Goal: Task Accomplishment & Management: Manage account settings

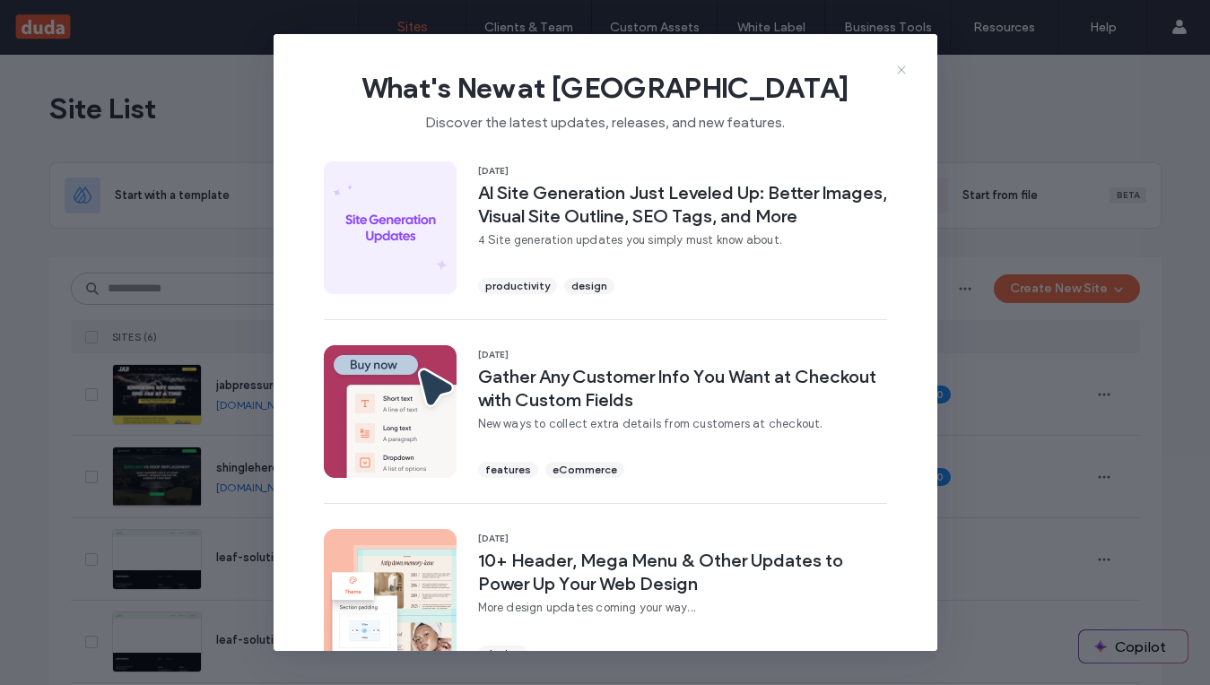
click at [905, 74] on icon at bounding box center [902, 70] width 14 height 14
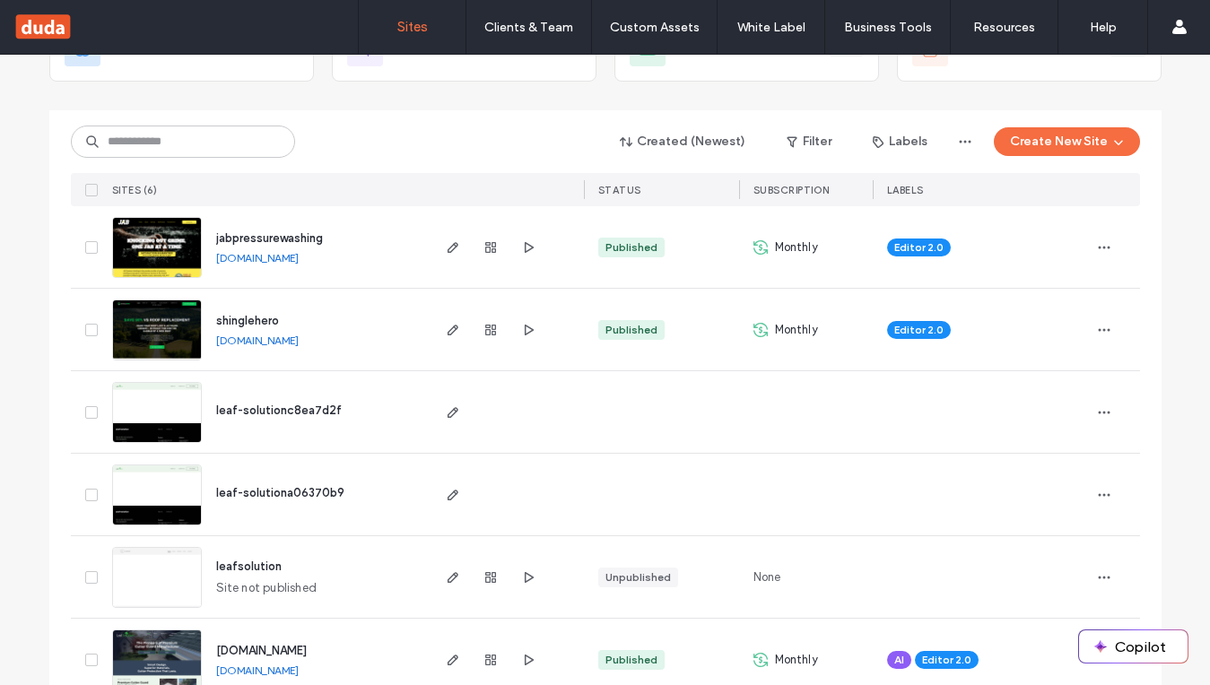
scroll to position [185, 0]
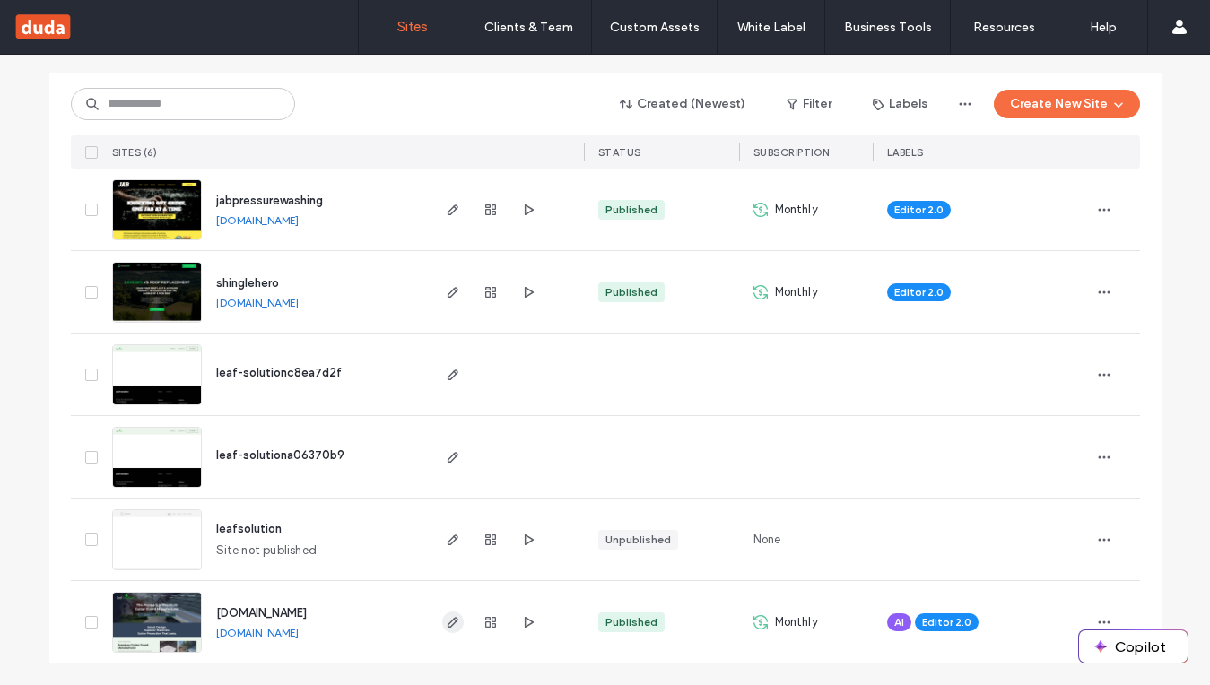
click at [452, 619] on icon "button" at bounding box center [453, 622] width 14 height 14
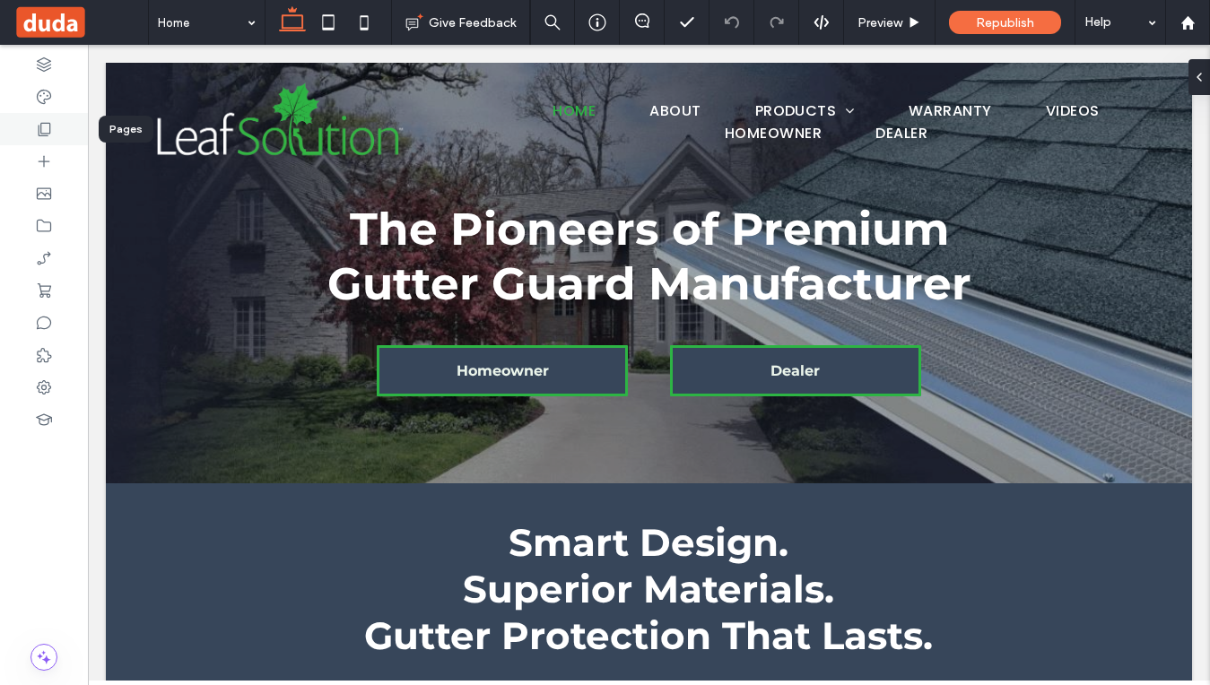
click at [52, 143] on div at bounding box center [44, 129] width 88 height 32
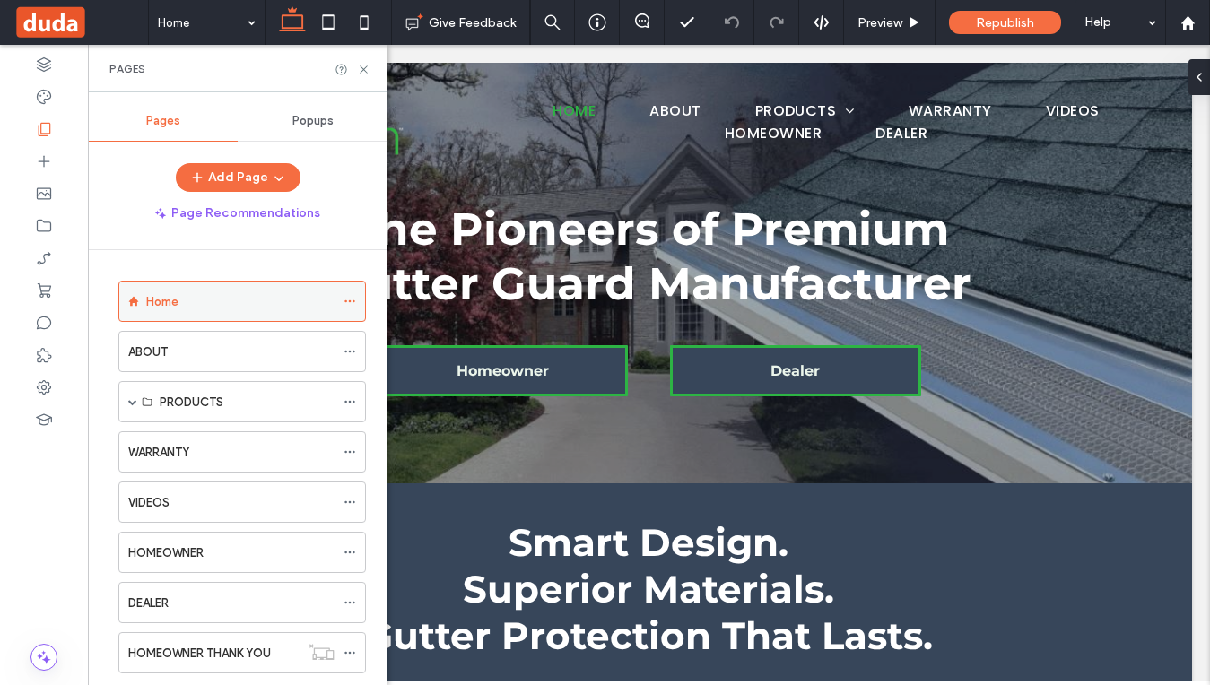
click at [231, 298] on div "Home" at bounding box center [240, 301] width 188 height 19
click at [363, 65] on icon at bounding box center [363, 69] width 13 height 13
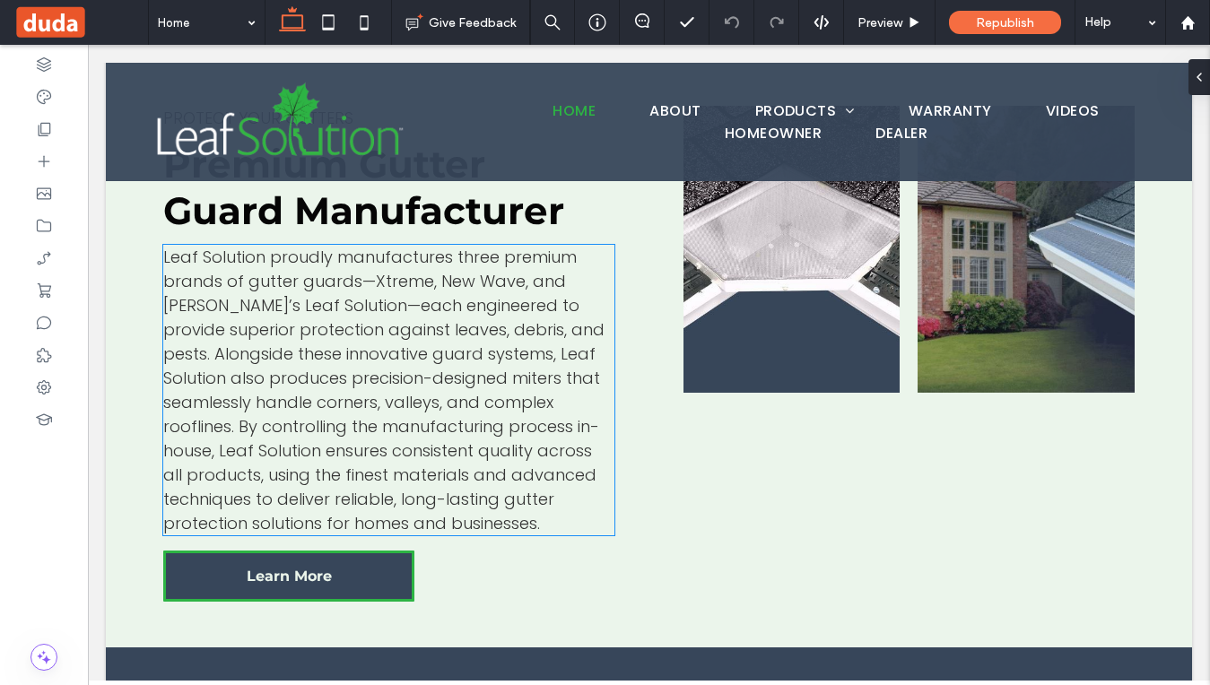
scroll to position [648, 0]
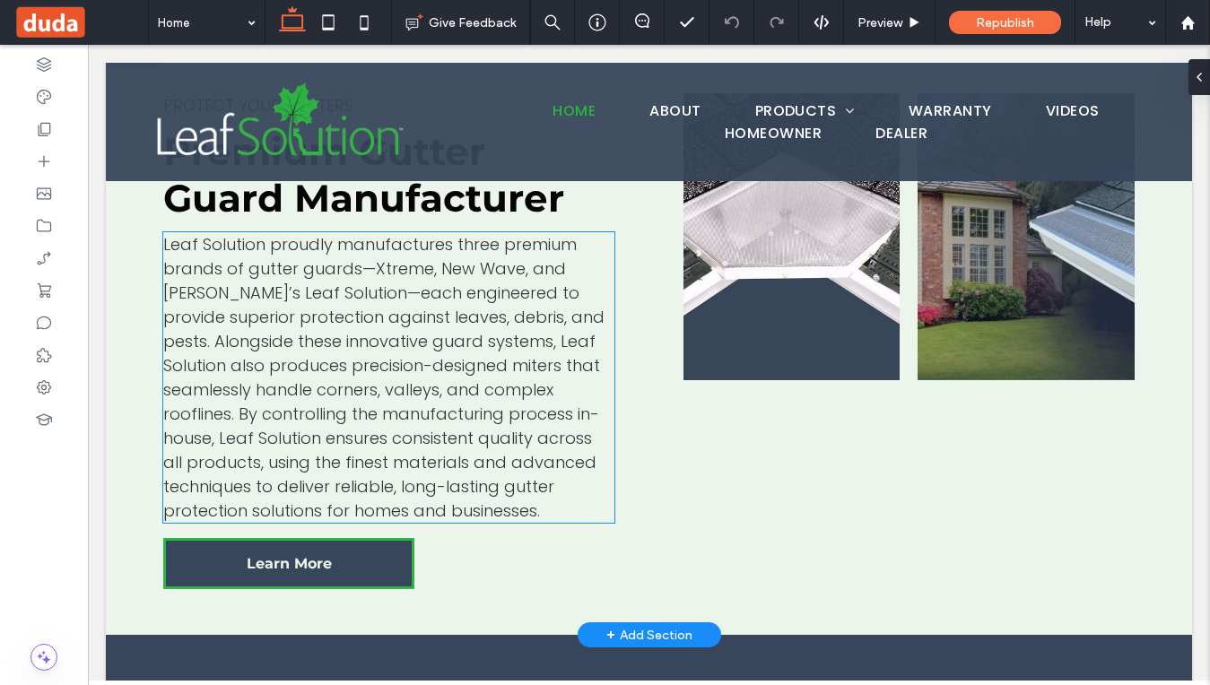
click at [458, 248] on span "Leaf Solution proudly manufactures three premium brands of gutter guards—Xtreme…" at bounding box center [383, 377] width 441 height 289
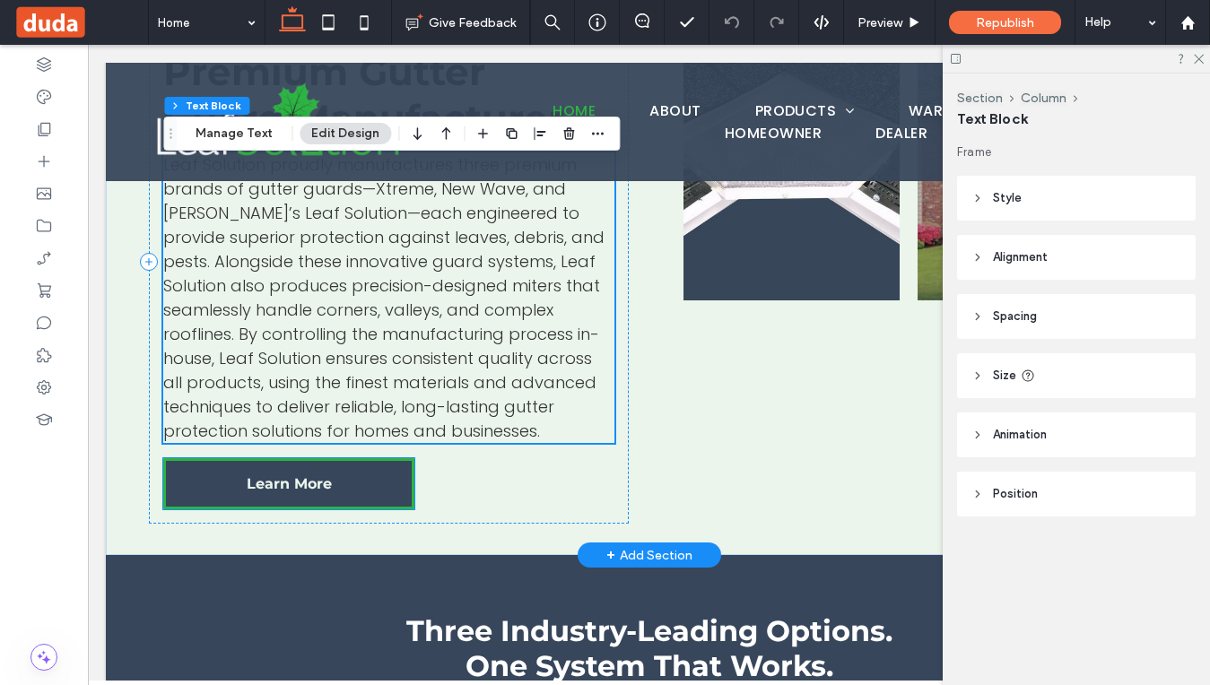
scroll to position [712, 0]
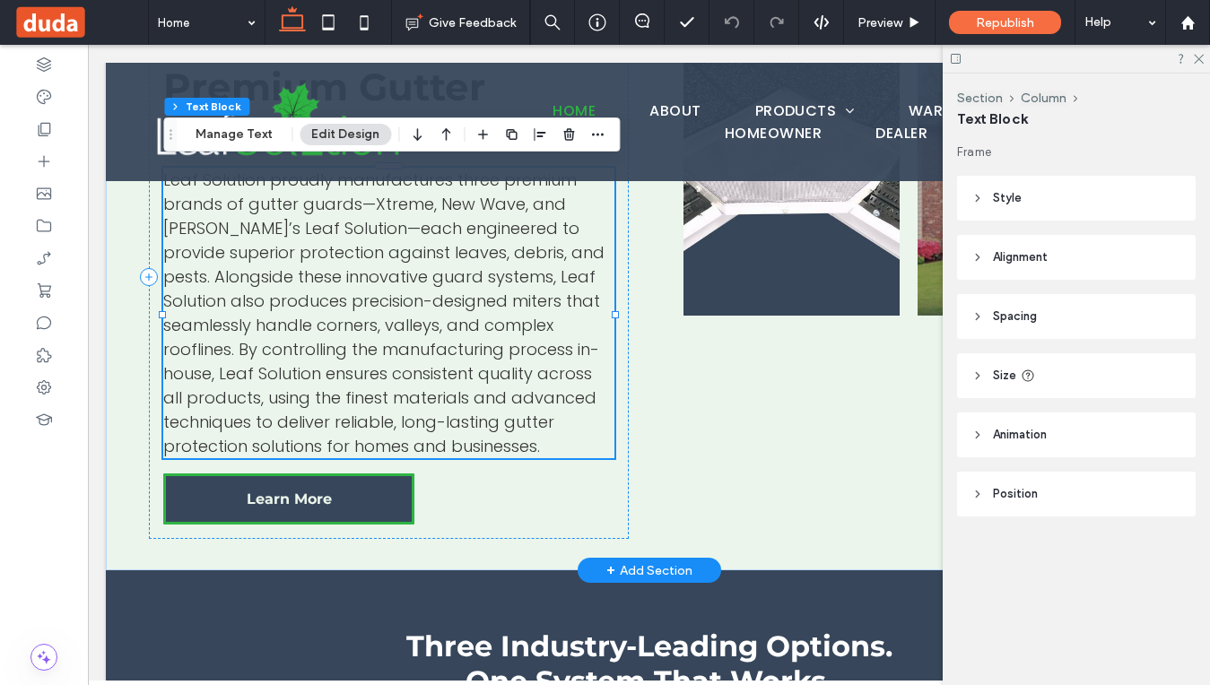
click at [368, 348] on span "Leaf Solution proudly manufactures three premium brands of gutter guards—Xtreme…" at bounding box center [383, 313] width 441 height 289
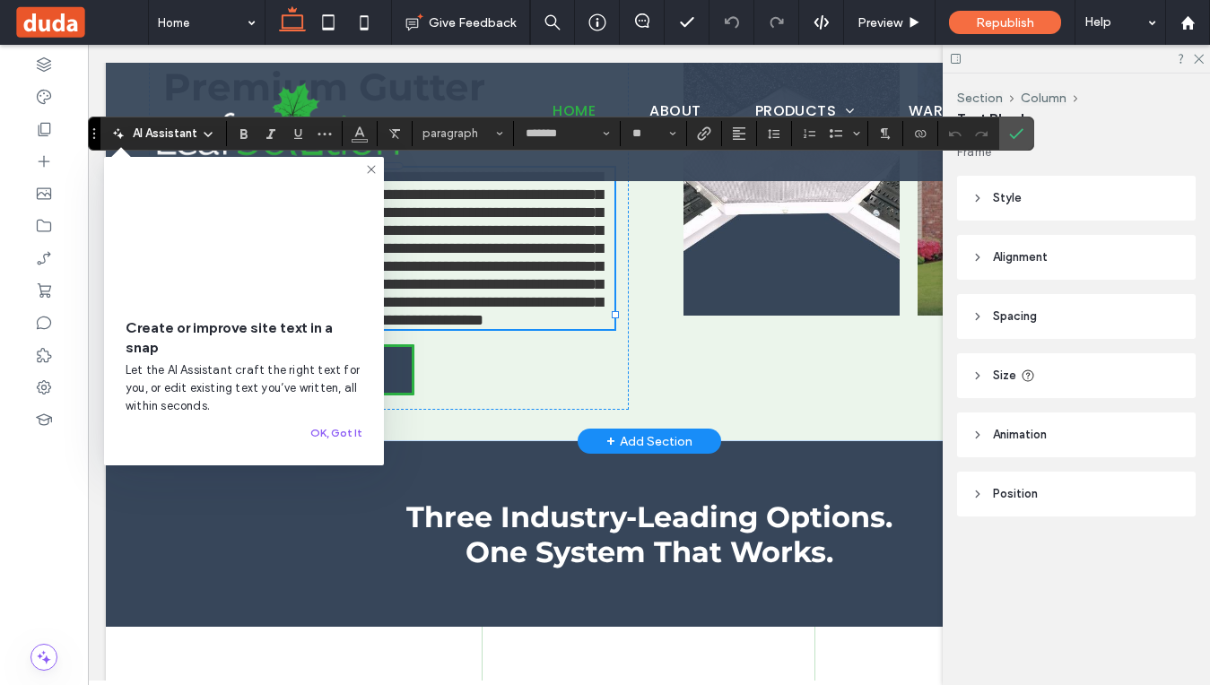
click at [370, 170] on icon at bounding box center [371, 169] width 14 height 14
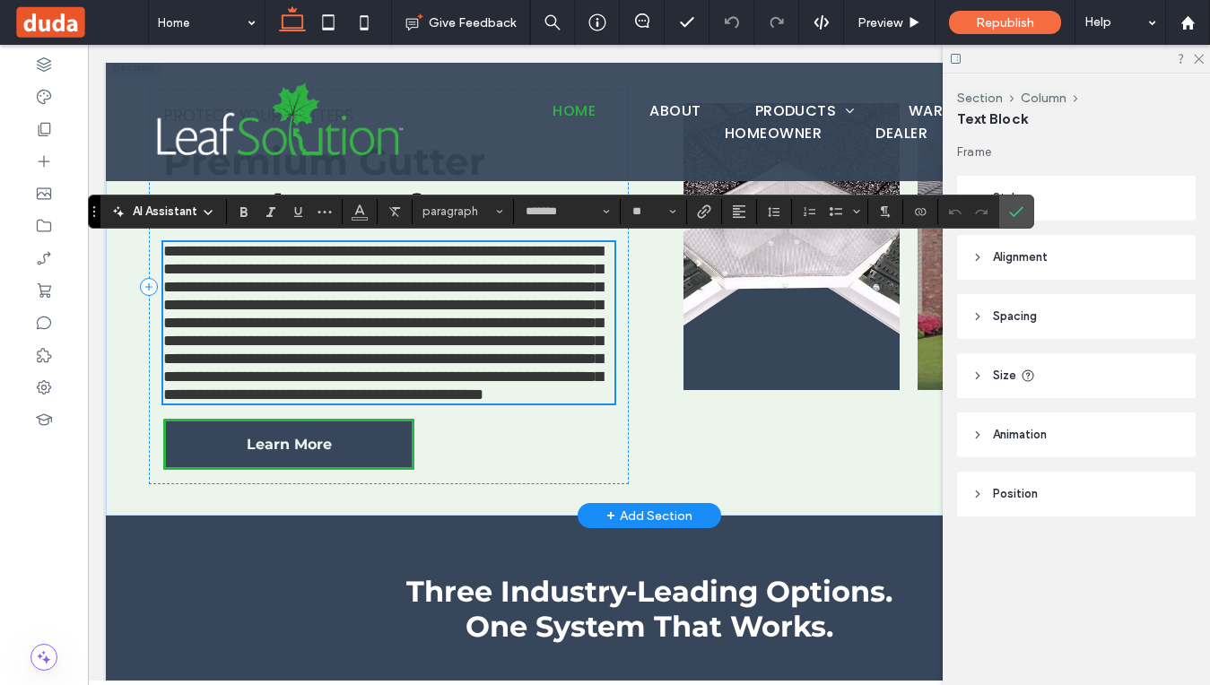
scroll to position [629, 0]
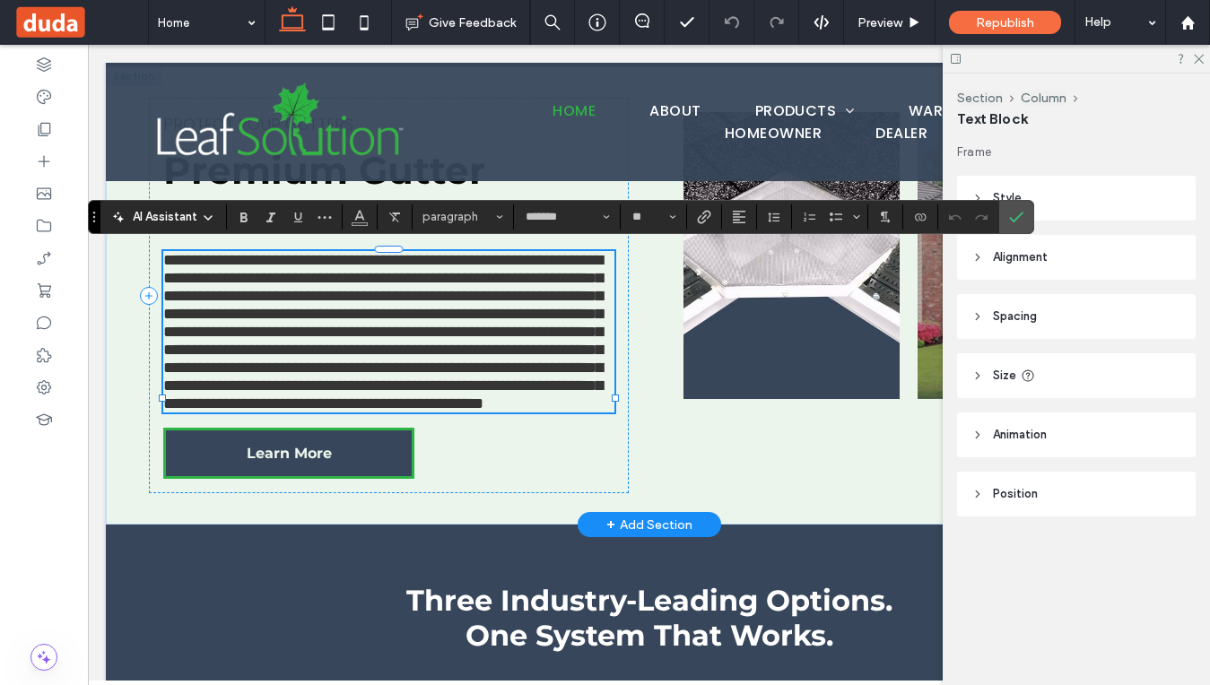
click at [474, 275] on span "**********" at bounding box center [383, 332] width 440 height 160
drag, startPoint x: 453, startPoint y: 257, endPoint x: 347, endPoint y: 288, distance: 110.4
click at [347, 288] on span "**********" at bounding box center [383, 332] width 440 height 160
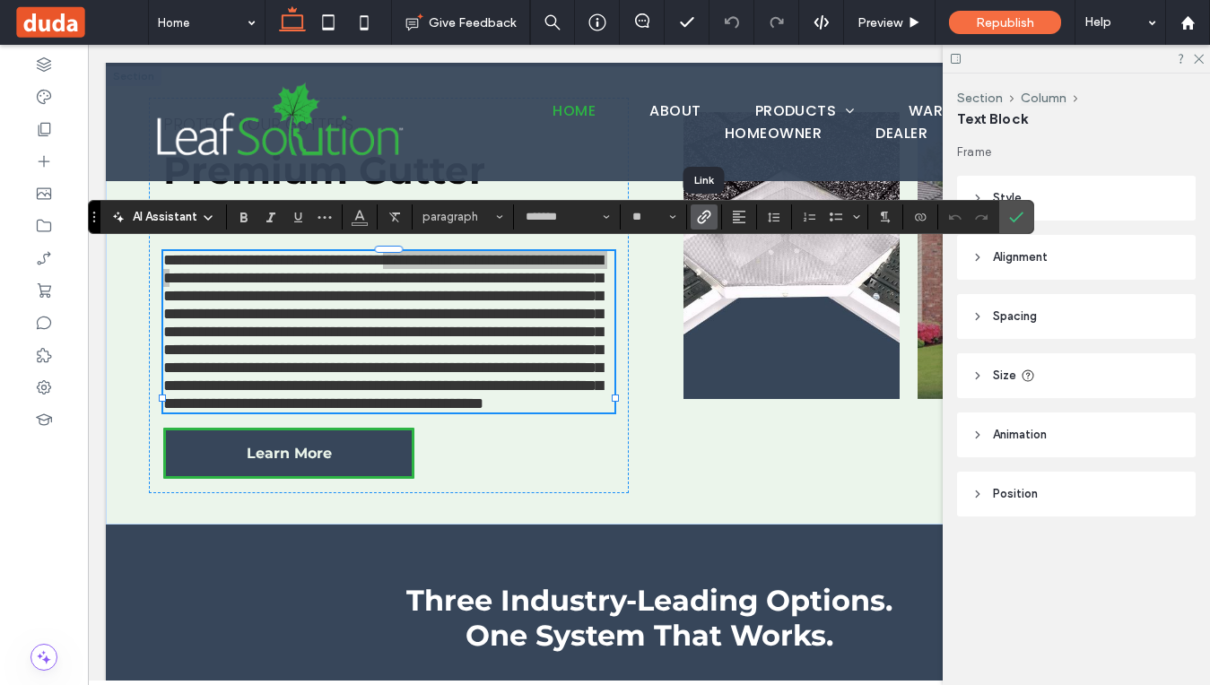
click at [707, 218] on use "Link" at bounding box center [704, 216] width 13 height 13
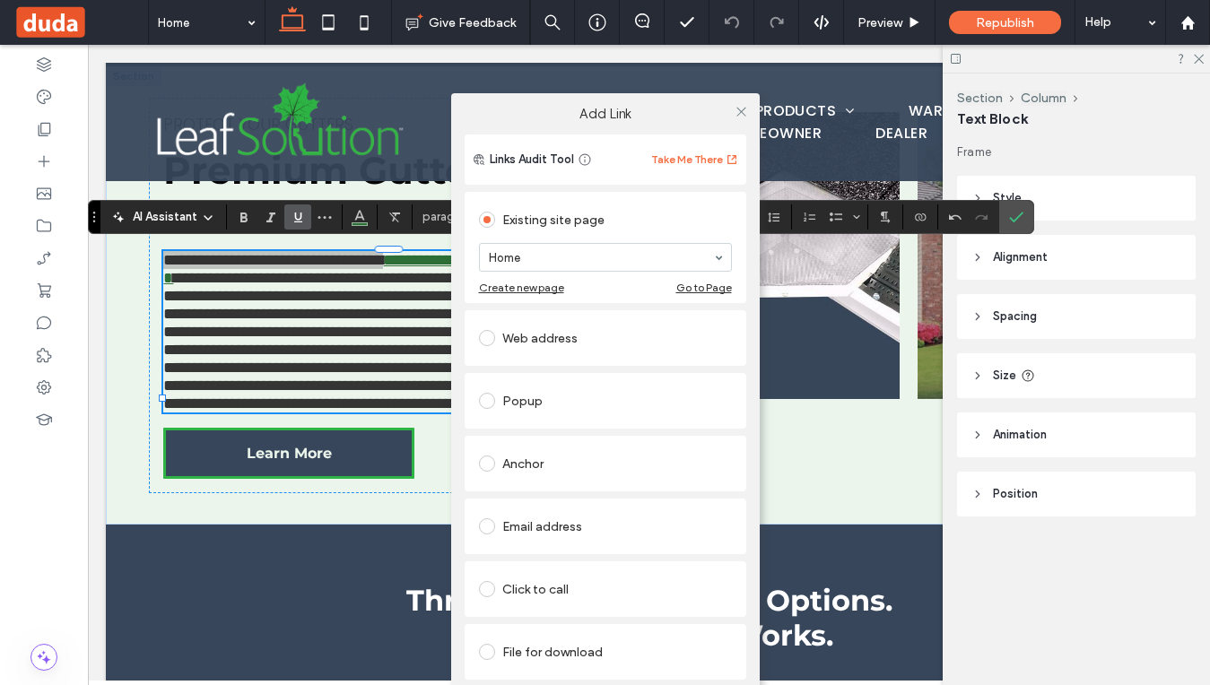
click at [571, 334] on div "Web address" at bounding box center [605, 338] width 253 height 29
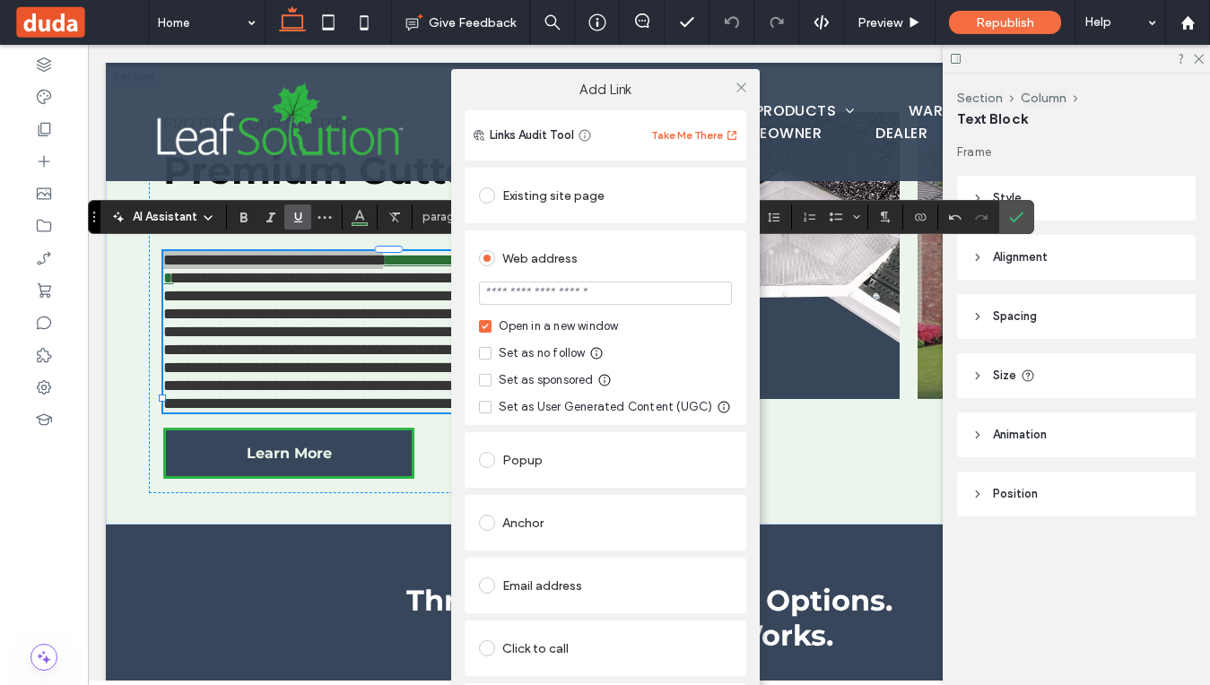
click at [571, 298] on input "url" at bounding box center [605, 293] width 253 height 23
paste input "**********"
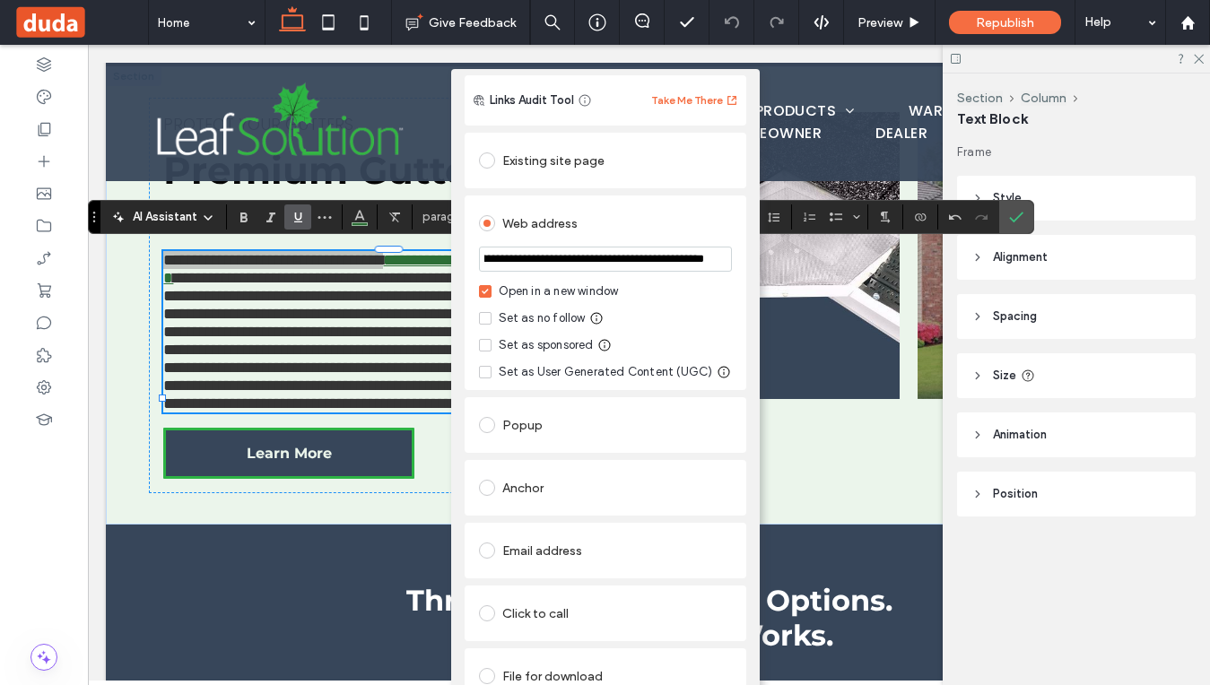
scroll to position [0, 0]
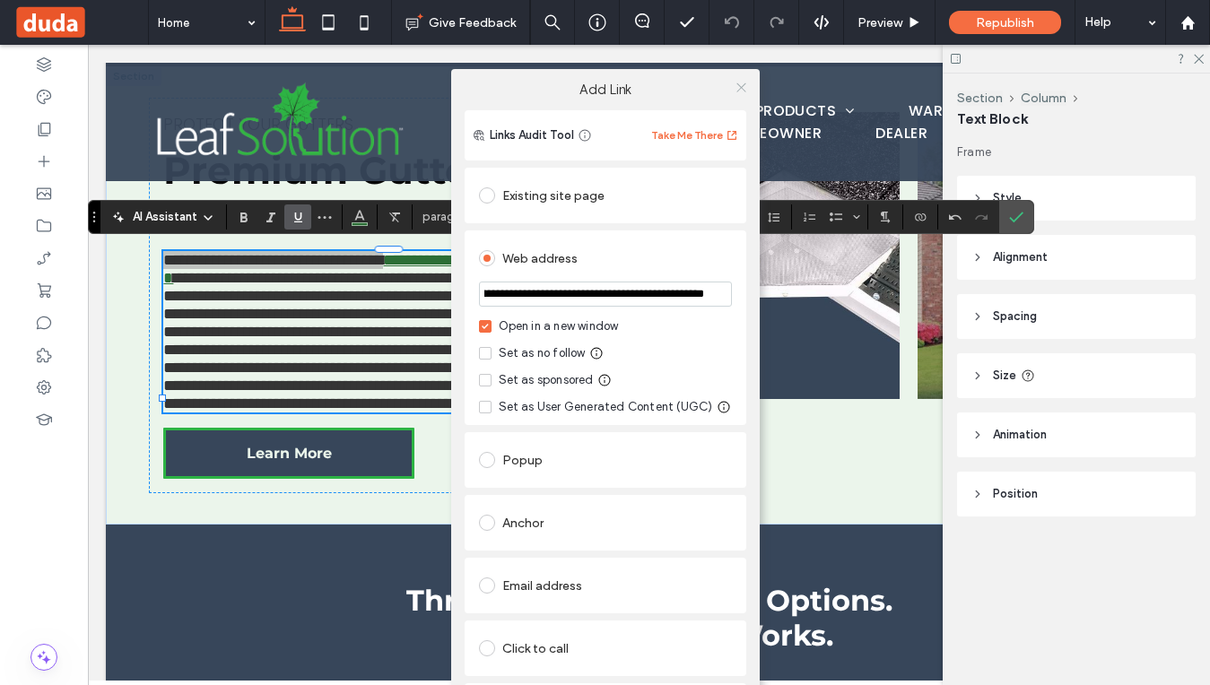
type input "**********"
click at [737, 86] on use at bounding box center [741, 87] width 9 height 9
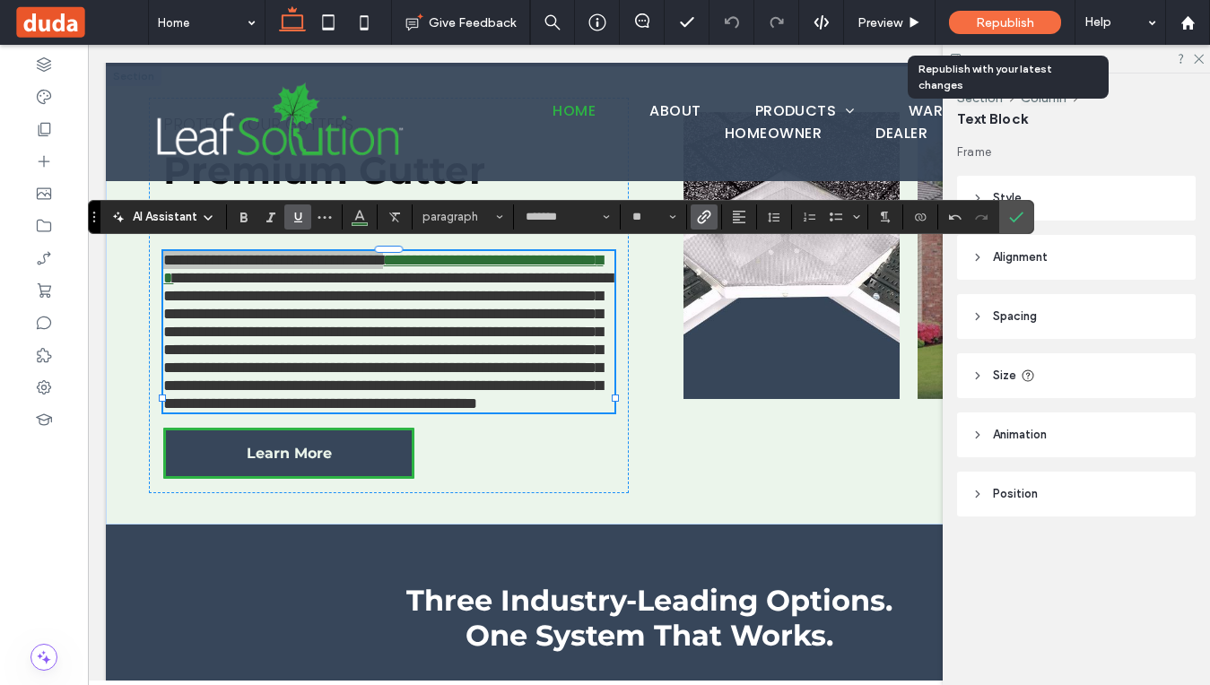
click at [985, 15] on span "Republish" at bounding box center [1005, 22] width 58 height 15
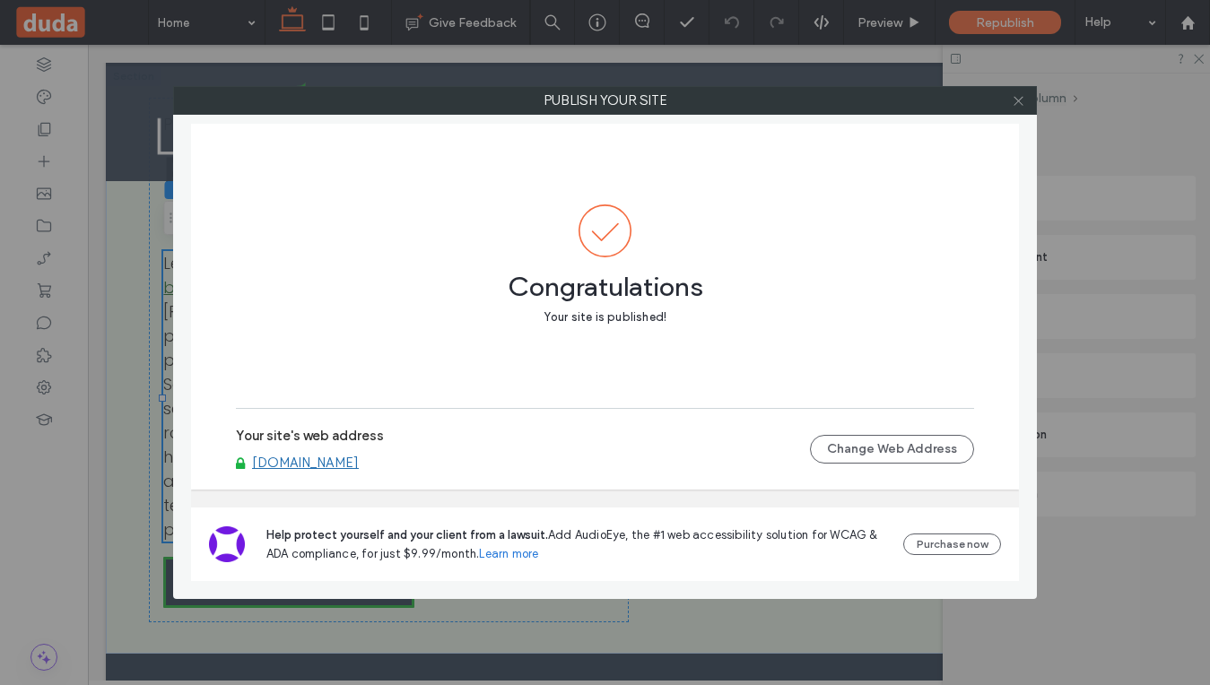
click at [1021, 103] on use at bounding box center [1018, 100] width 9 height 9
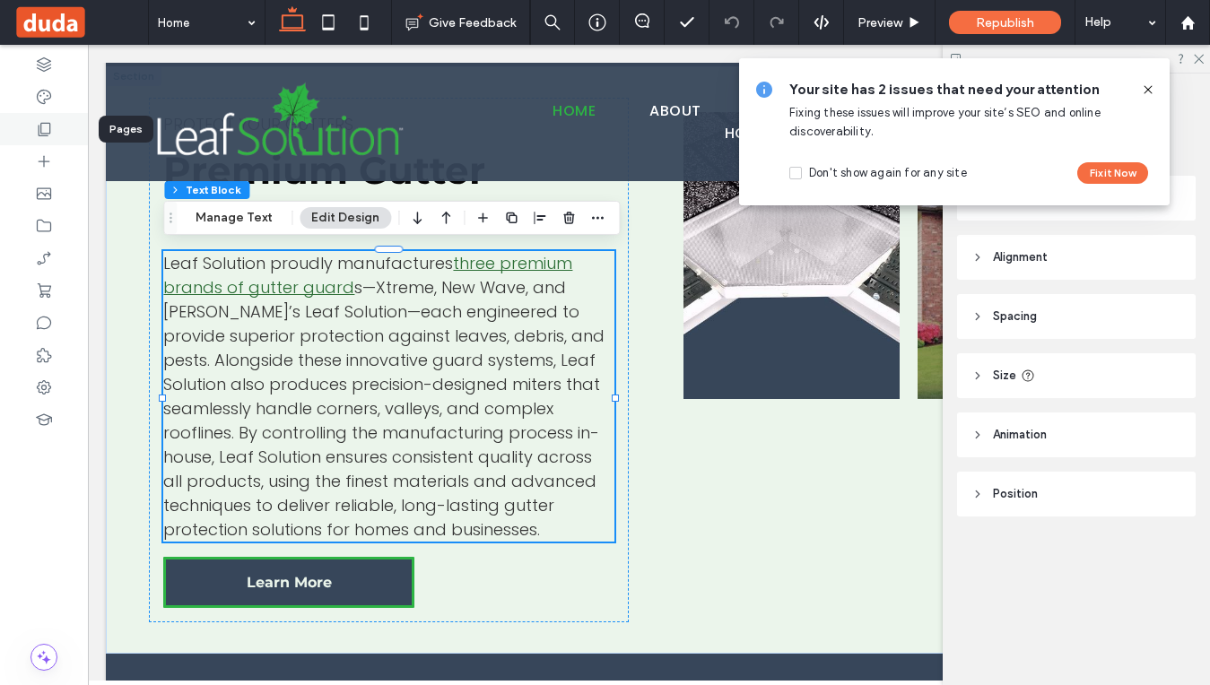
click at [59, 127] on div at bounding box center [44, 129] width 88 height 32
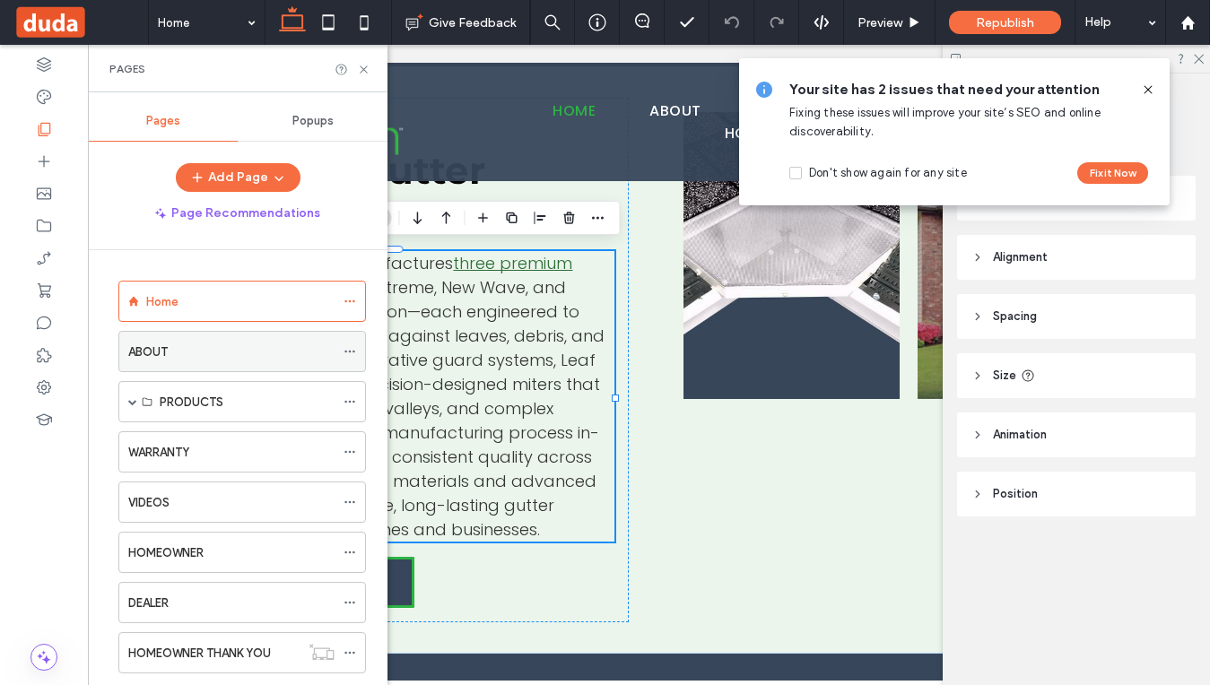
click at [228, 351] on div "ABOUT" at bounding box center [231, 352] width 206 height 19
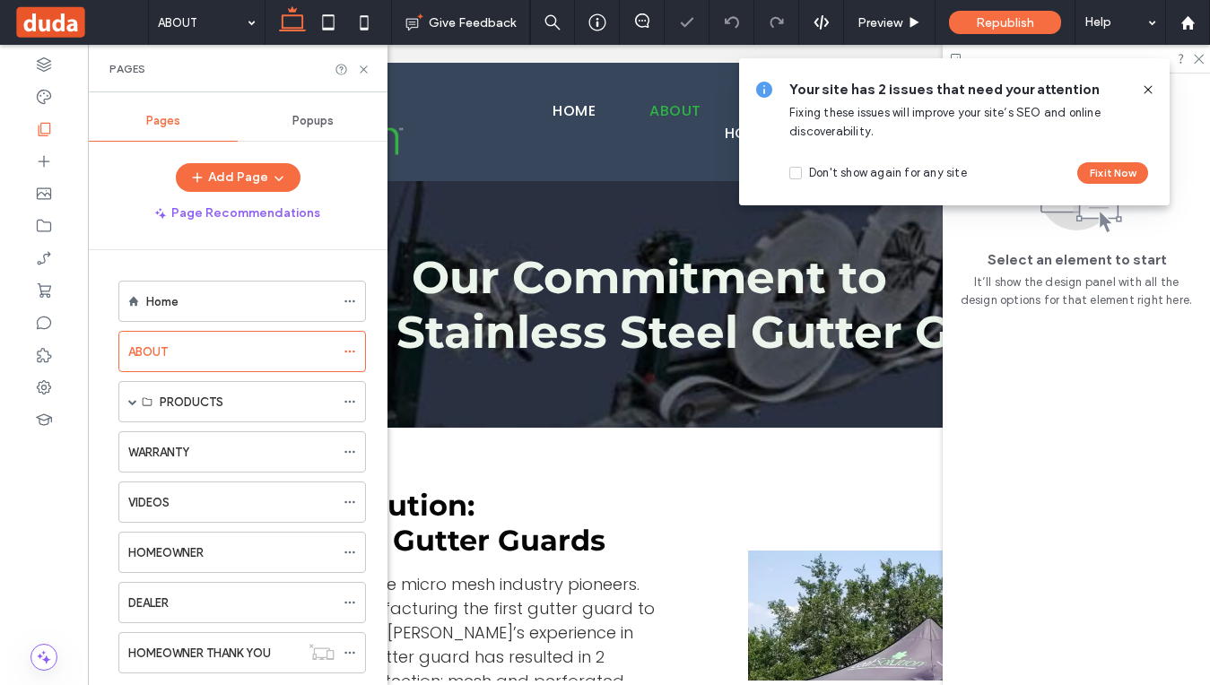
click at [1153, 87] on icon at bounding box center [1148, 90] width 14 height 14
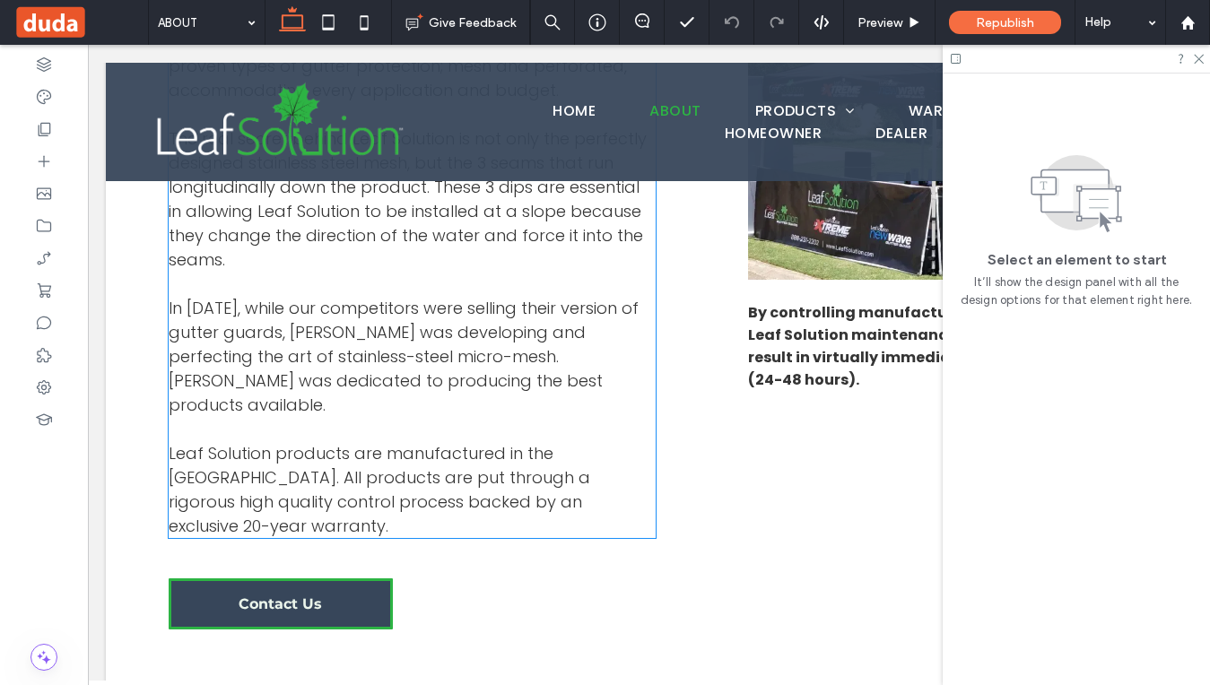
scroll to position [618, 0]
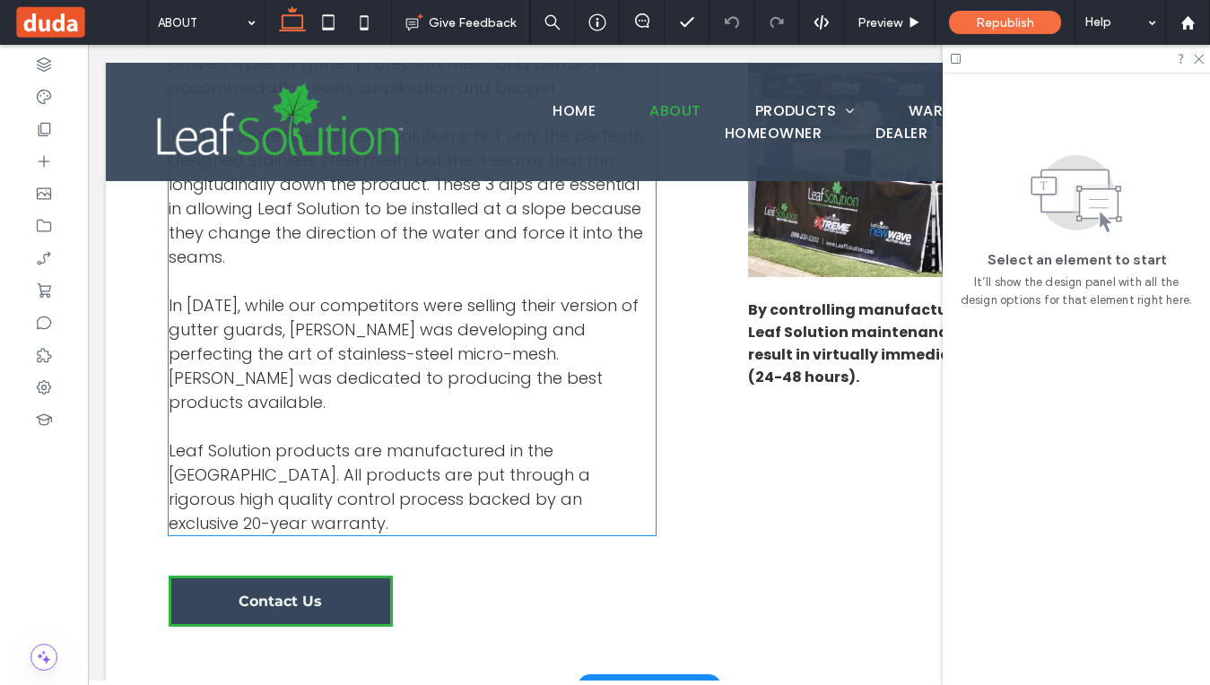
click at [522, 355] on span "In 2002, while our competitors were selling their version of gutter guards, Eve…" at bounding box center [404, 353] width 470 height 119
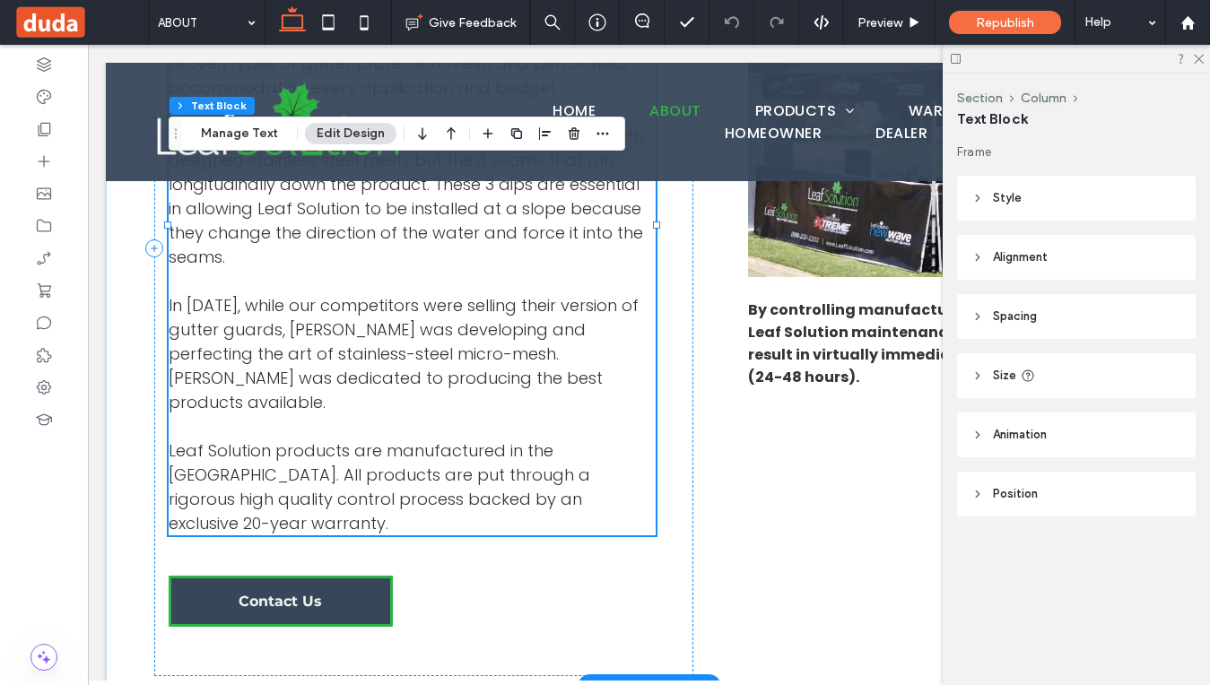
click at [493, 370] on span "In 2002, while our competitors were selling their version of gutter guards, Eve…" at bounding box center [404, 353] width 470 height 119
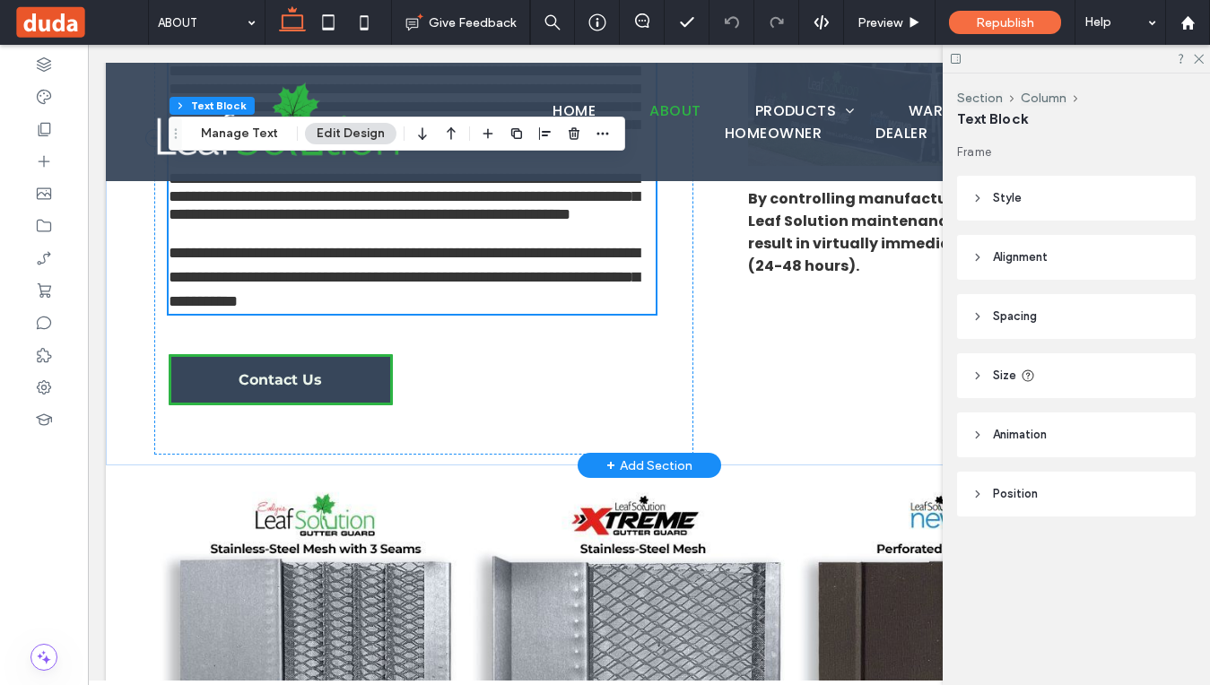
scroll to position [480, 0]
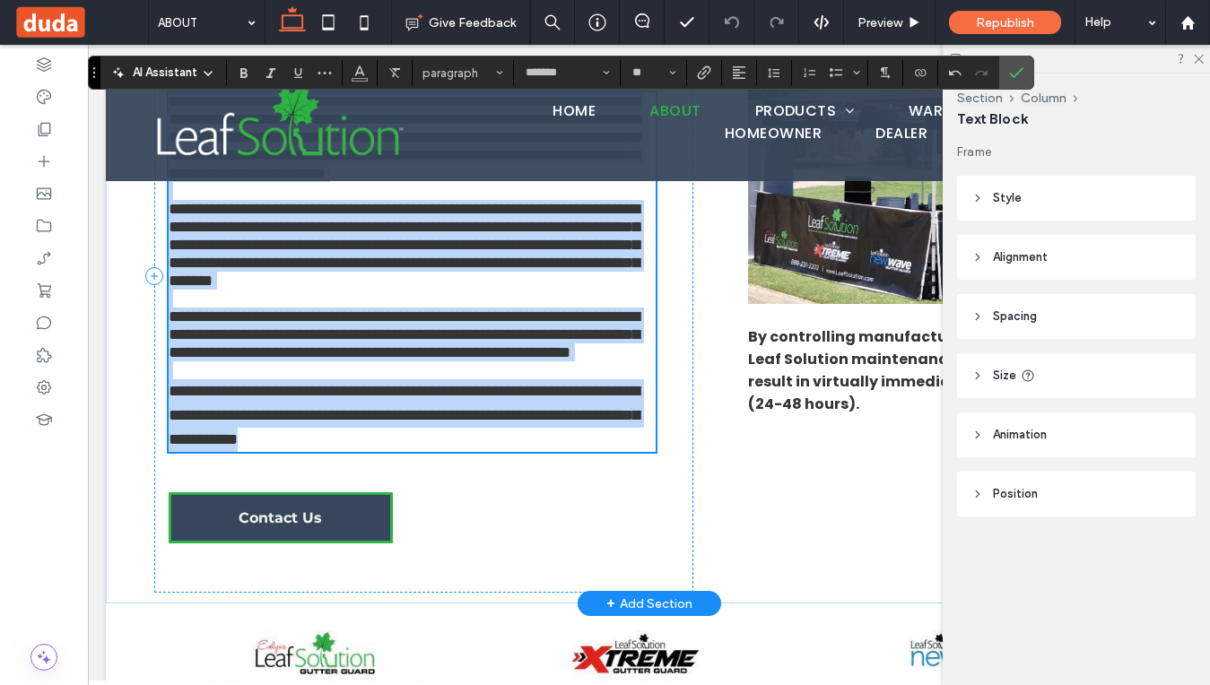
click at [493, 289] on span "**********" at bounding box center [404, 245] width 471 height 88
click at [423, 361] on span "**********" at bounding box center [404, 335] width 471 height 52
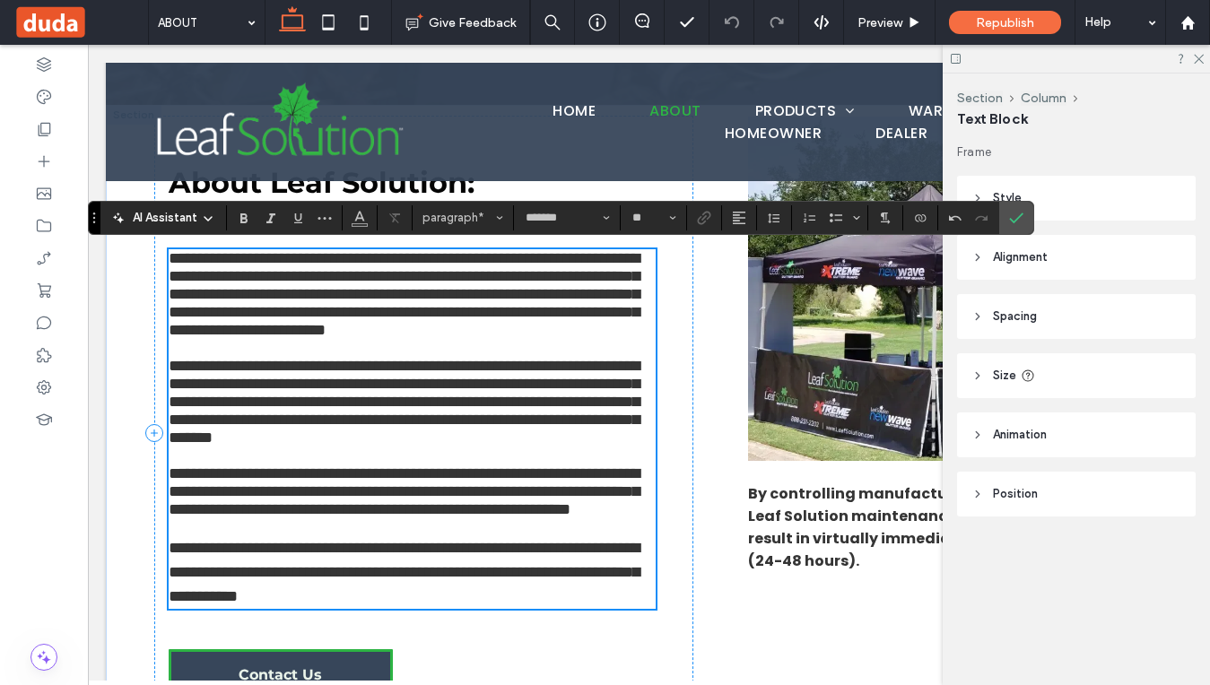
scroll to position [322, 0]
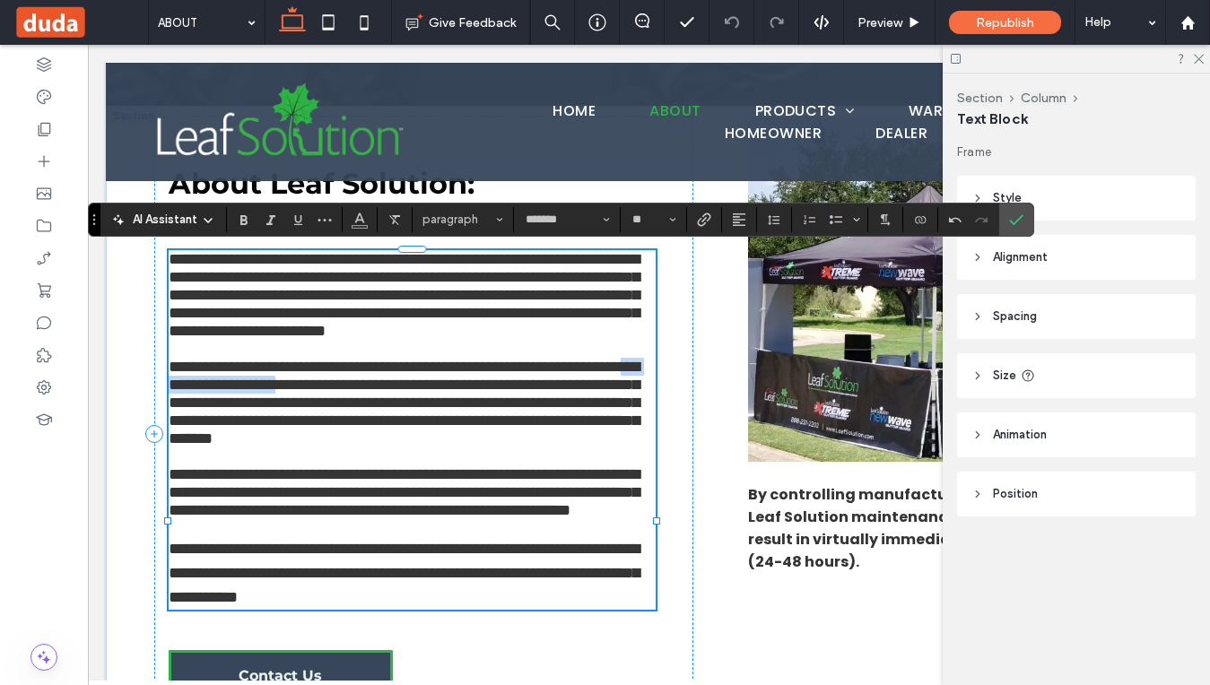
drag, startPoint x: 249, startPoint y: 459, endPoint x: 406, endPoint y: 463, distance: 156.2
click at [406, 447] on span "**********" at bounding box center [404, 403] width 471 height 88
click at [706, 223] on icon "Link" at bounding box center [704, 220] width 14 height 14
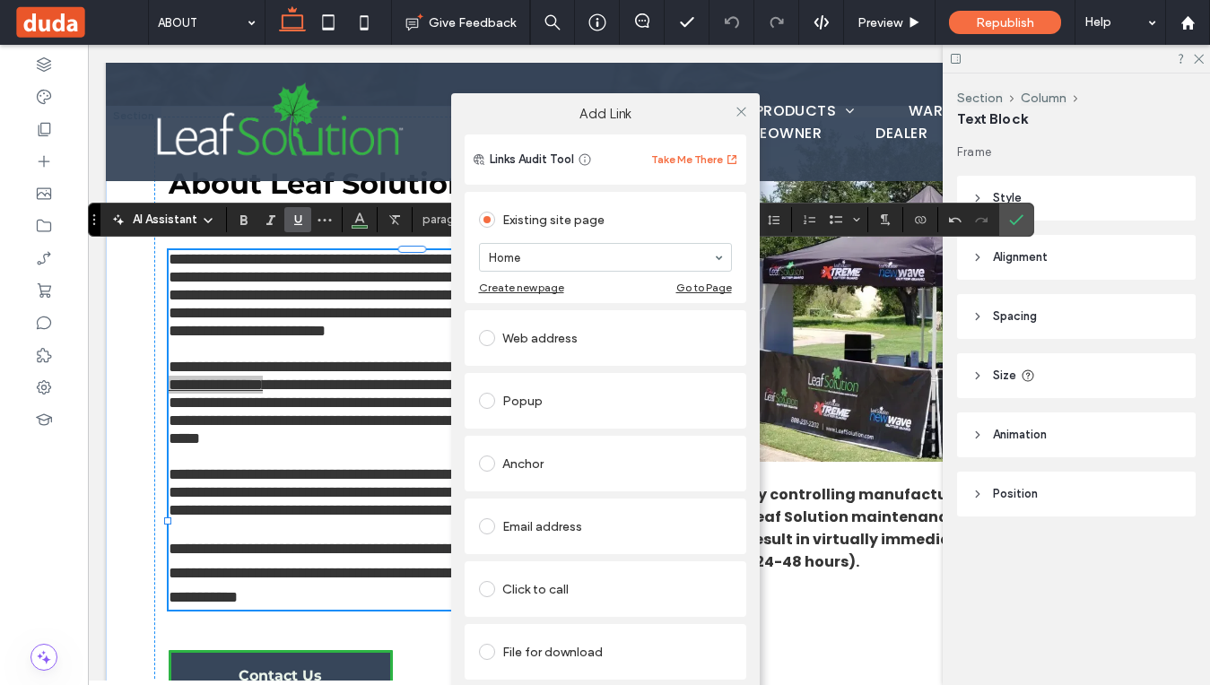
click at [561, 345] on div "Web address" at bounding box center [605, 338] width 253 height 29
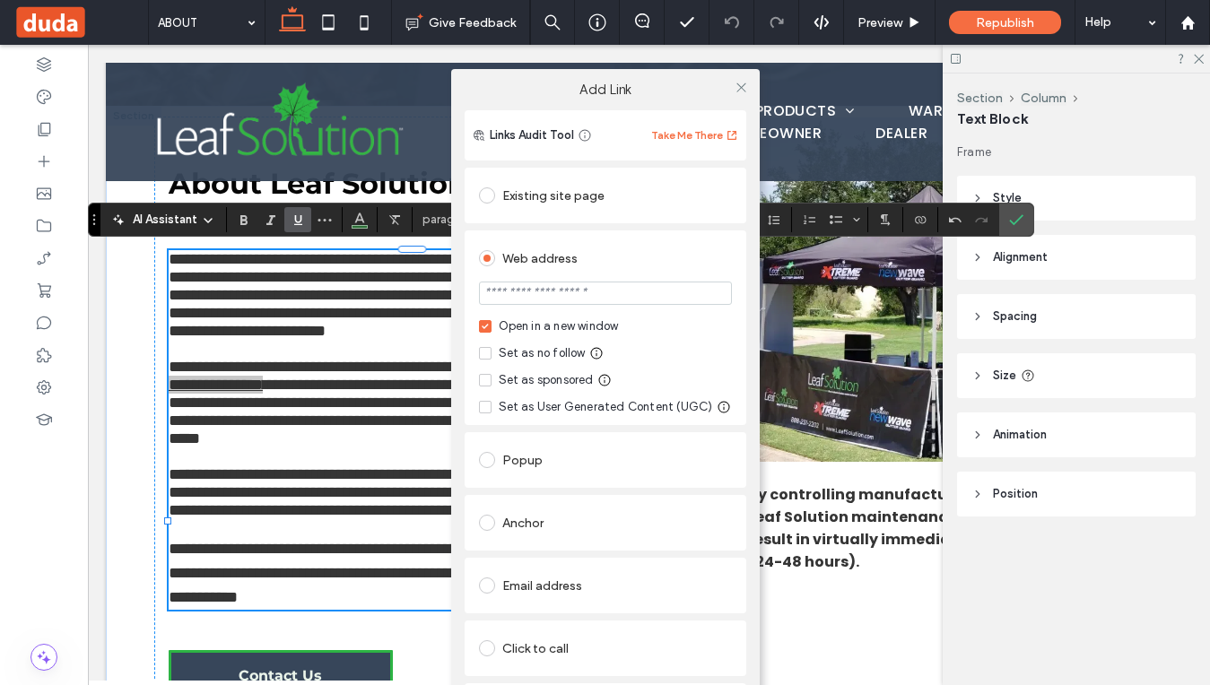
click at [563, 297] on input "url" at bounding box center [605, 293] width 253 height 23
paste input "**********"
type input "**********"
click at [740, 92] on icon at bounding box center [741, 87] width 13 height 13
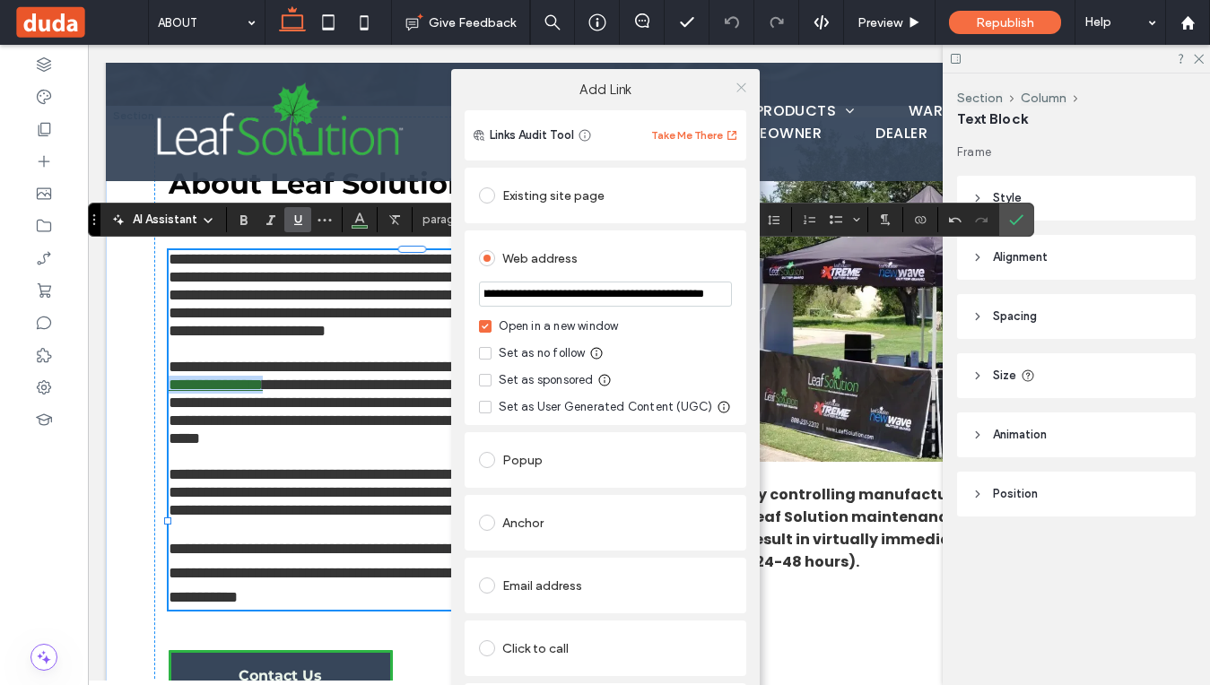
scroll to position [0, 0]
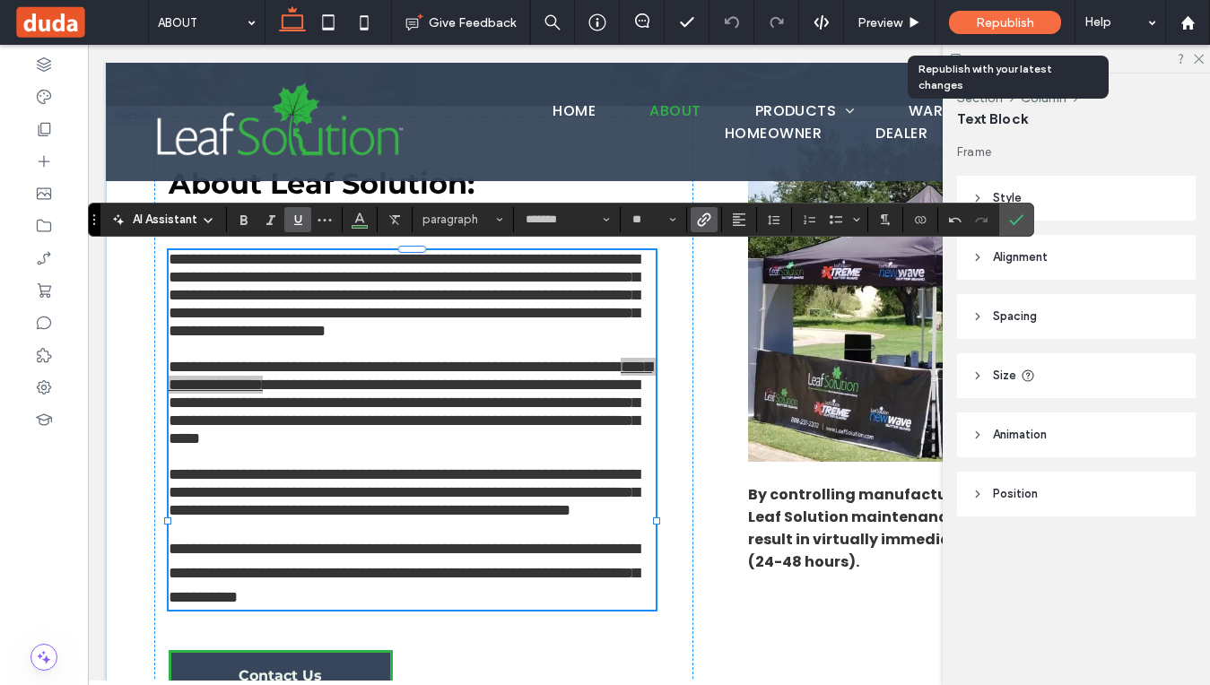
click at [1025, 24] on span "Republish" at bounding box center [1005, 22] width 58 height 15
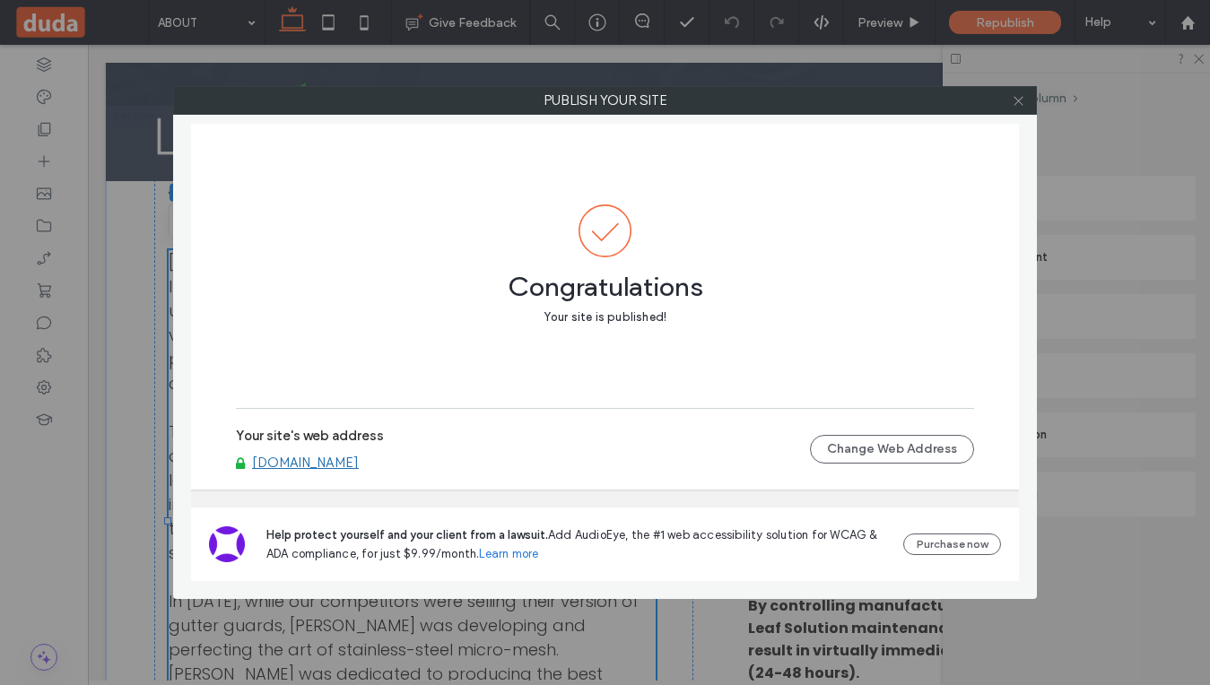
click at [1018, 100] on use at bounding box center [1018, 100] width 9 height 9
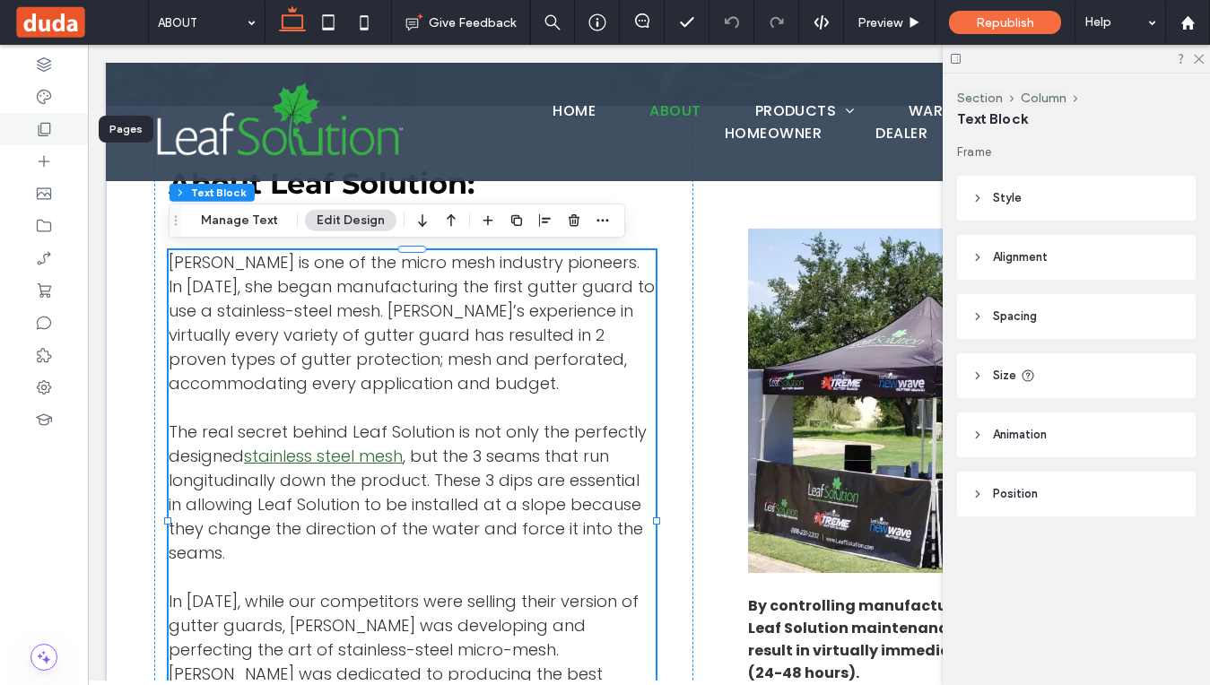
click at [34, 134] on div at bounding box center [44, 129] width 88 height 32
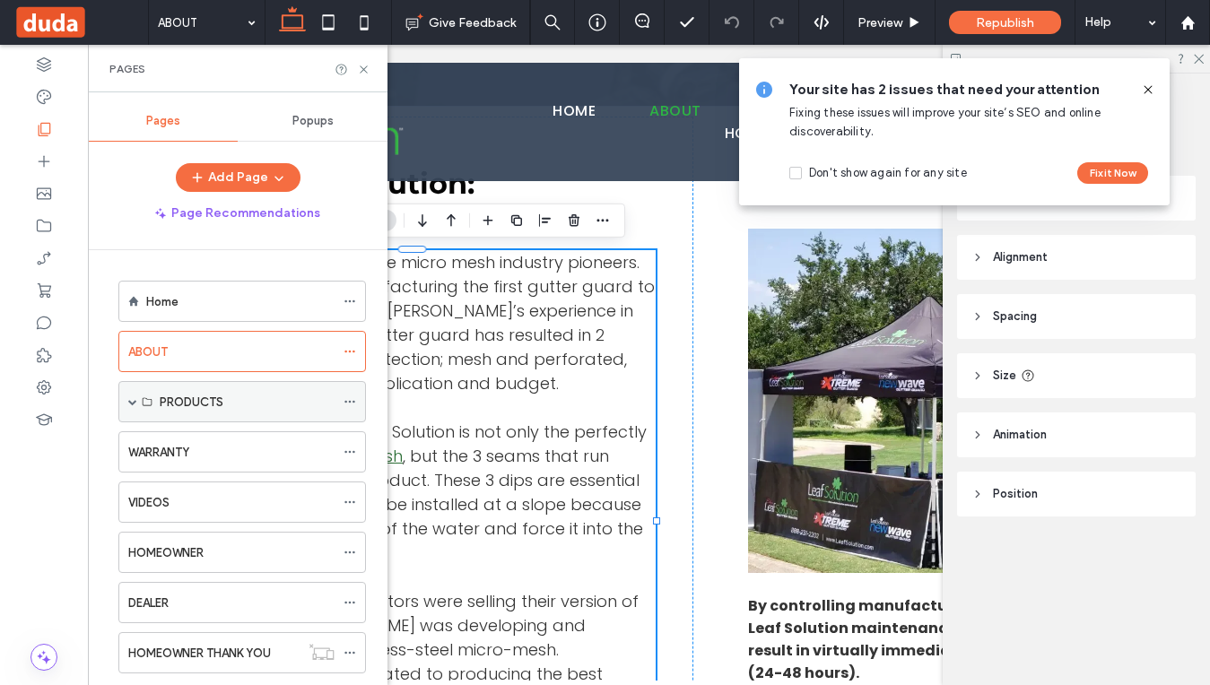
click at [190, 399] on label "PRODUCTS" at bounding box center [192, 402] width 64 height 31
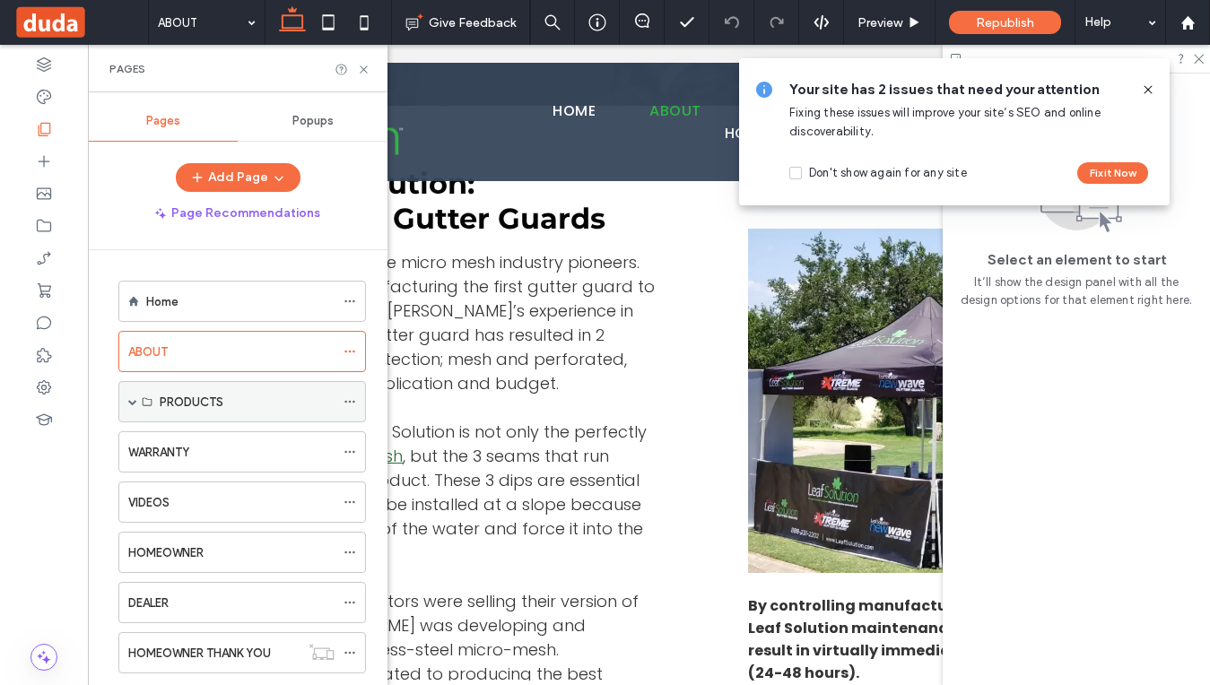
click at [134, 406] on span at bounding box center [132, 401] width 9 height 9
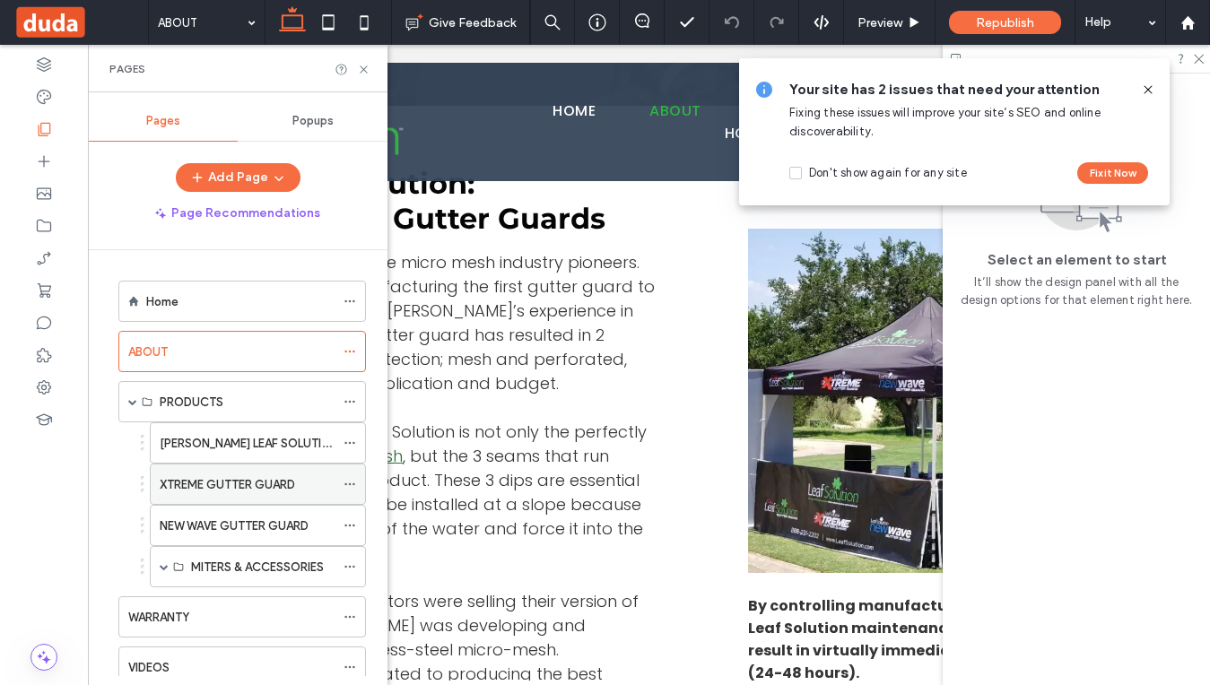
click at [340, 488] on div "XTREME GUTTER GUARD" at bounding box center [258, 484] width 216 height 41
click at [342, 487] on div "XTREME GUTTER GUARD" at bounding box center [258, 484] width 216 height 41
click at [1148, 94] on icon at bounding box center [1148, 90] width 14 height 14
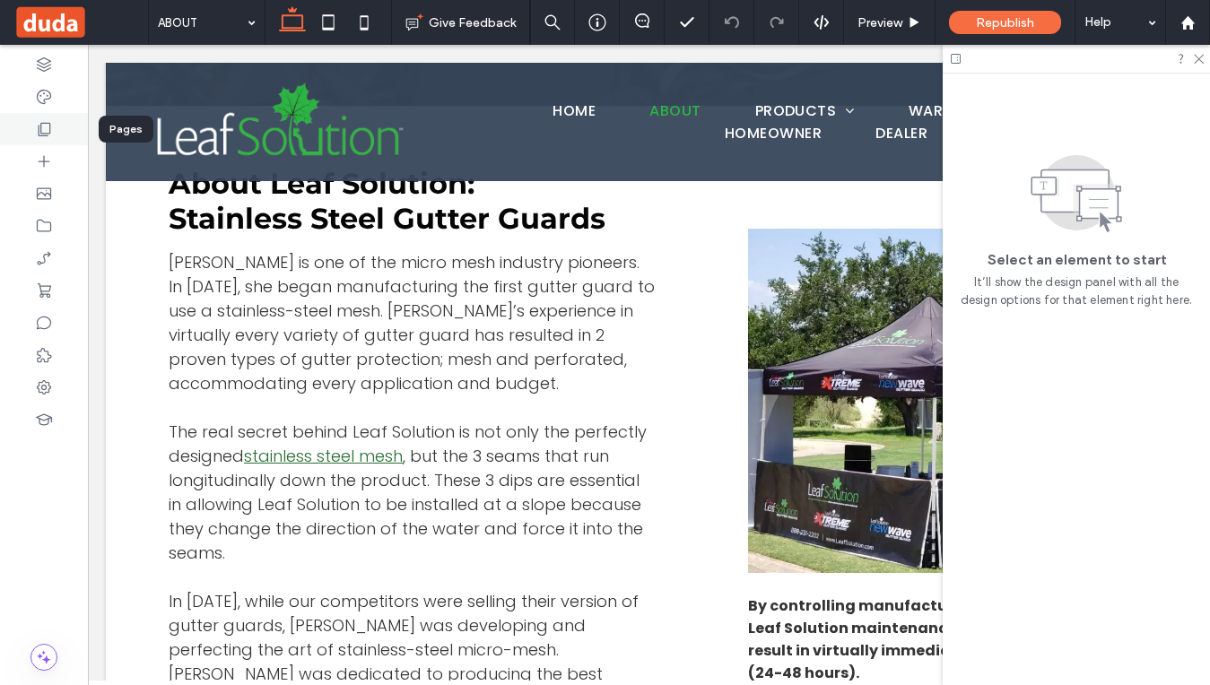
click at [51, 137] on icon at bounding box center [44, 129] width 18 height 18
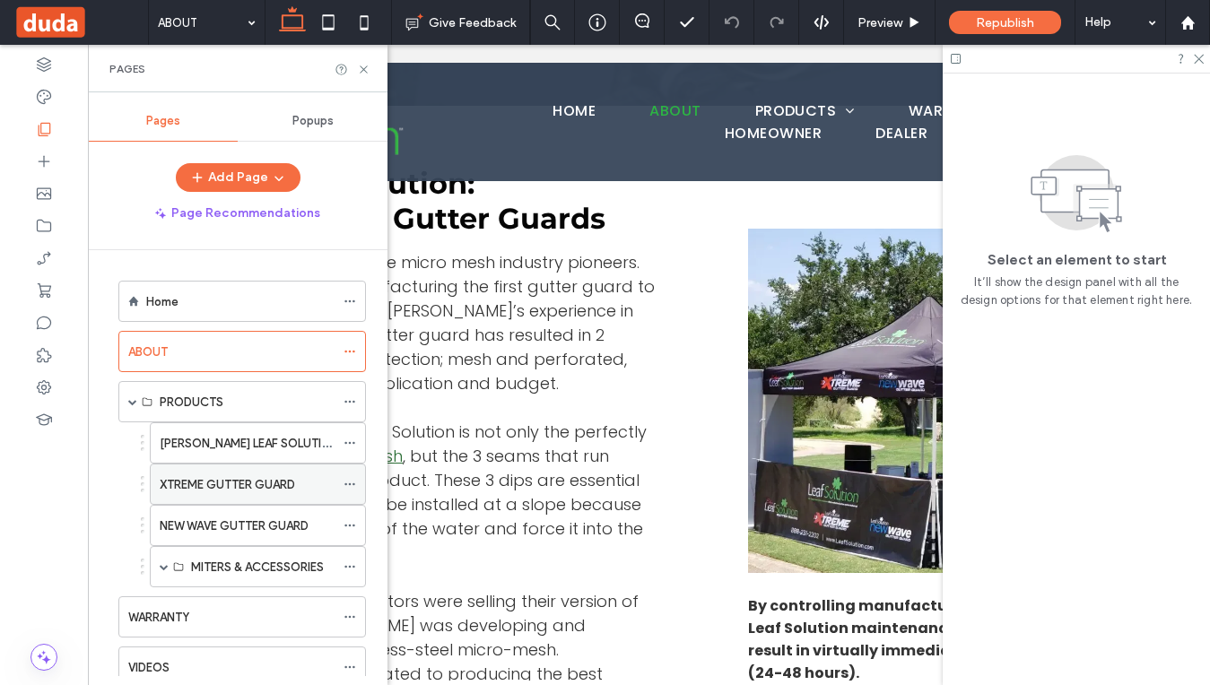
click at [351, 486] on icon at bounding box center [350, 484] width 13 height 13
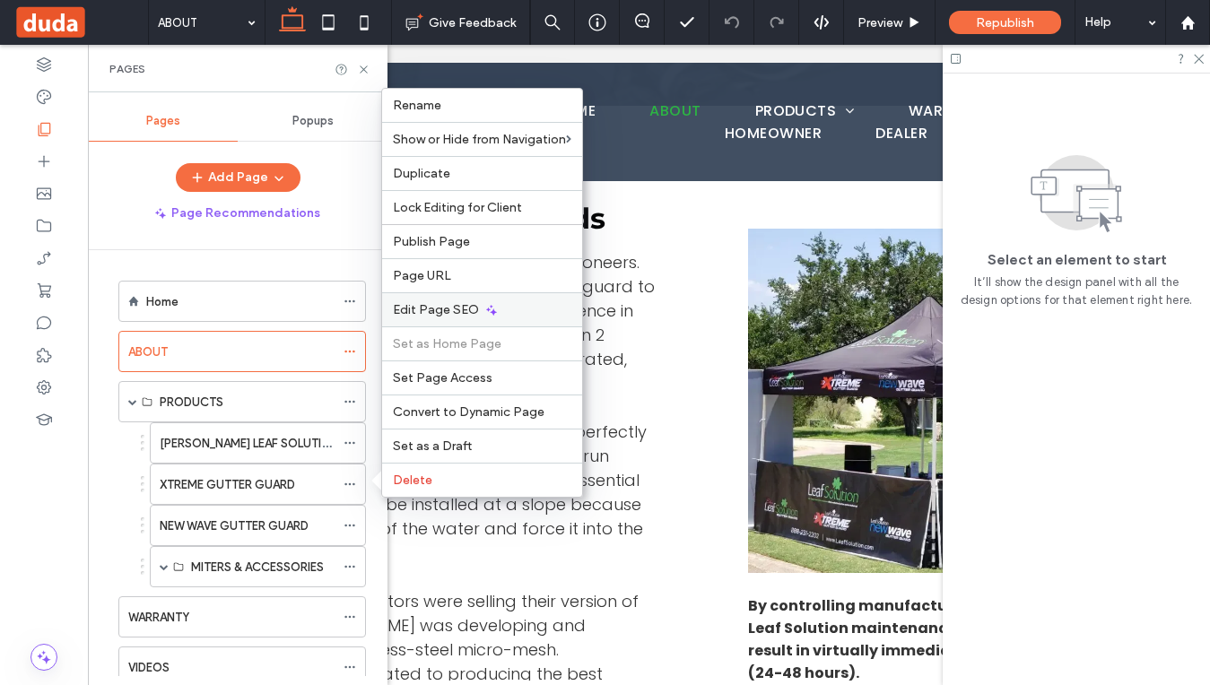
click at [489, 308] on icon at bounding box center [491, 310] width 14 height 14
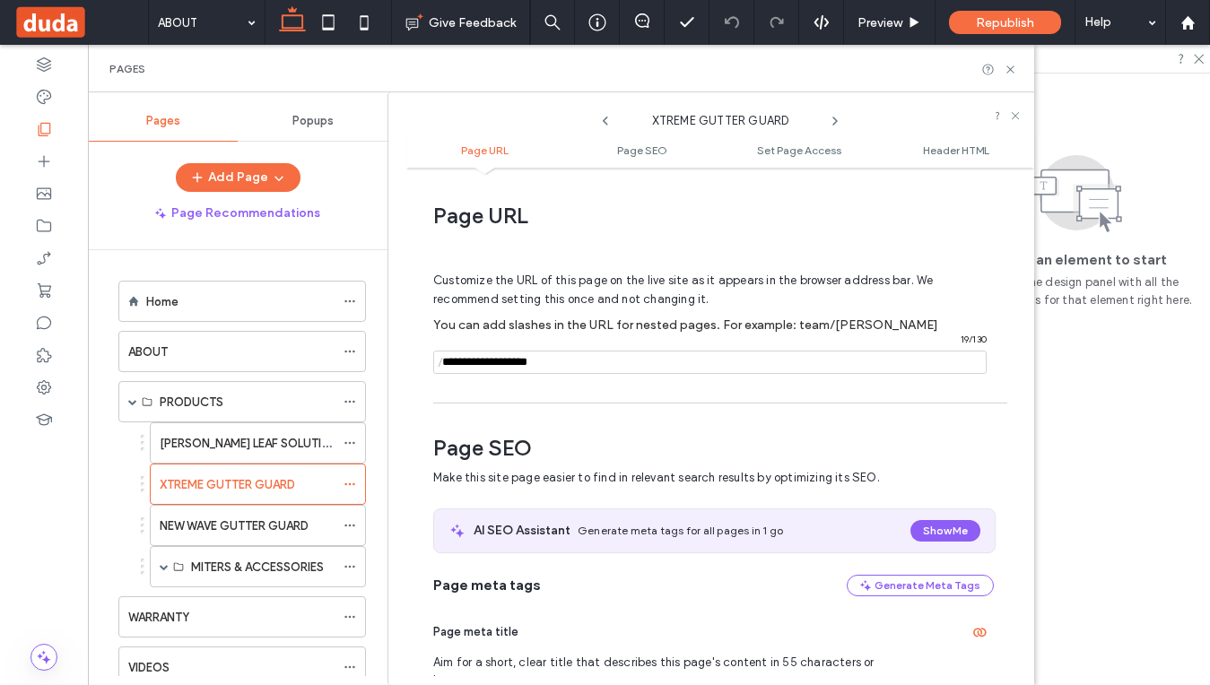
scroll to position [247, 0]
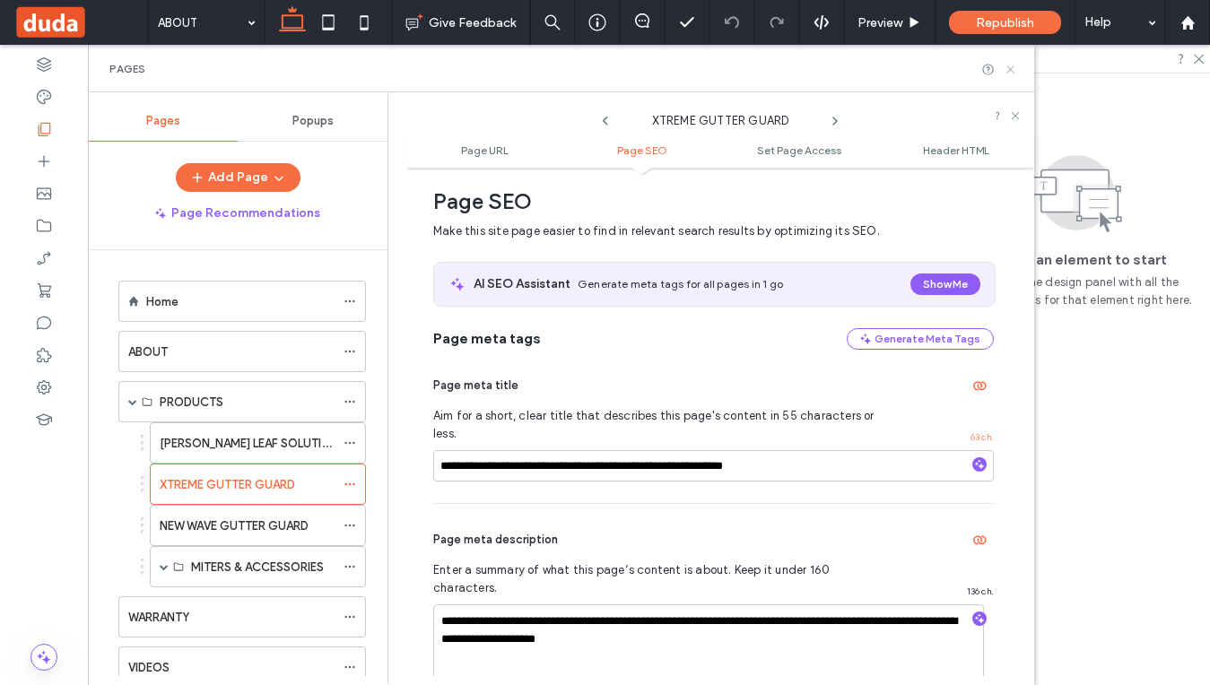
click at [1011, 72] on icon at bounding box center [1010, 69] width 13 height 13
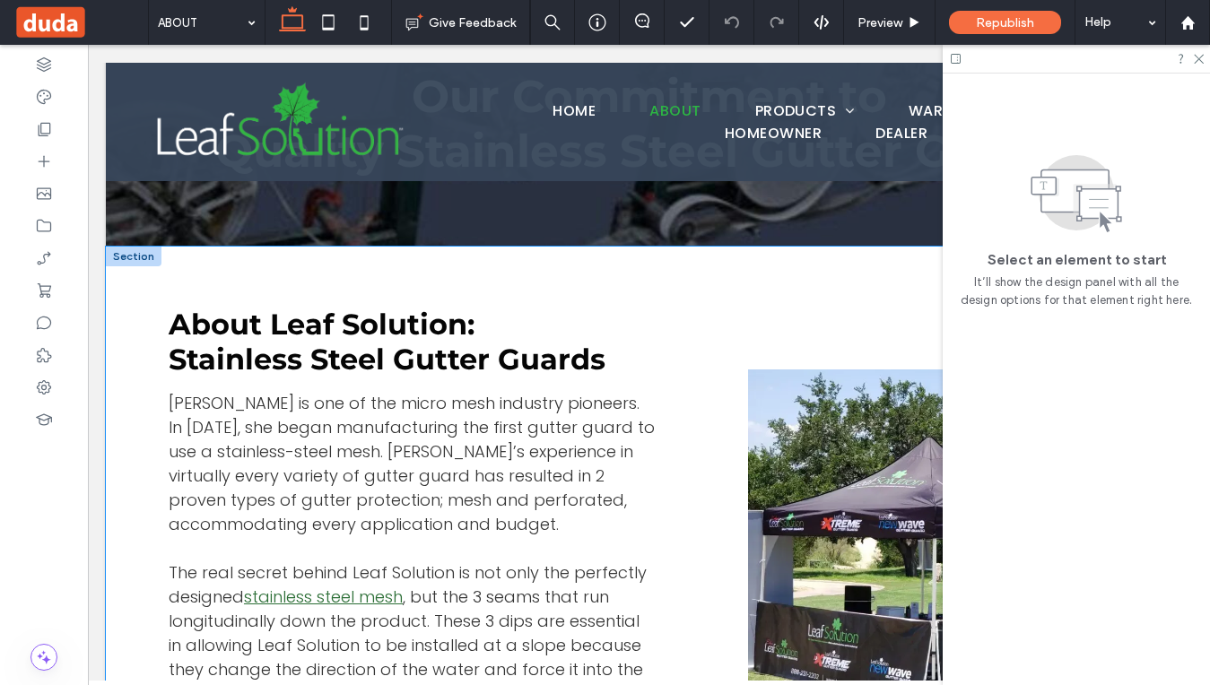
scroll to position [0, 0]
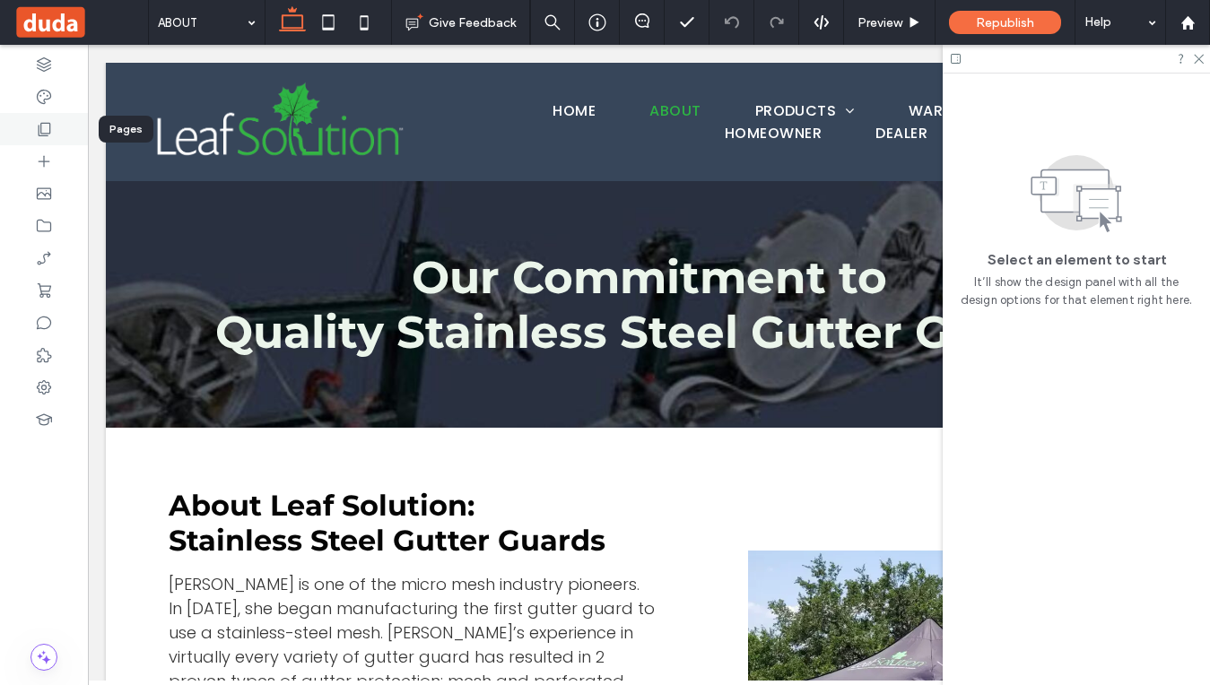
click at [39, 132] on use at bounding box center [45, 129] width 13 height 13
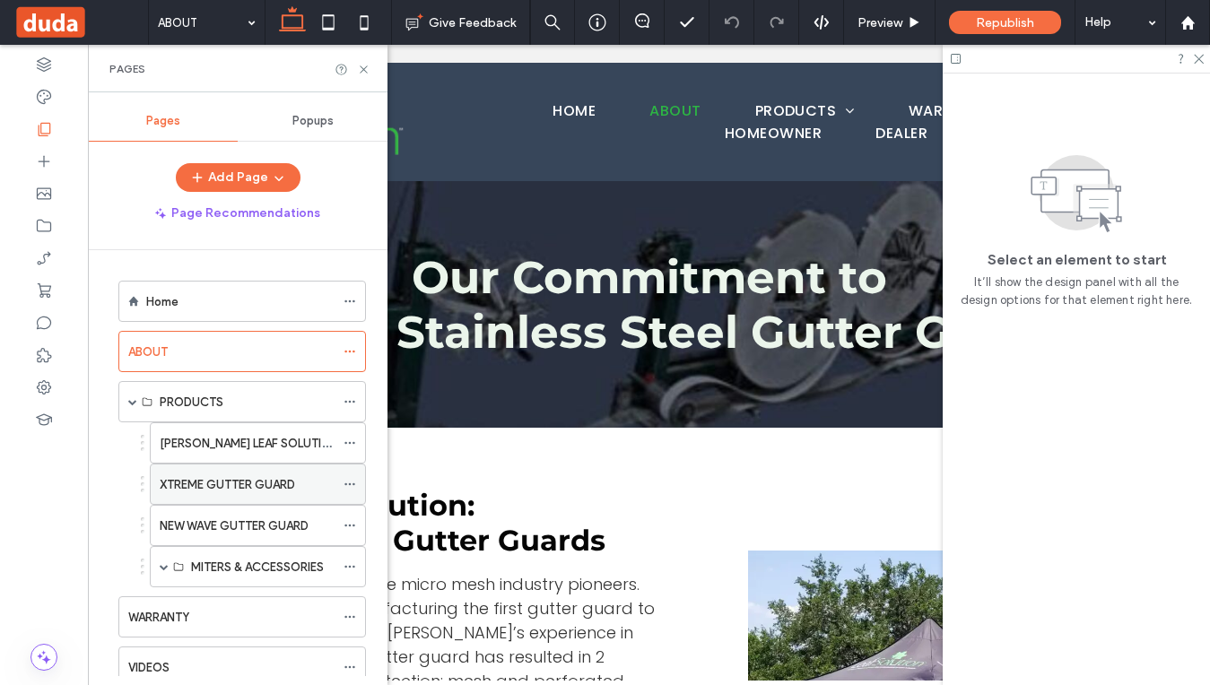
click at [235, 487] on label "XTREME GUTTER GUARD" at bounding box center [227, 484] width 135 height 31
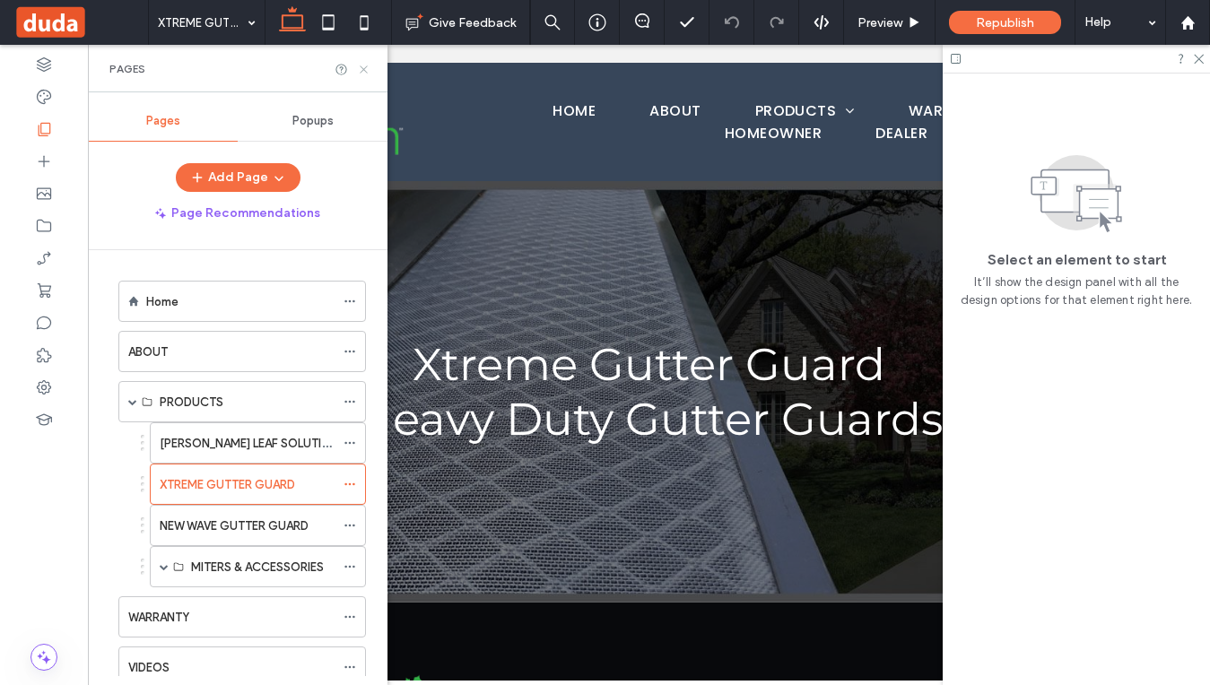
click at [362, 67] on use at bounding box center [363, 68] width 7 height 7
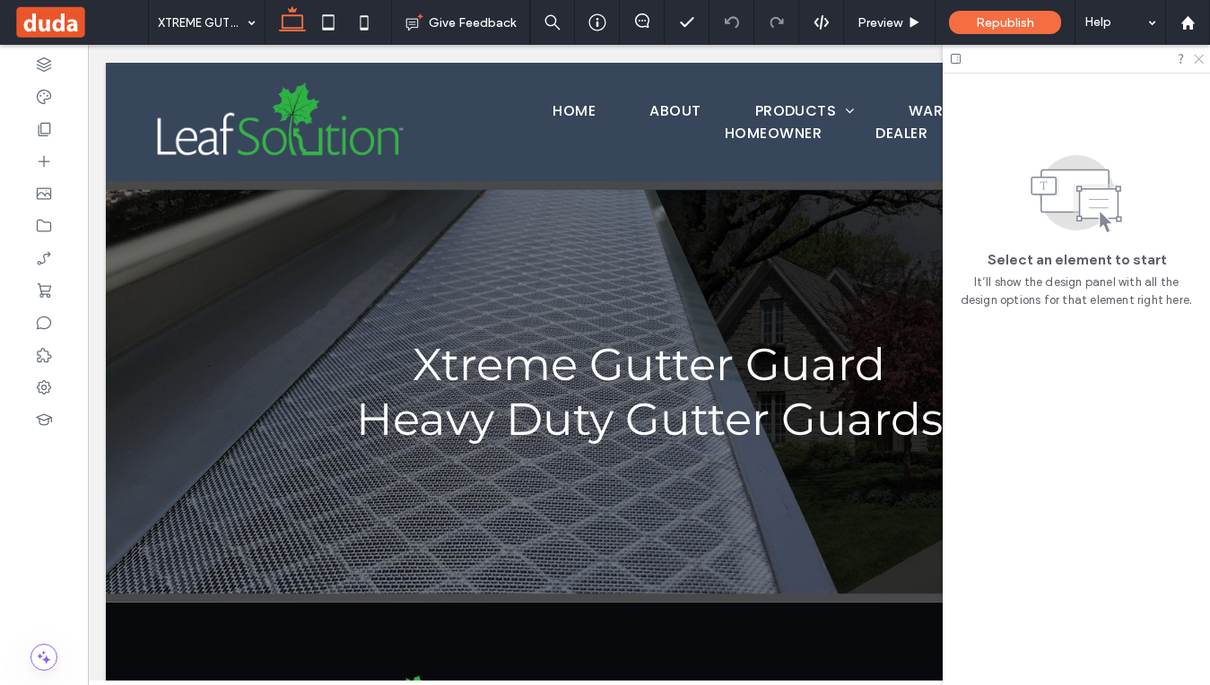
click at [1201, 61] on use at bounding box center [1199, 60] width 10 height 10
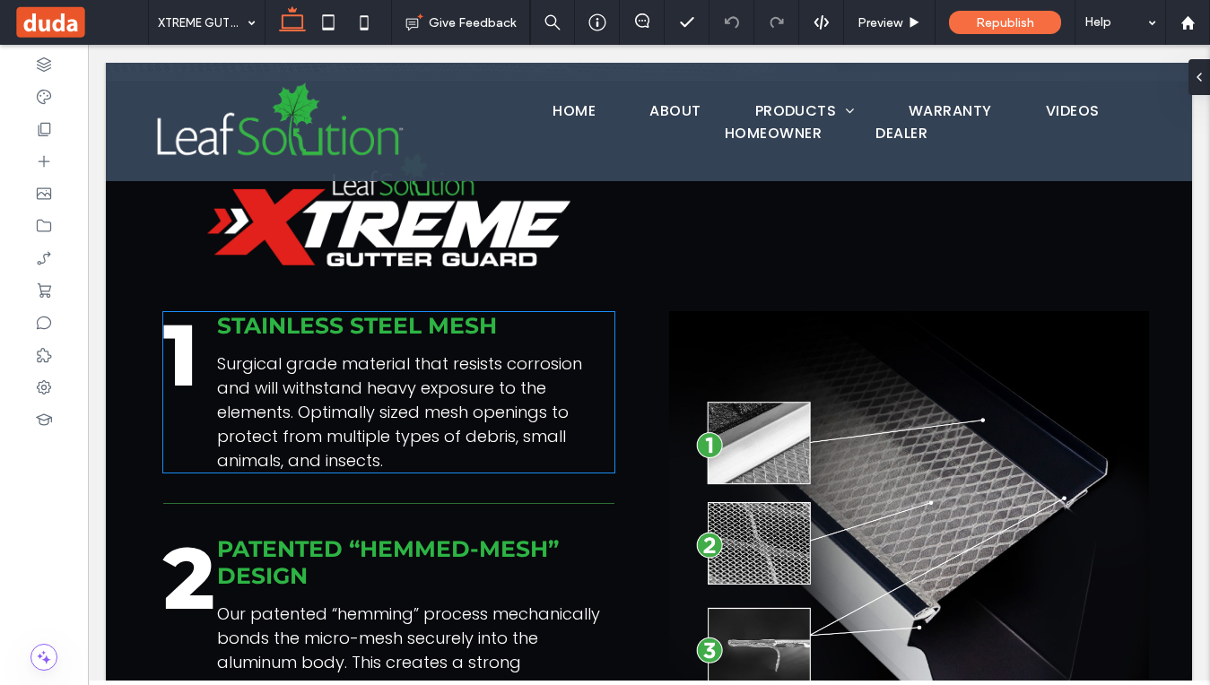
scroll to position [520, 0]
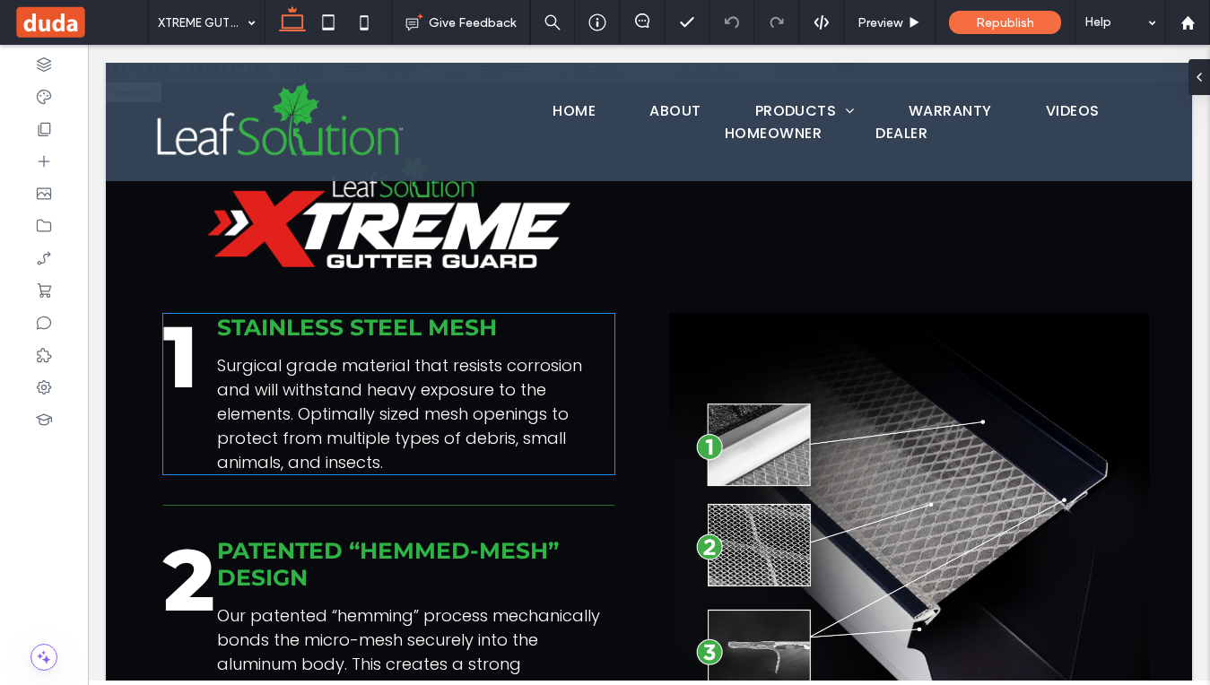
click at [430, 383] on span "Surgical grade material that resists corrosion and will withstand heavy exposur…" at bounding box center [399, 413] width 365 height 119
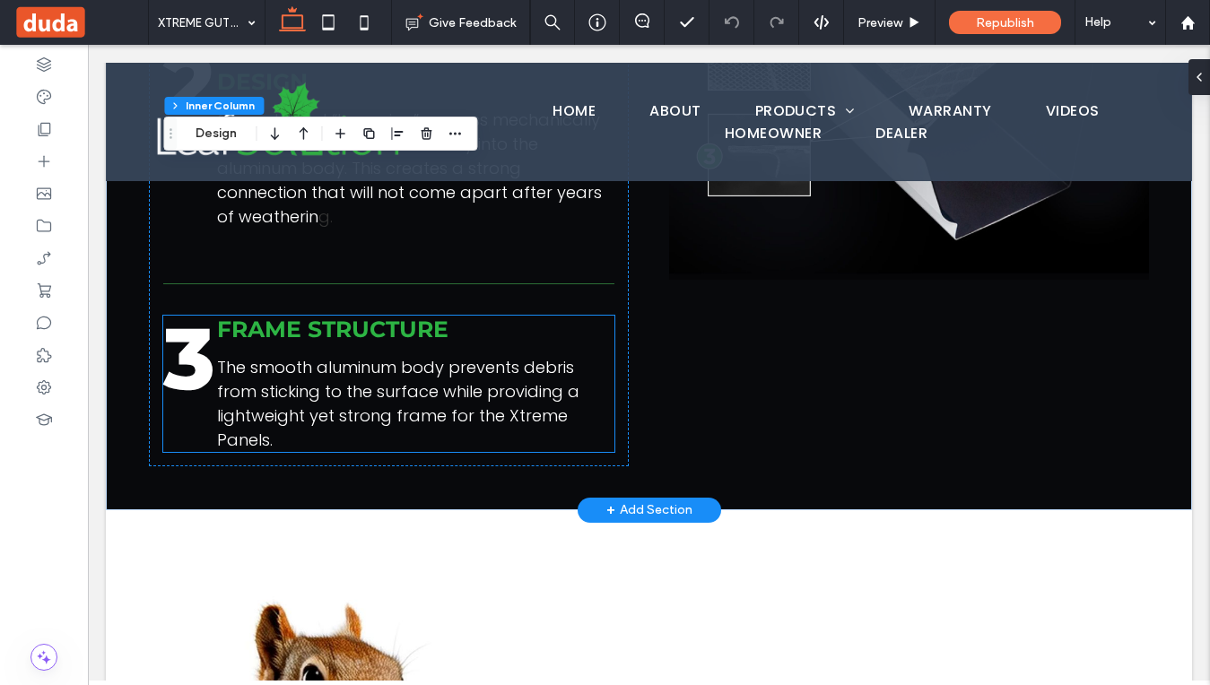
scroll to position [1024, 0]
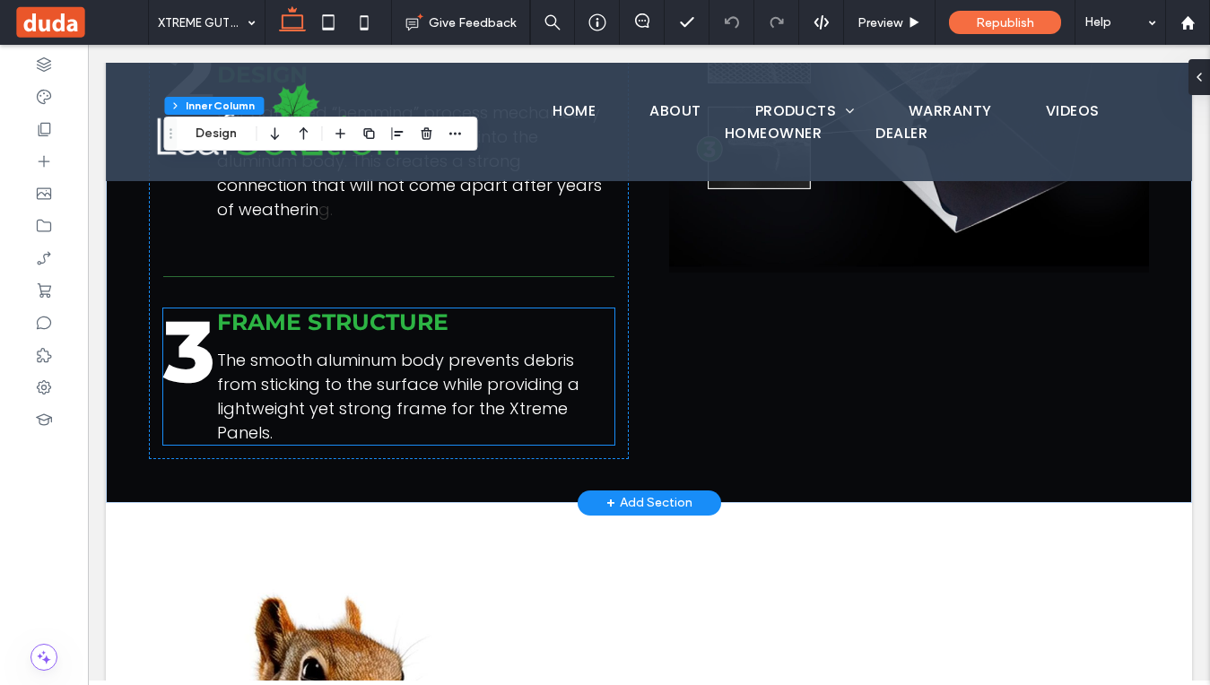
click at [430, 383] on span "The smooth aluminum body prevents debris from sticking to the surface while pro…" at bounding box center [398, 396] width 362 height 95
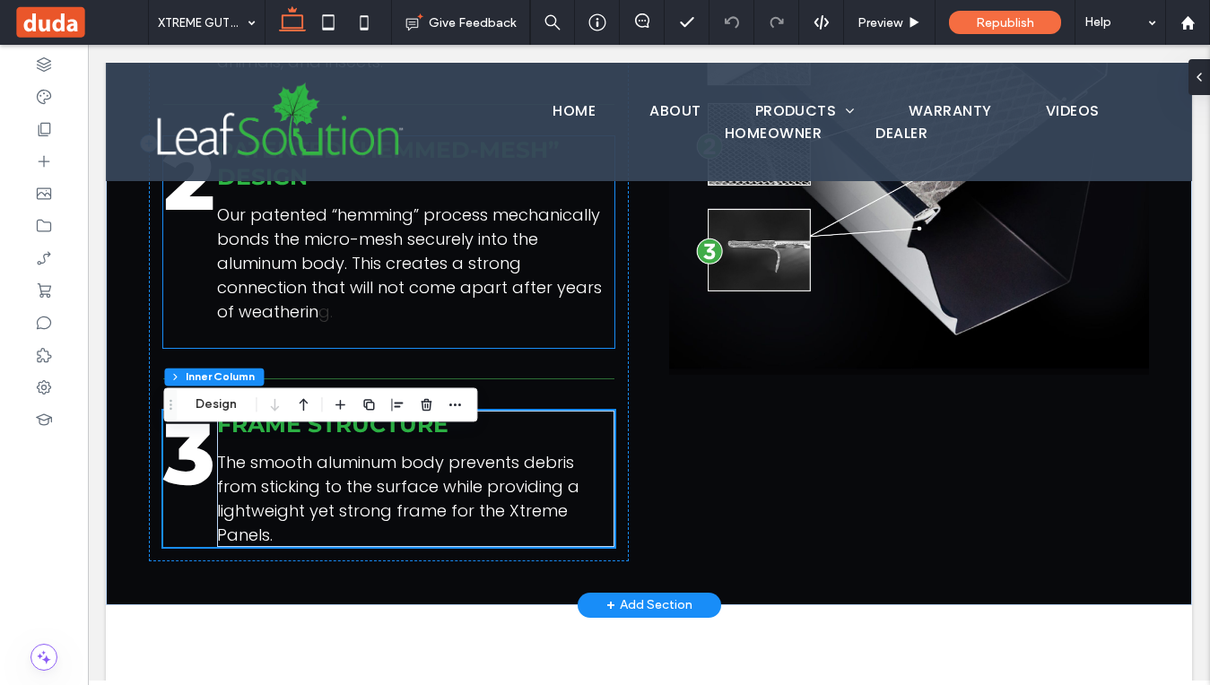
scroll to position [939, 0]
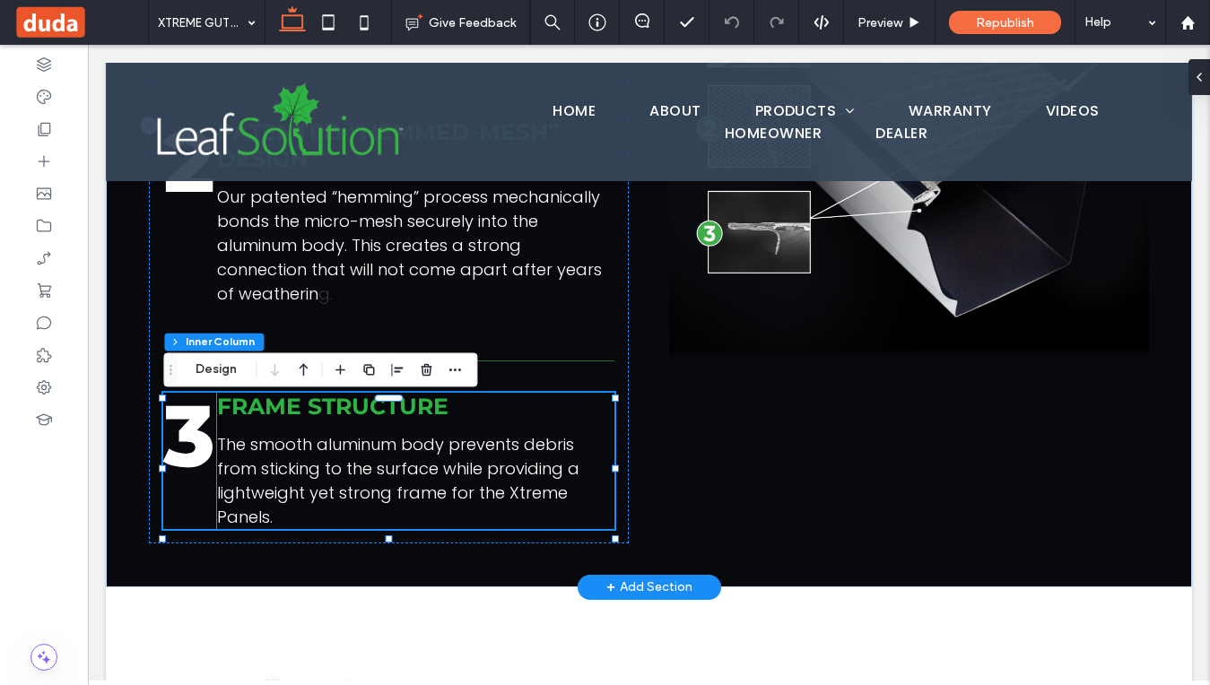
click at [247, 447] on span "The smooth aluminum body prevents debris from sticking to the surface while pro…" at bounding box center [398, 480] width 362 height 95
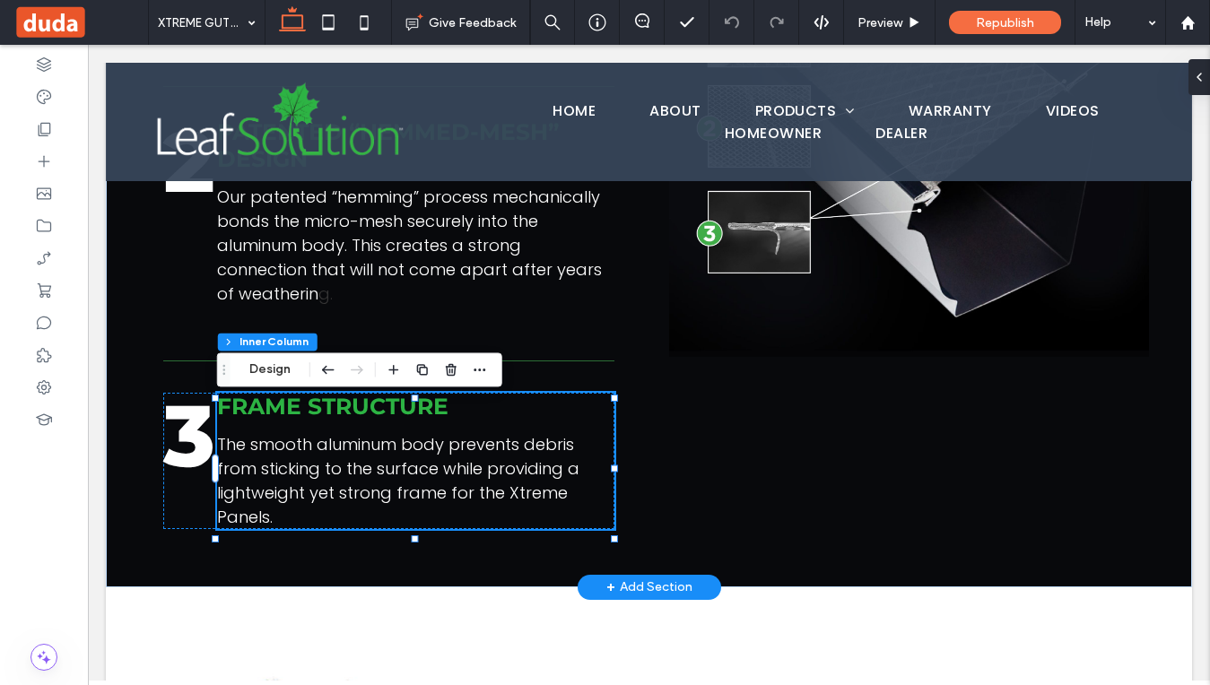
click at [254, 451] on span "The smooth aluminum body prevents debris from sticking to the surface while pro…" at bounding box center [398, 480] width 362 height 95
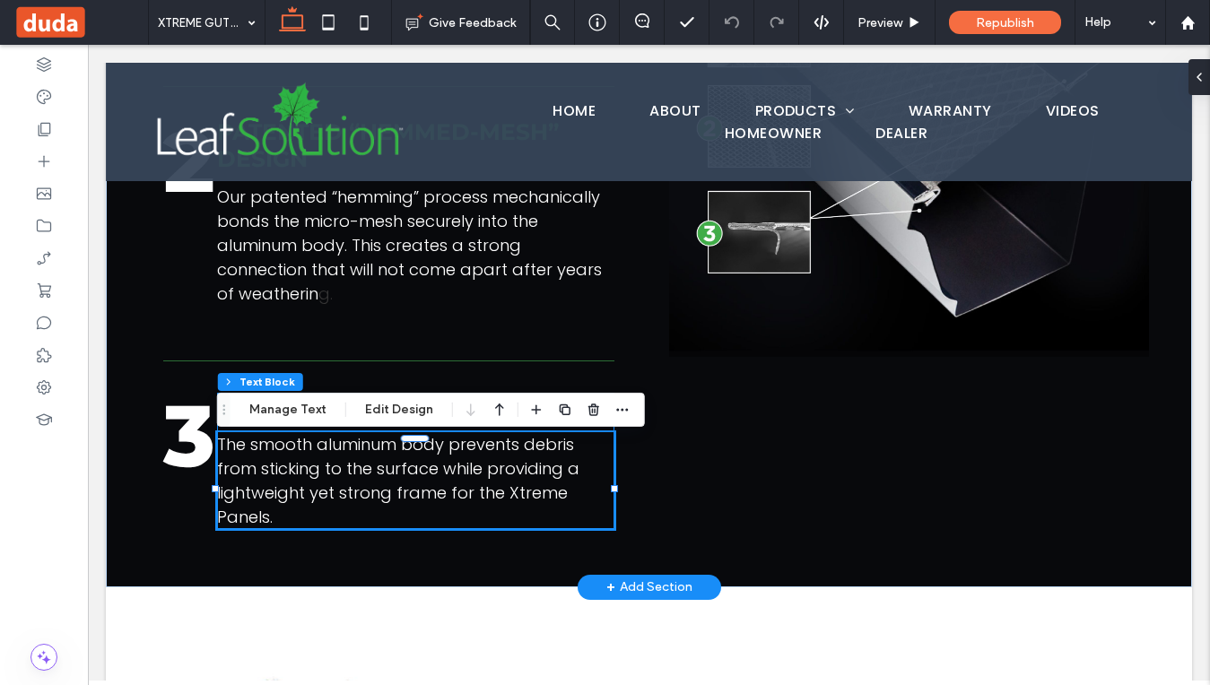
click at [254, 451] on span "The smooth aluminum body prevents debris from sticking to the surface while pro…" at bounding box center [398, 480] width 362 height 95
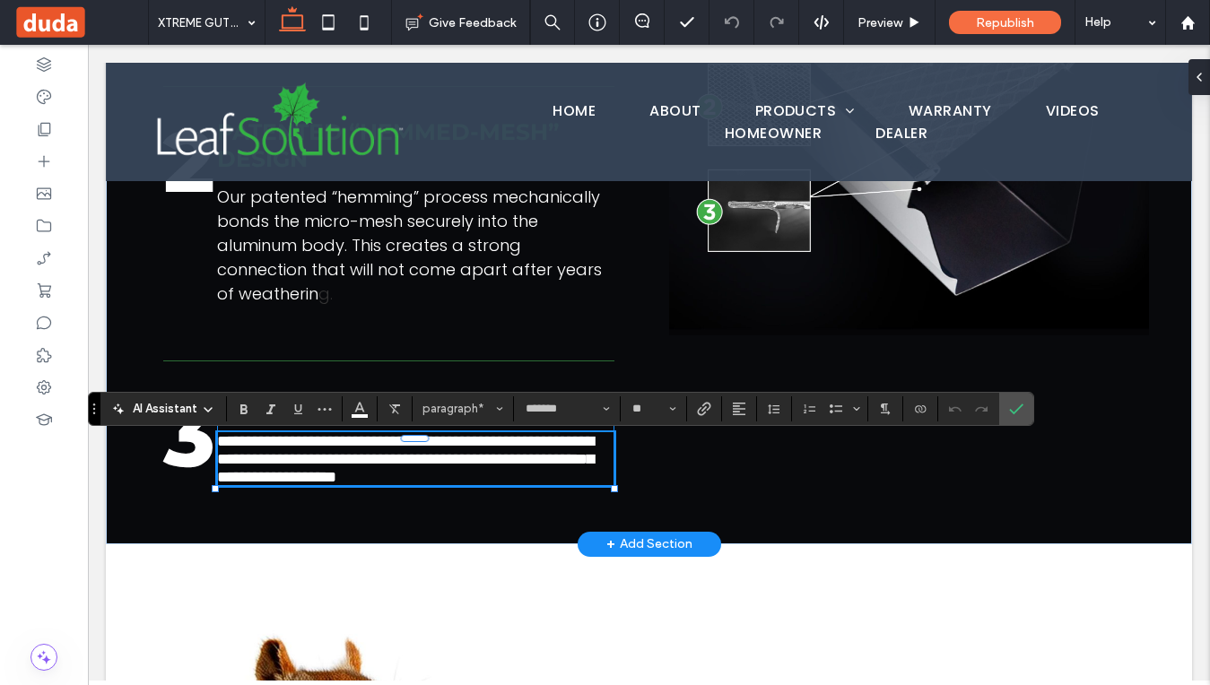
click at [247, 451] on span "**********" at bounding box center [405, 459] width 377 height 52
drag, startPoint x: 248, startPoint y: 451, endPoint x: 441, endPoint y: 452, distance: 193.8
click at [442, 452] on span "**********" at bounding box center [405, 459] width 377 height 52
click at [709, 411] on icon "Link" at bounding box center [704, 409] width 14 height 14
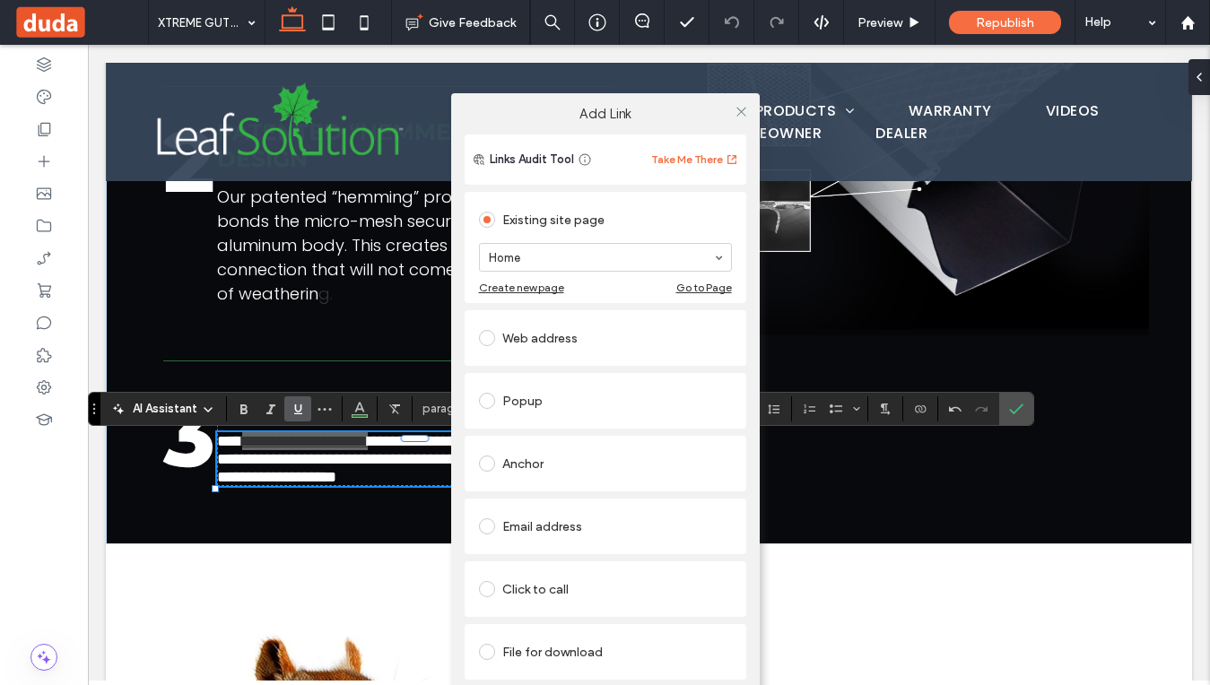
click at [560, 338] on div "Web address" at bounding box center [605, 338] width 253 height 29
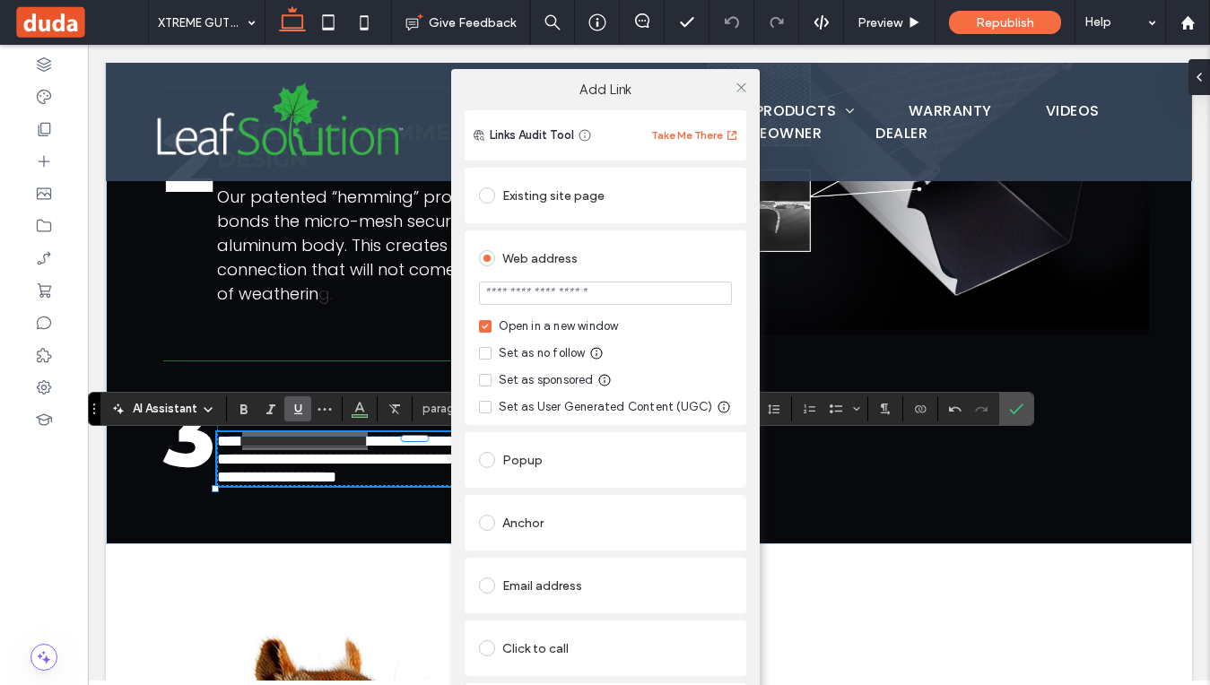
click at [553, 297] on input "url" at bounding box center [605, 293] width 253 height 23
paste input "**********"
type input "**********"
click at [737, 83] on icon at bounding box center [741, 87] width 13 height 13
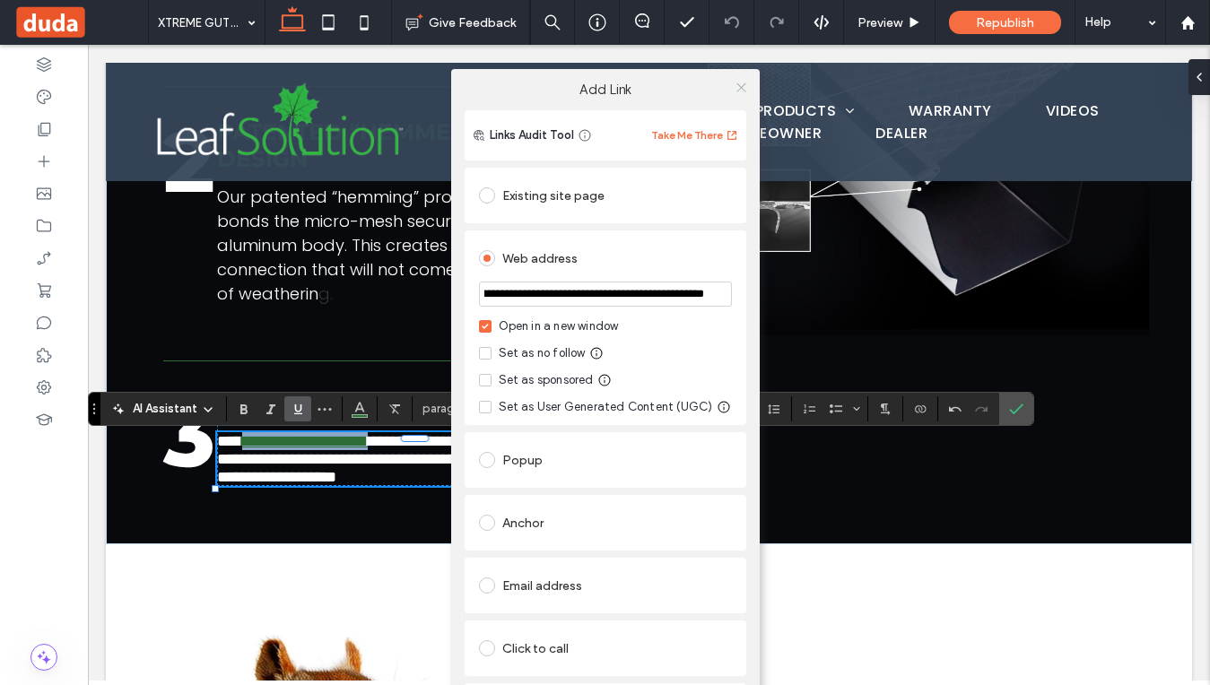
scroll to position [0, 0]
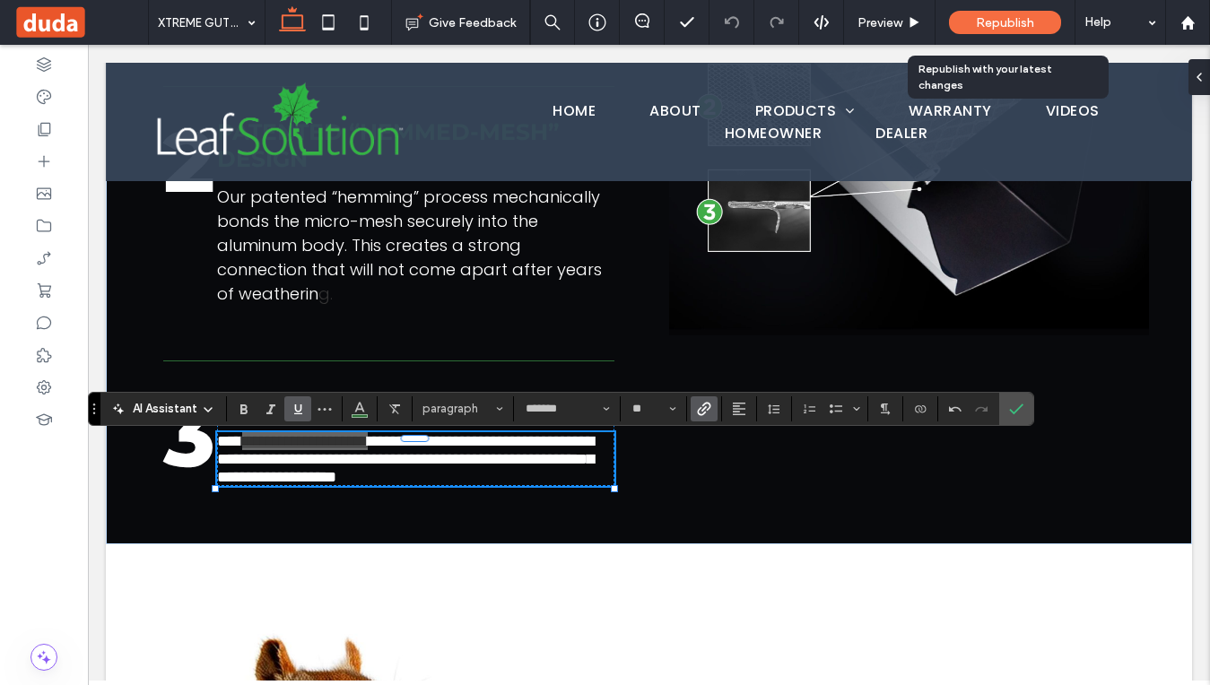
click at [1008, 23] on span "Republish" at bounding box center [1005, 22] width 58 height 15
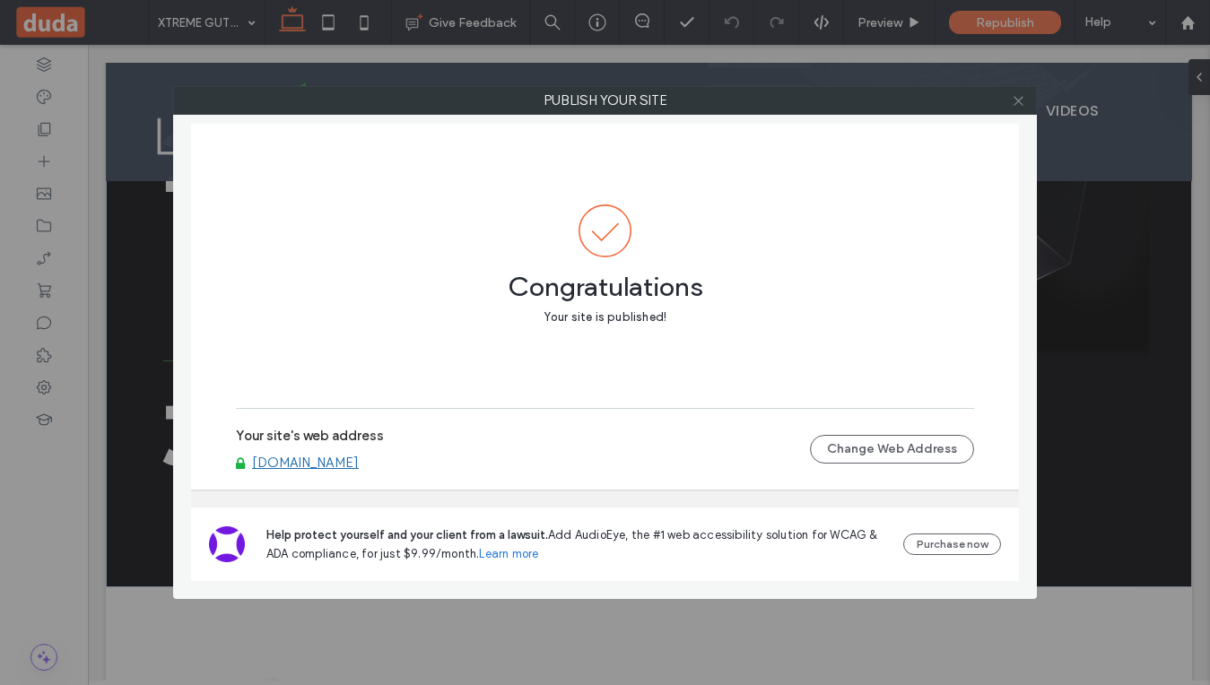
click at [1017, 107] on span at bounding box center [1018, 100] width 13 height 27
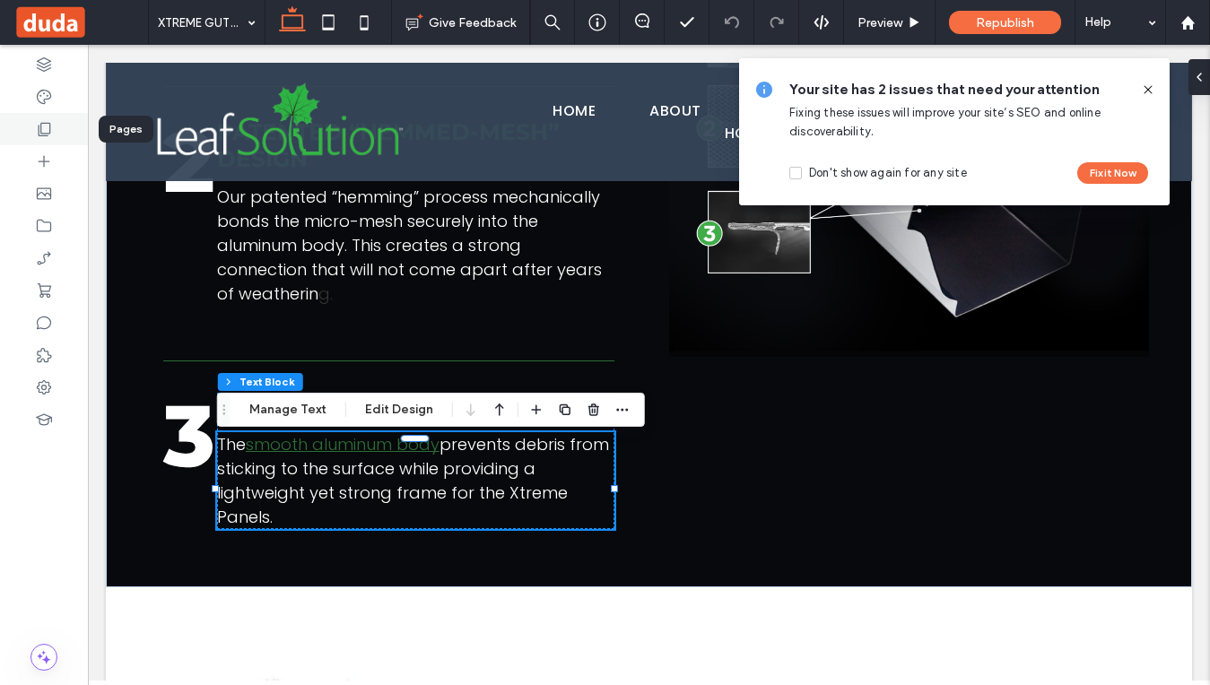
click at [39, 141] on div at bounding box center [44, 129] width 88 height 32
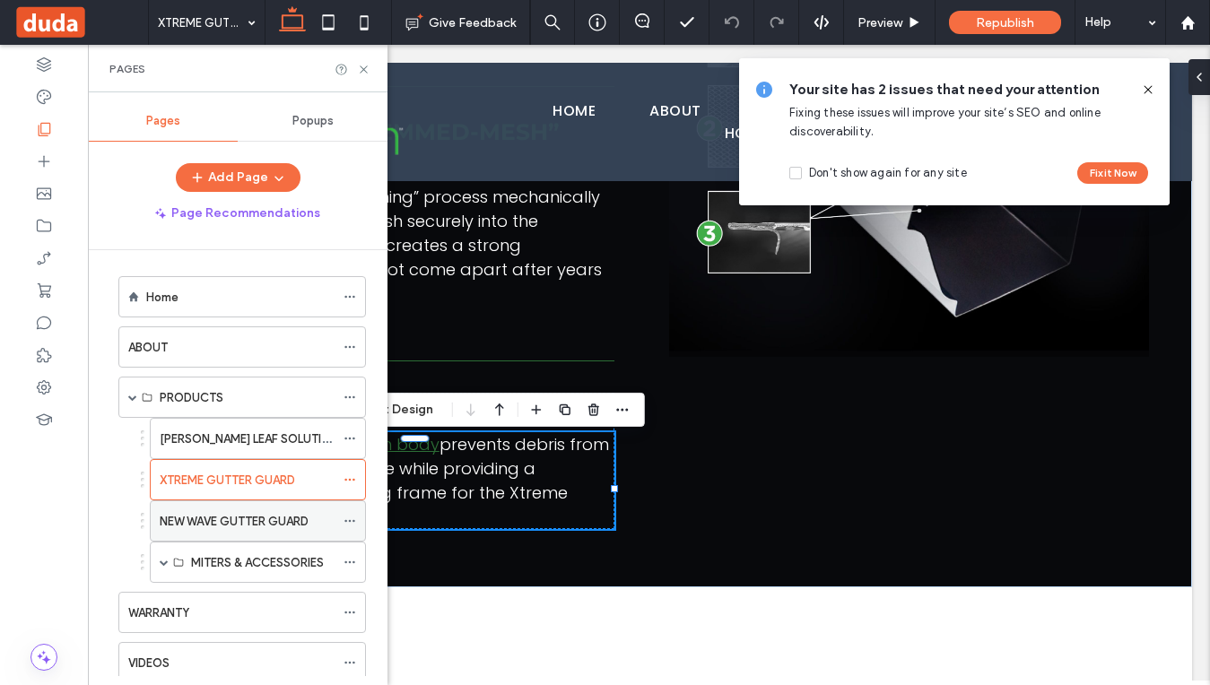
scroll to position [24, 0]
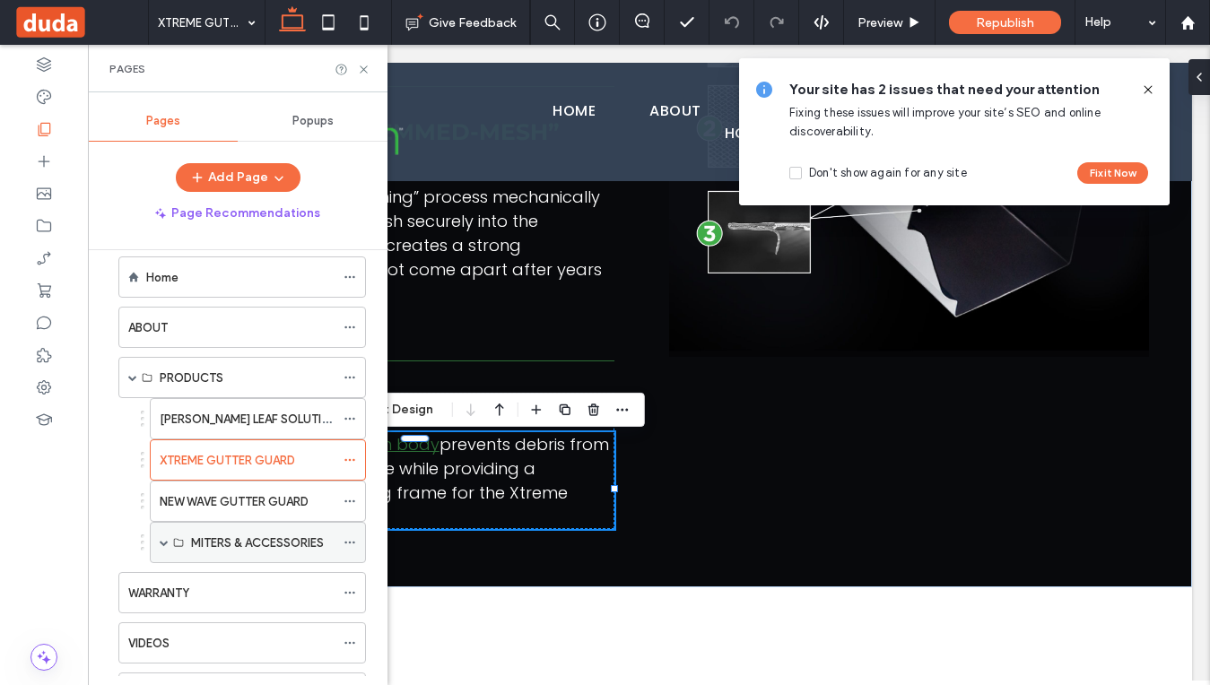
click at [166, 543] on span at bounding box center [164, 542] width 9 height 9
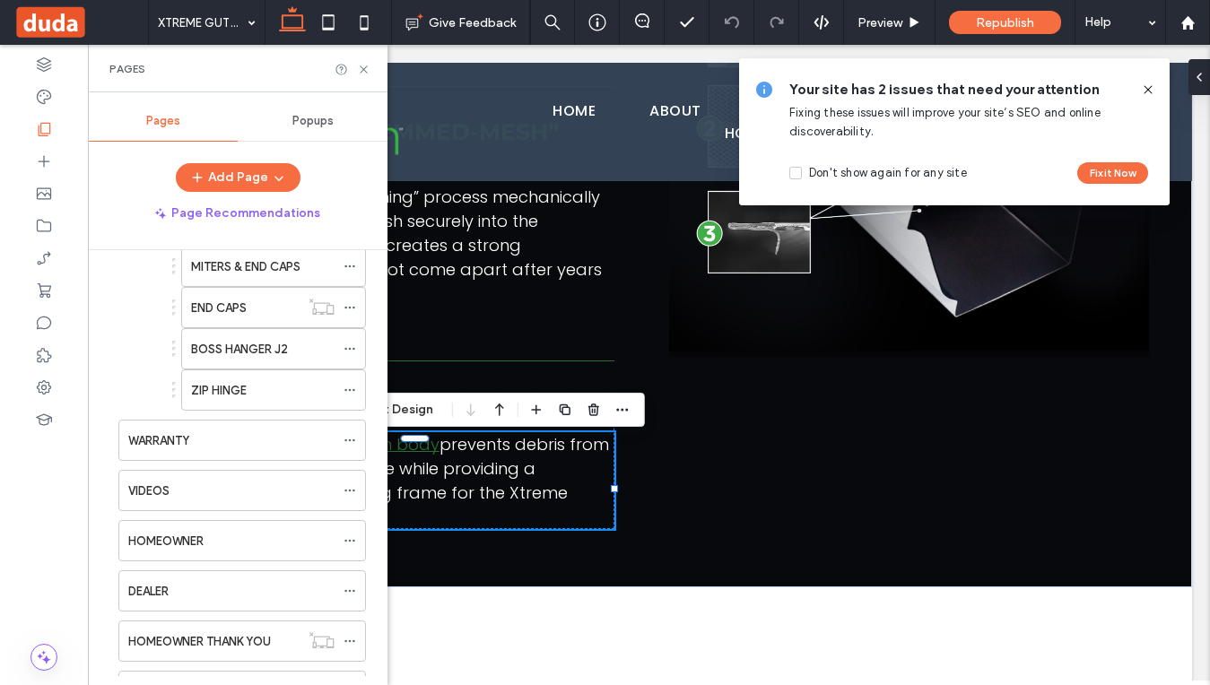
scroll to position [0, 0]
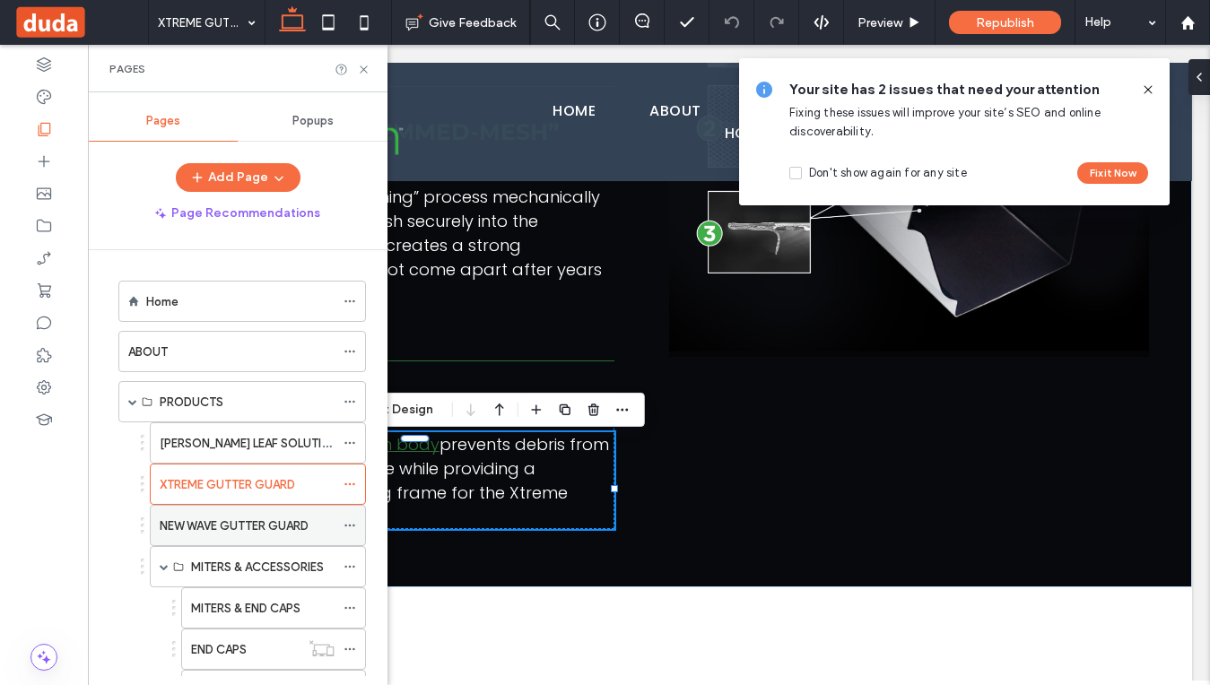
click at [205, 524] on label "NEW WAVE GUTTER GUARD" at bounding box center [234, 526] width 149 height 31
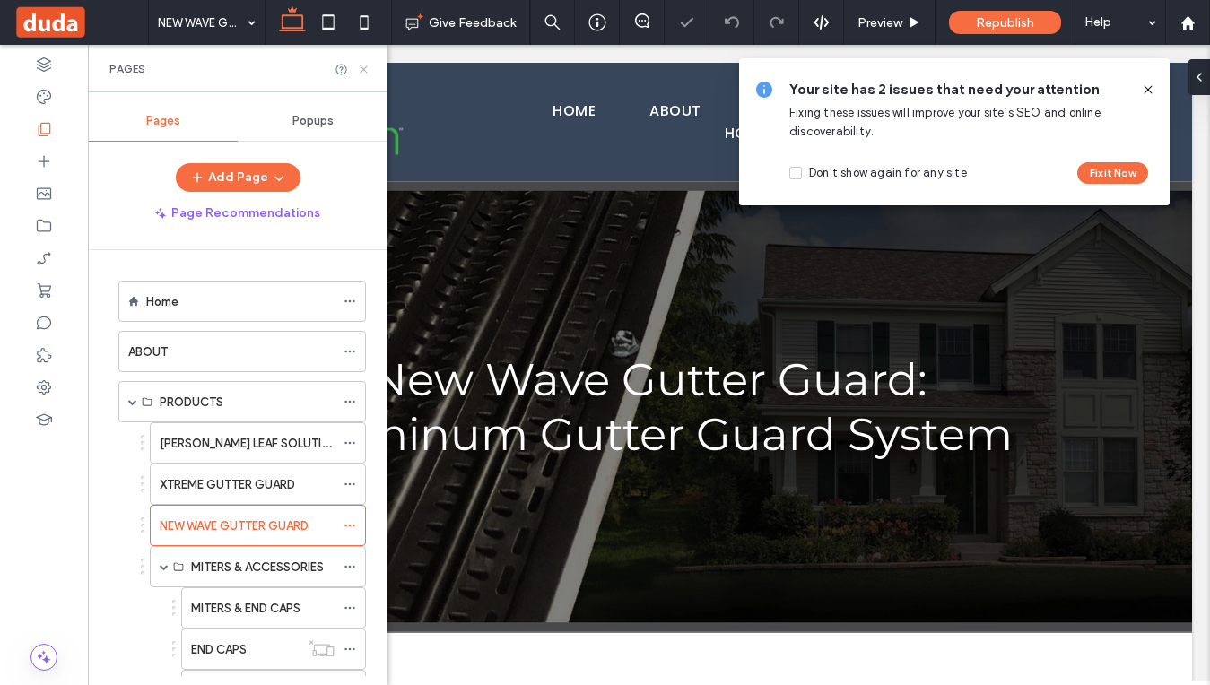
click at [362, 71] on icon at bounding box center [363, 69] width 13 height 13
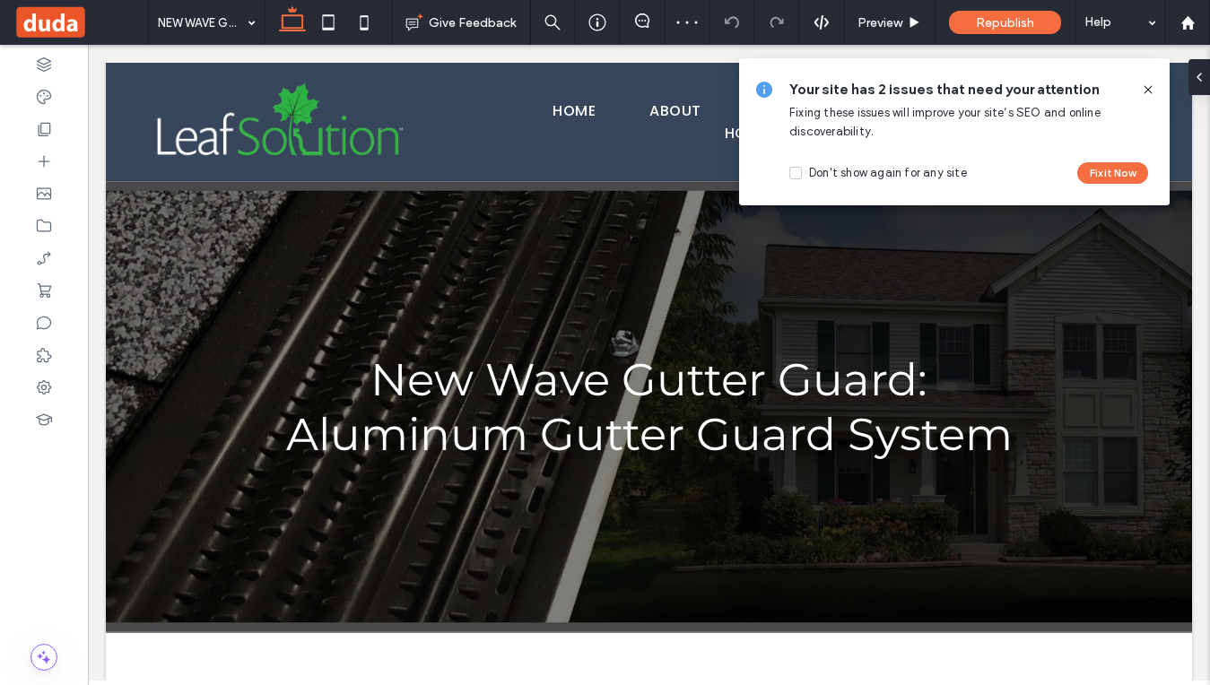
click at [1149, 90] on icon at bounding box center [1148, 90] width 14 height 14
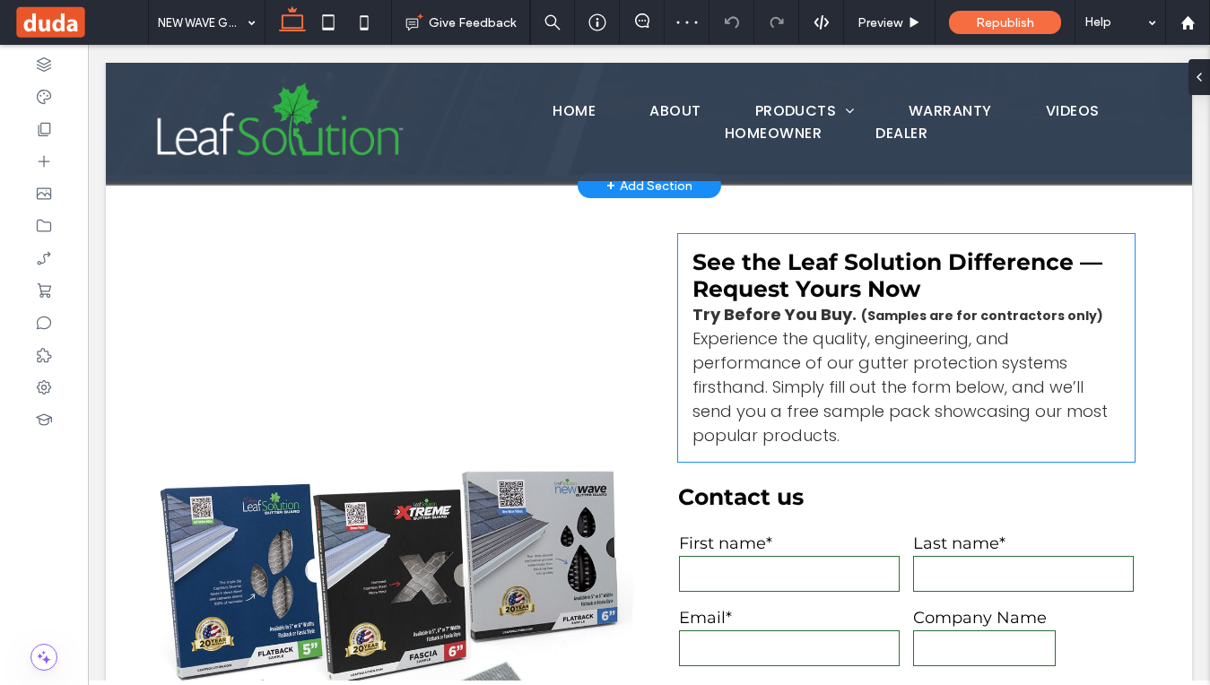
scroll to position [447, 0]
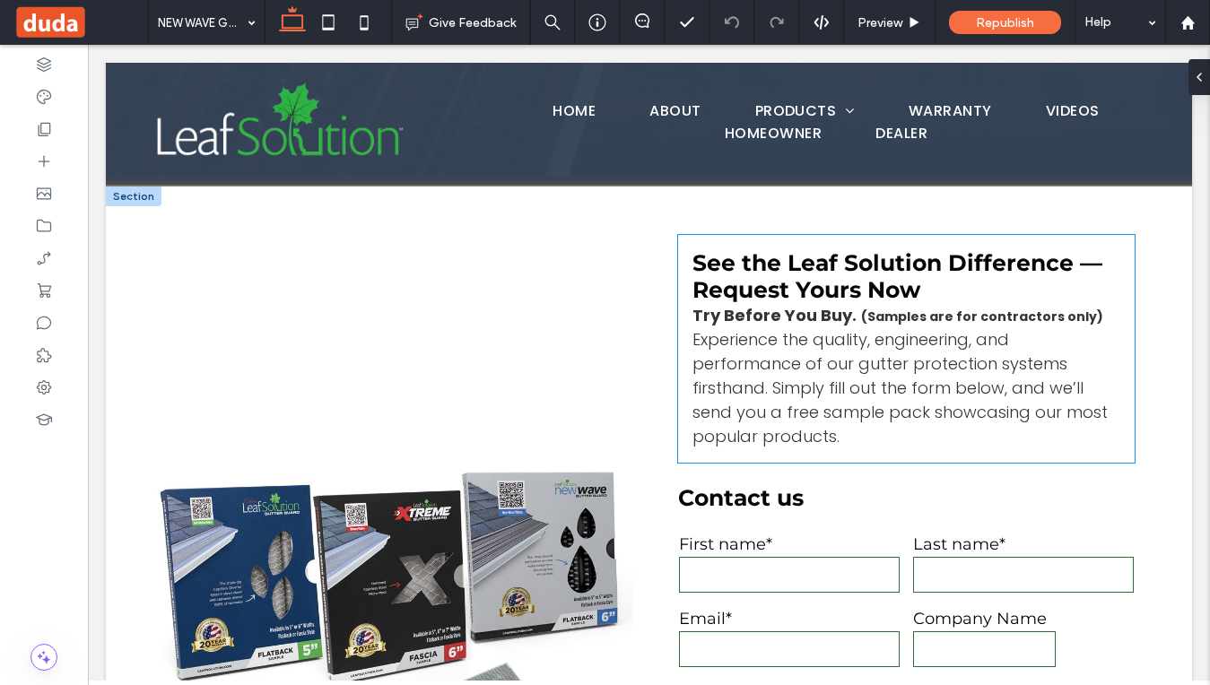
click at [803, 355] on span "Experience the quality, engineering, and performance of our gutter protection s…" at bounding box center [900, 387] width 415 height 119
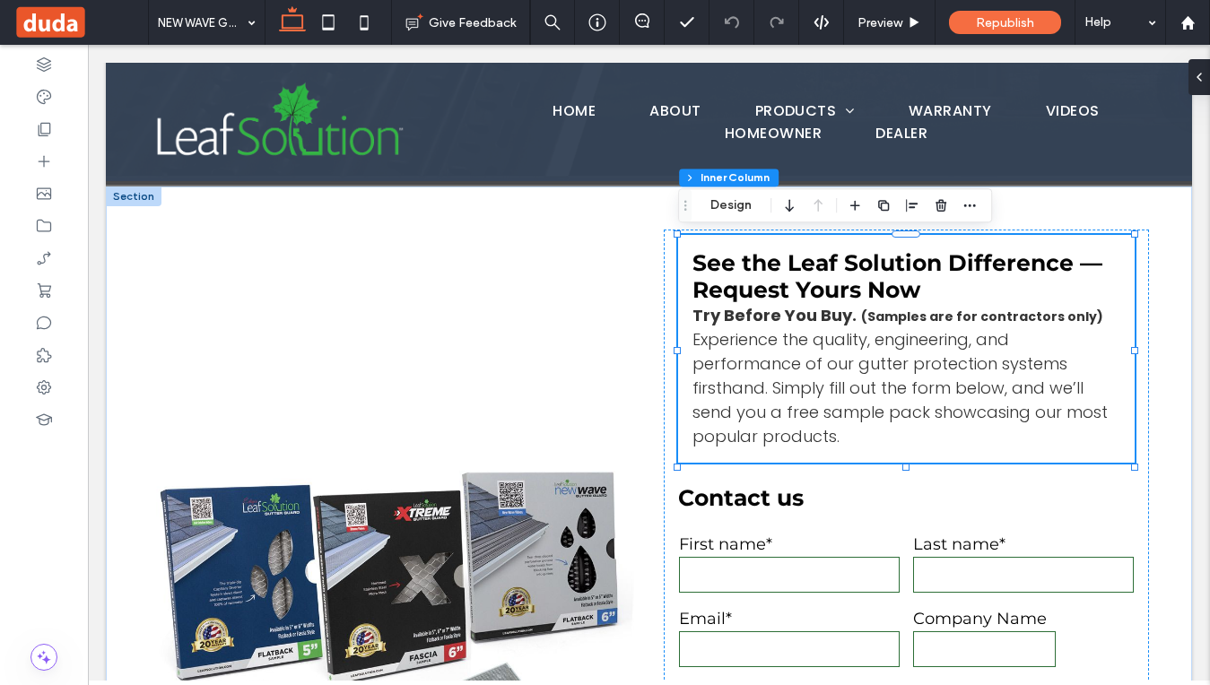
click at [833, 370] on span "Experience the quality, engineering, and performance of our gutter protection s…" at bounding box center [900, 387] width 415 height 119
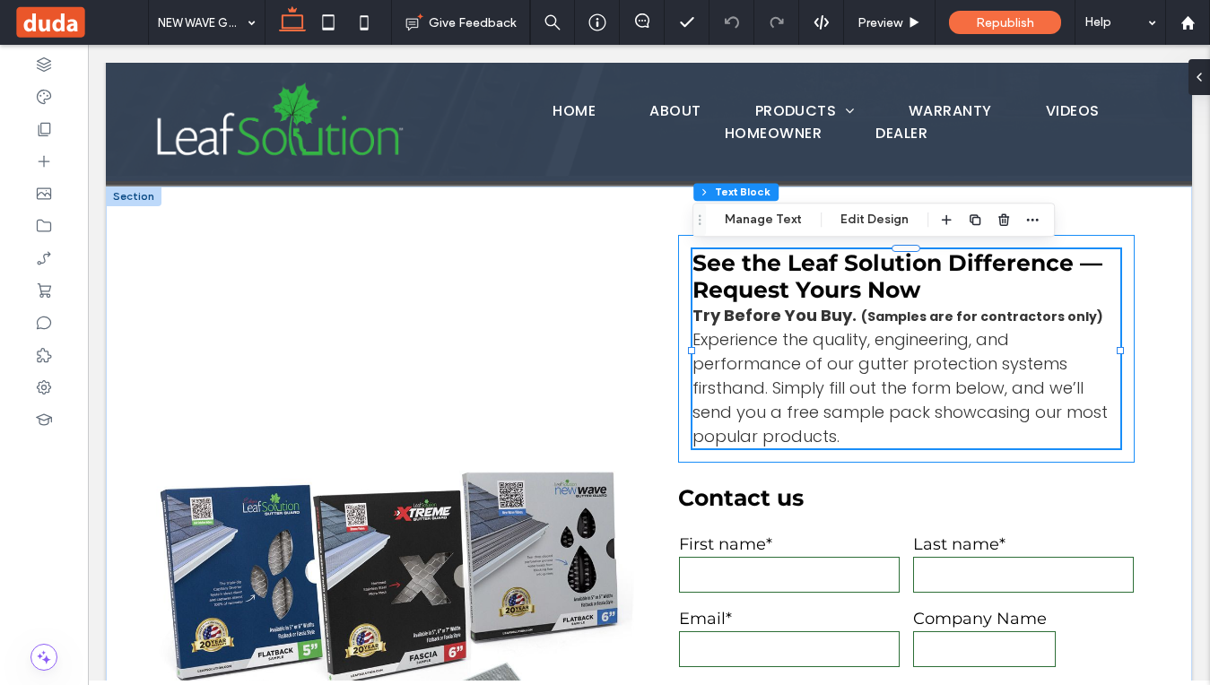
click at [850, 376] on span "Experience the quality, engineering, and performance of our gutter protection s…" at bounding box center [900, 387] width 415 height 119
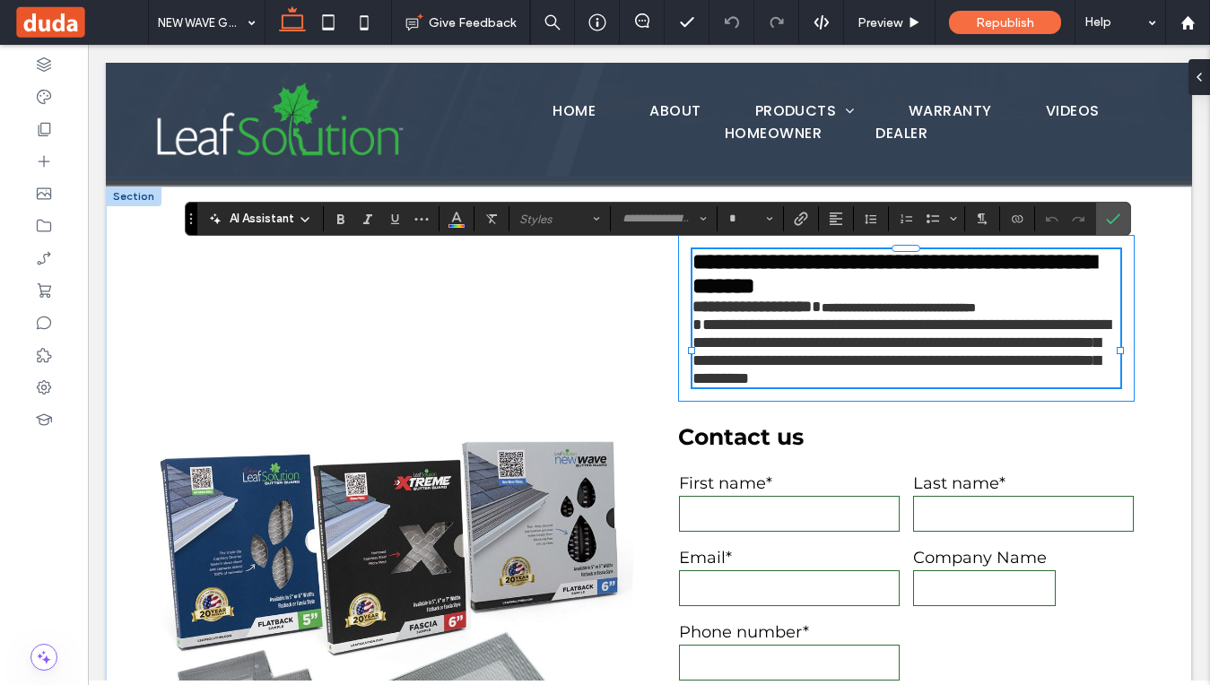
click at [850, 376] on span "**********" at bounding box center [902, 352] width 418 height 70
click at [860, 387] on span "**********" at bounding box center [902, 352] width 418 height 70
type input "*******"
type input "**"
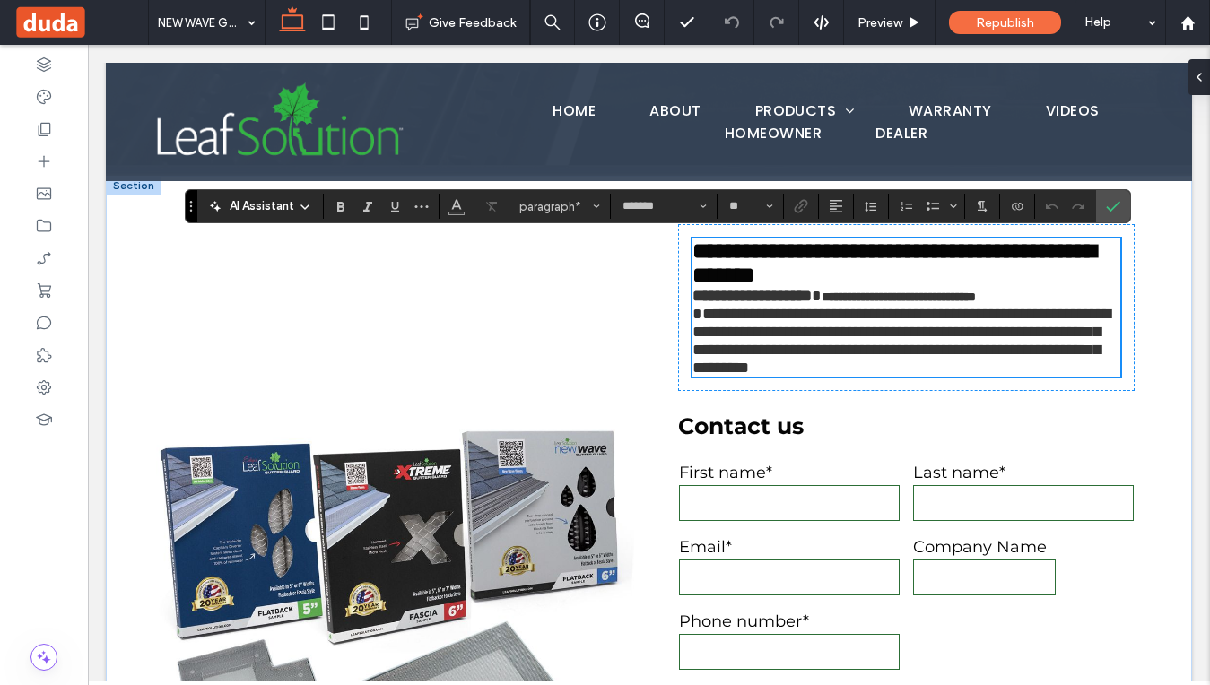
scroll to position [459, 0]
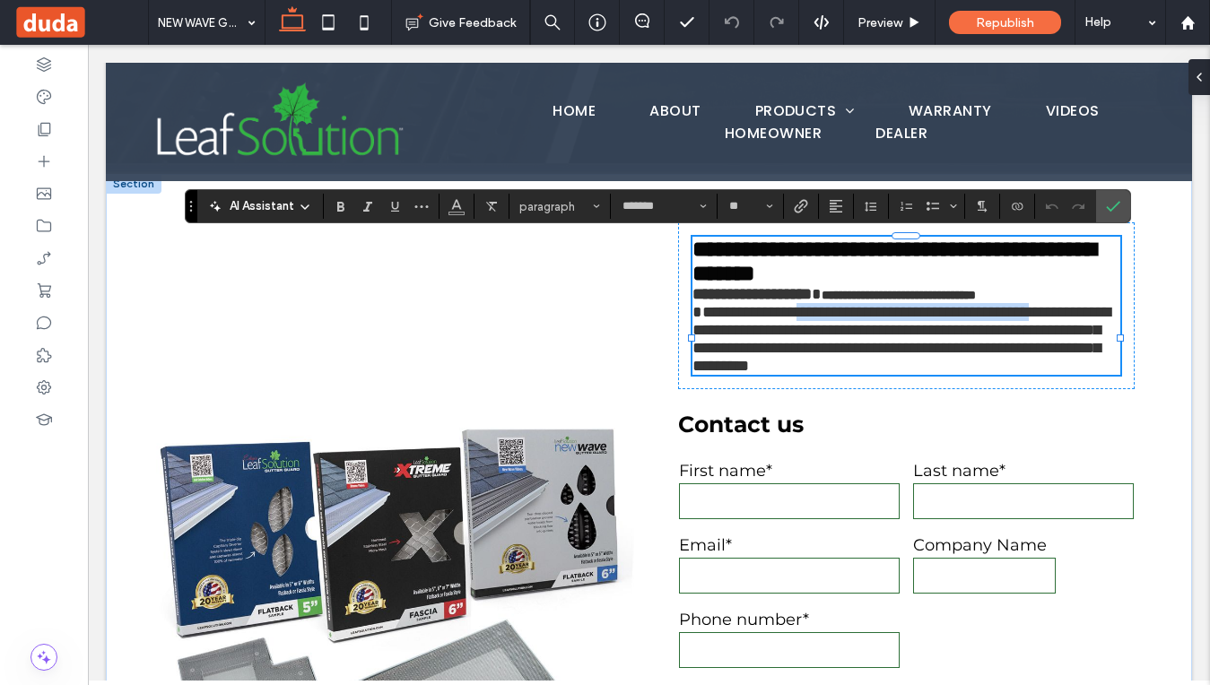
drag, startPoint x: 821, startPoint y: 327, endPoint x: 799, endPoint y: 353, distance: 33.8
click at [799, 353] on span "**********" at bounding box center [902, 339] width 418 height 70
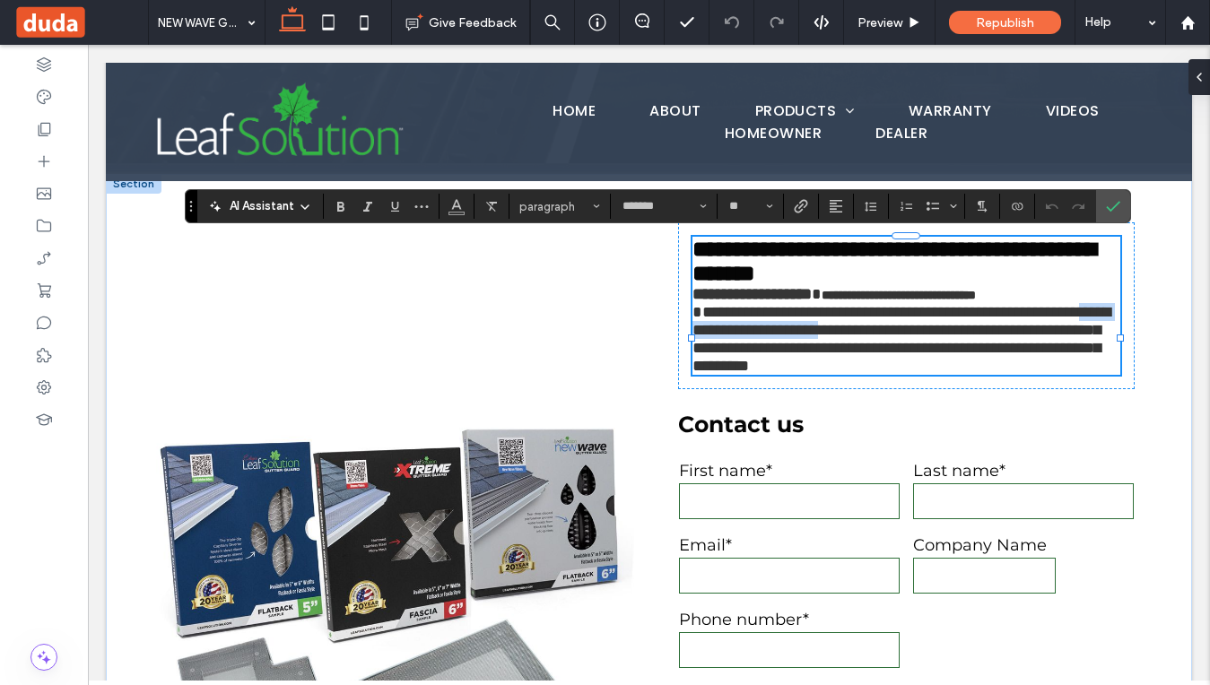
drag, startPoint x: 855, startPoint y: 353, endPoint x: 1058, endPoint y: 350, distance: 202.8
click at [1058, 350] on span "**********" at bounding box center [902, 339] width 418 height 70
click at [806, 222] on div "AI Assistant paragraph ******* **" at bounding box center [658, 206] width 947 height 34
click at [860, 357] on span "**********" at bounding box center [902, 339] width 418 height 70
drag, startPoint x: 853, startPoint y: 355, endPoint x: 1060, endPoint y: 354, distance: 207.3
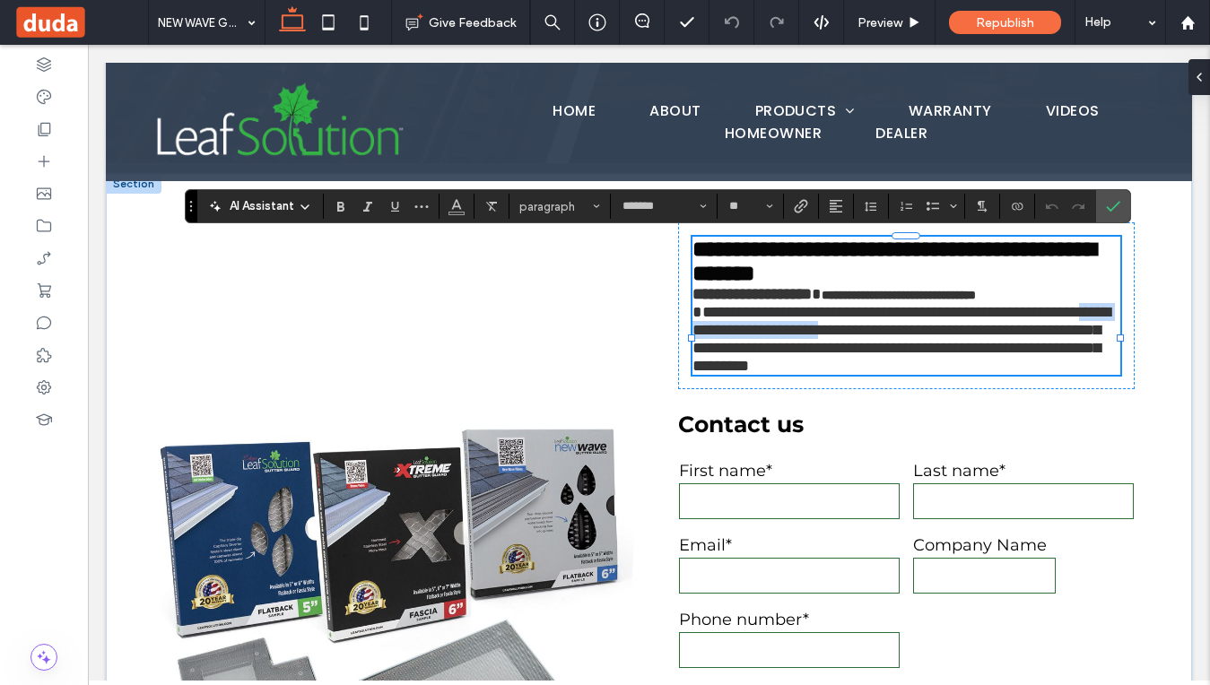
click at [1060, 354] on span "**********" at bounding box center [902, 339] width 418 height 70
click at [799, 195] on span "Link" at bounding box center [798, 206] width 8 height 25
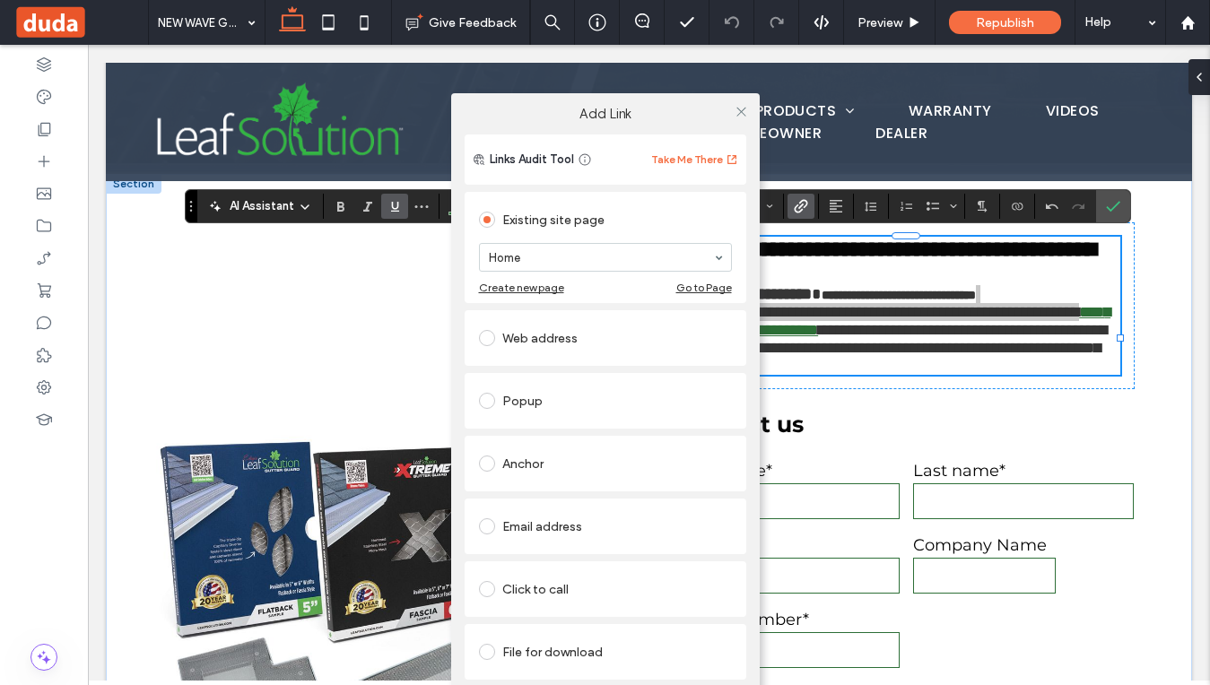
click at [521, 327] on div "Web address" at bounding box center [605, 338] width 253 height 29
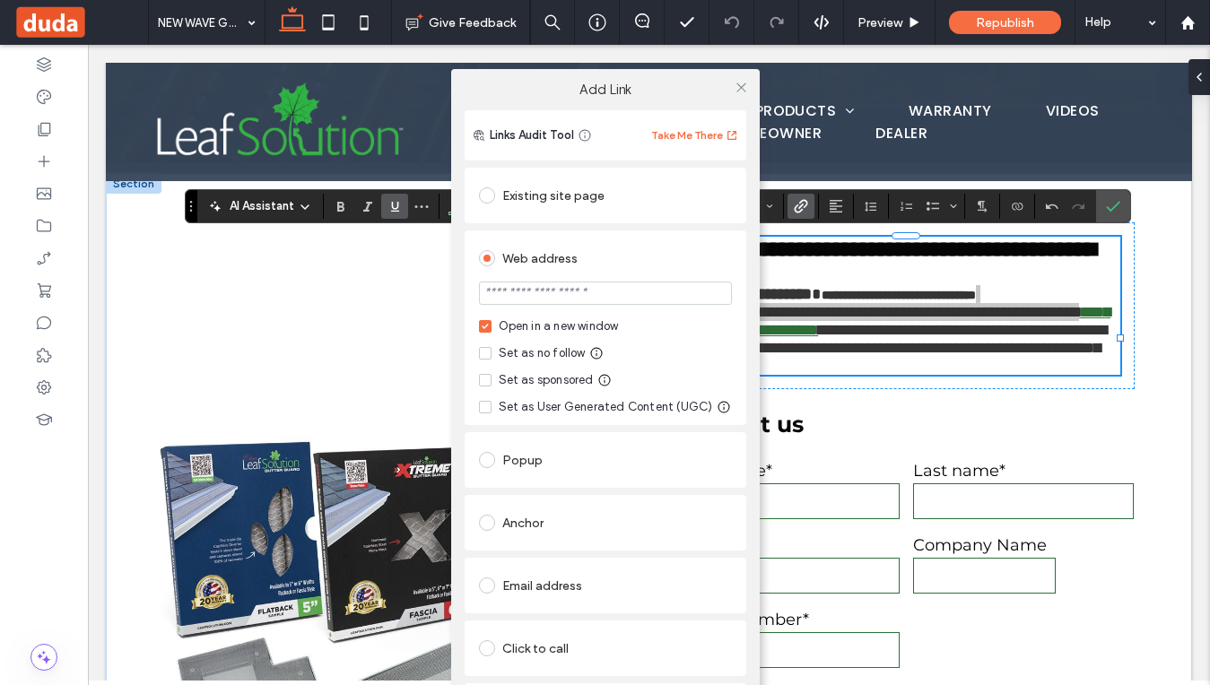
click at [533, 302] on input "url" at bounding box center [605, 293] width 253 height 23
paste input "**********"
type input "**********"
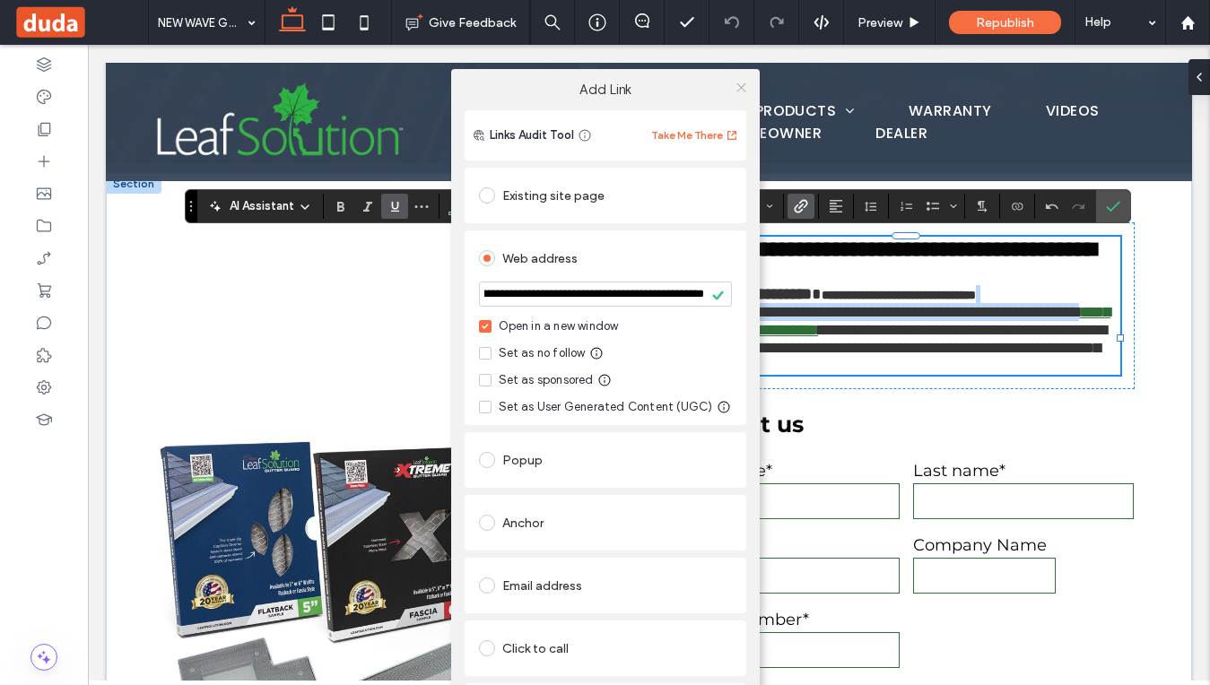
scroll to position [0, 0]
click at [735, 79] on span at bounding box center [741, 87] width 13 height 27
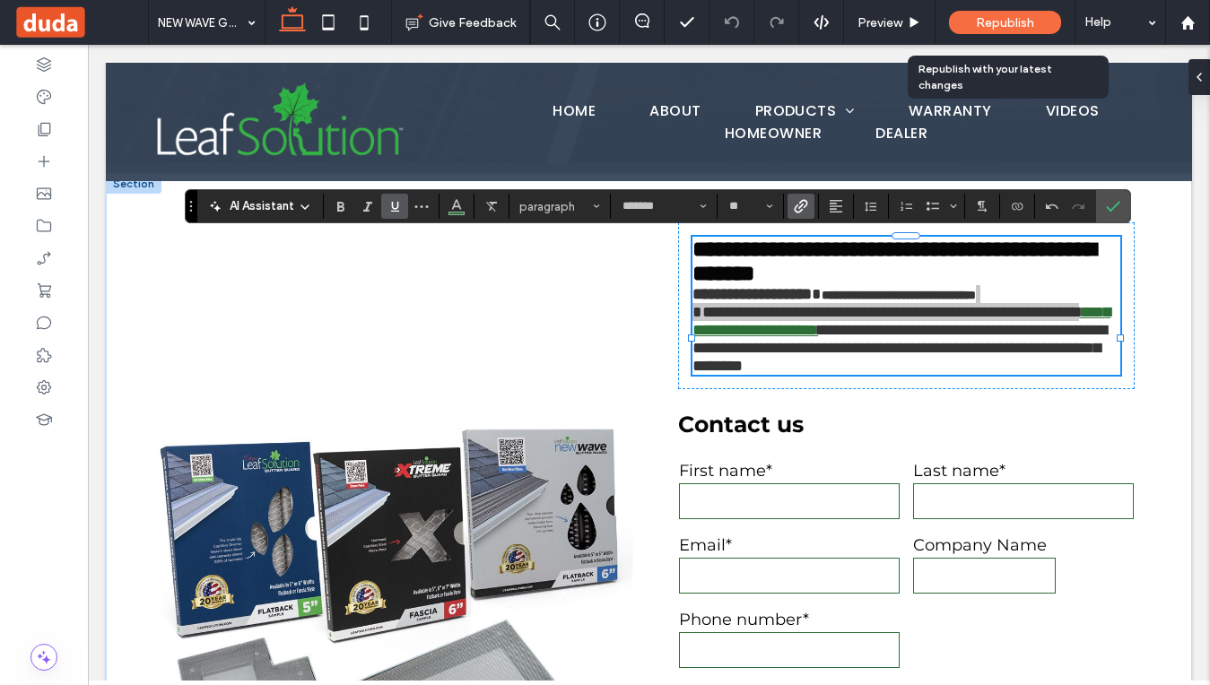
click at [1008, 16] on span "Republish" at bounding box center [1005, 22] width 58 height 15
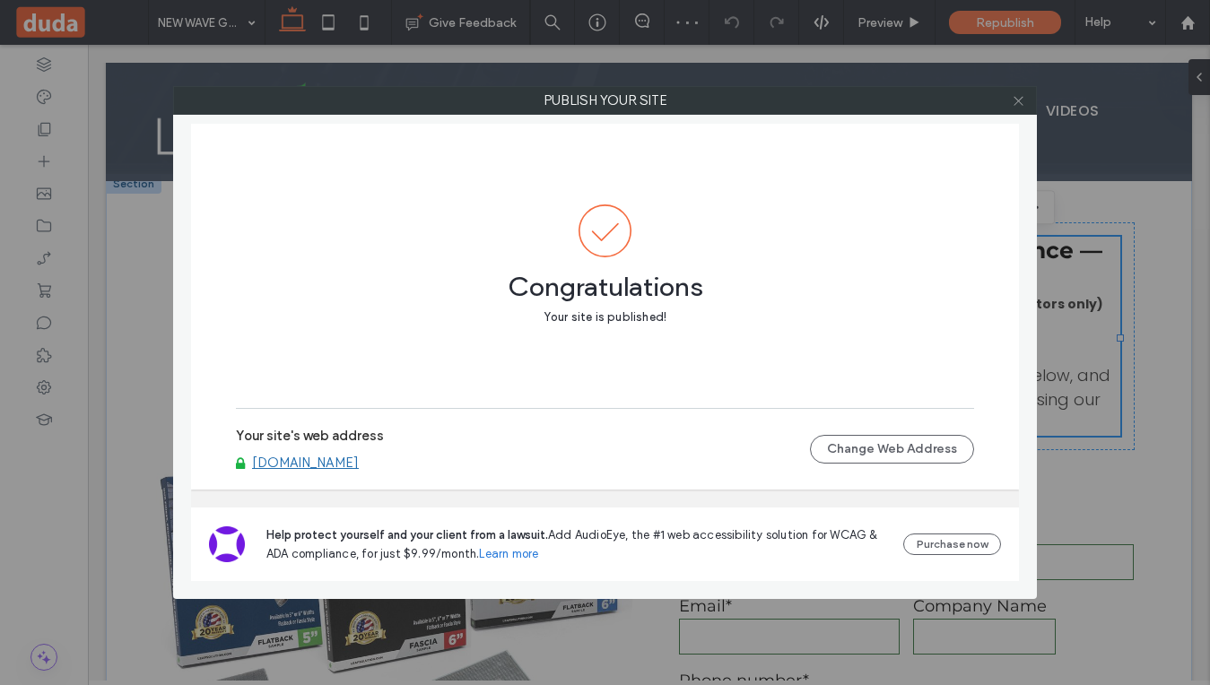
click at [1017, 99] on use at bounding box center [1018, 100] width 9 height 9
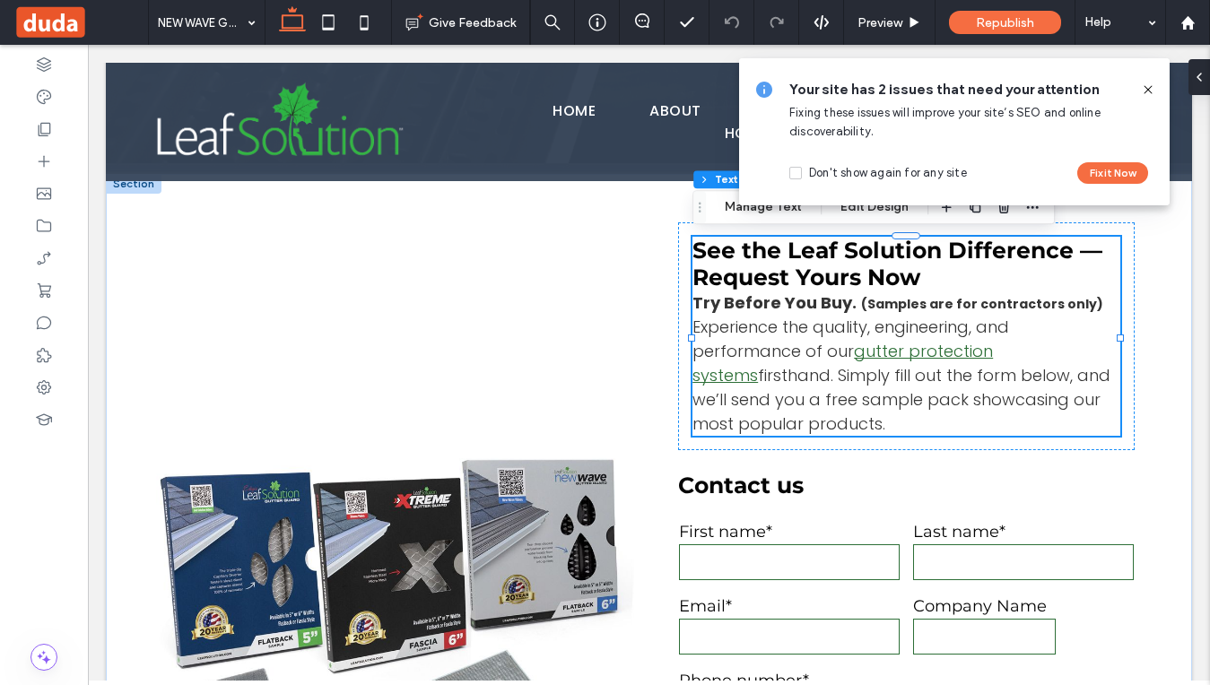
click at [1155, 93] on icon at bounding box center [1148, 90] width 14 height 14
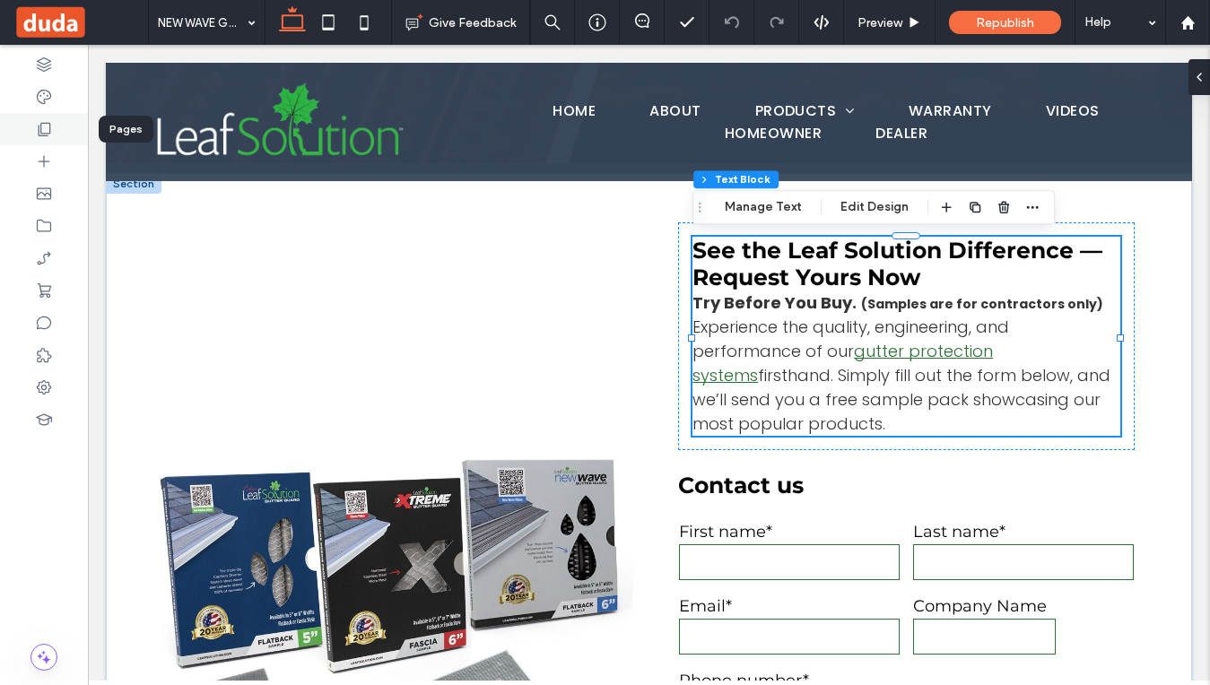
click at [39, 138] on div at bounding box center [44, 129] width 88 height 32
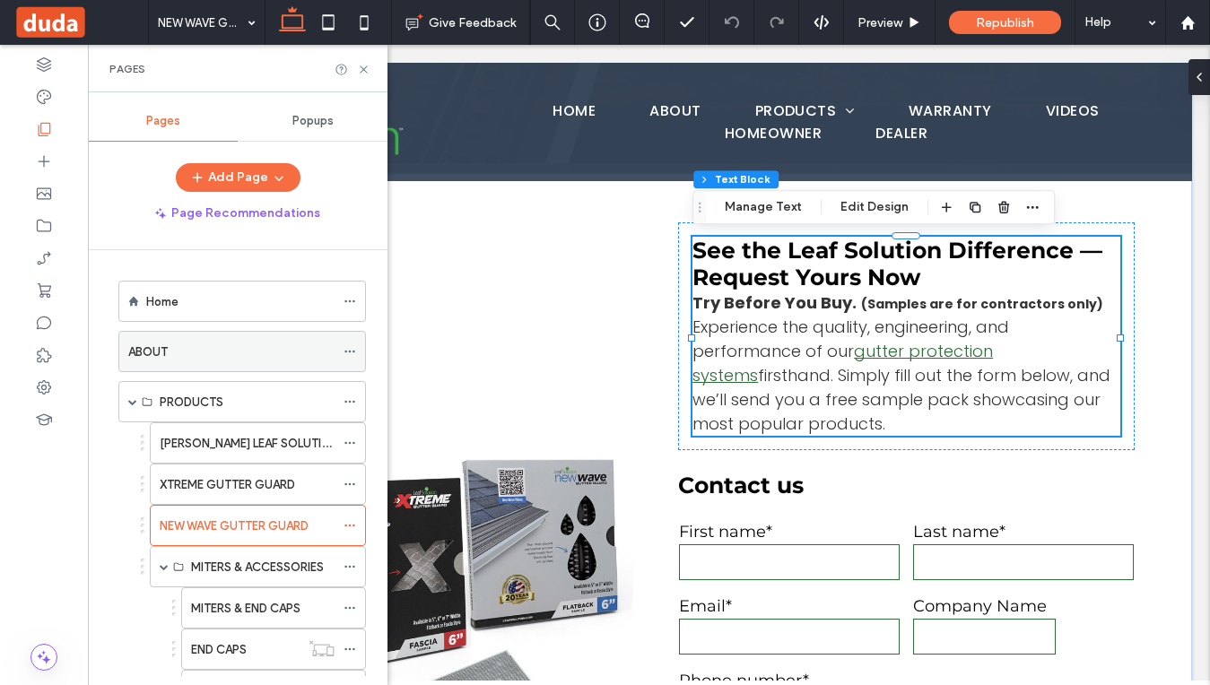
click at [190, 343] on div "ABOUT" at bounding box center [231, 352] width 206 height 19
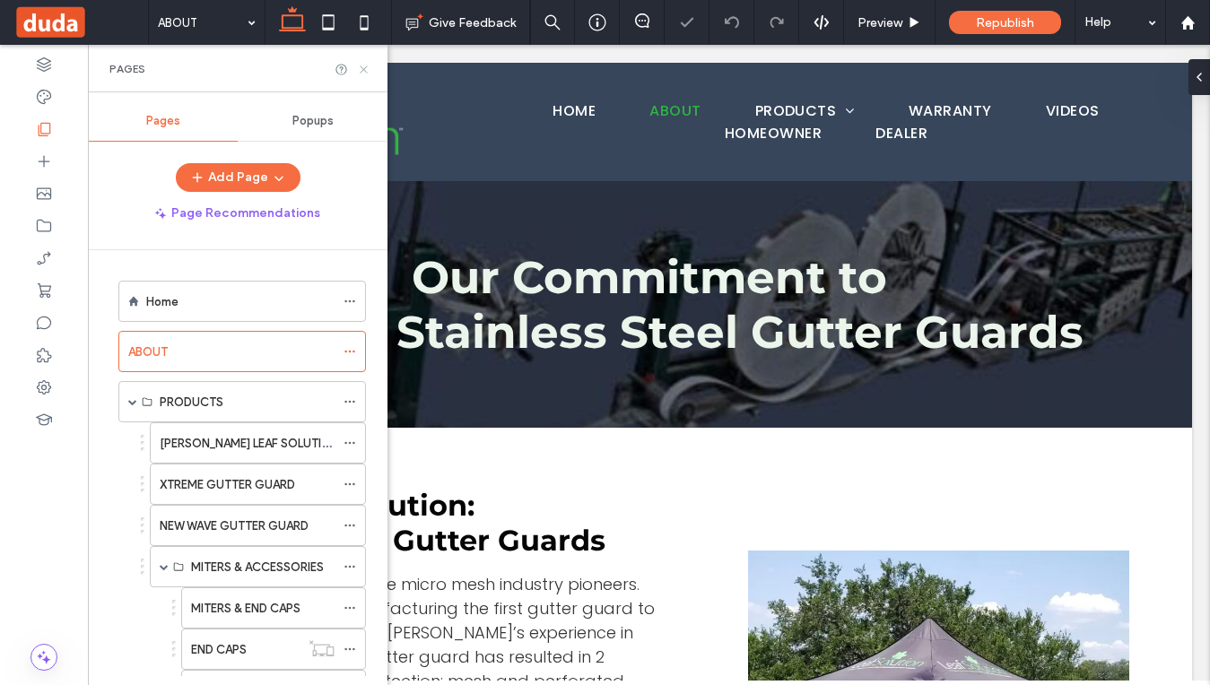
click at [363, 68] on use at bounding box center [363, 68] width 7 height 7
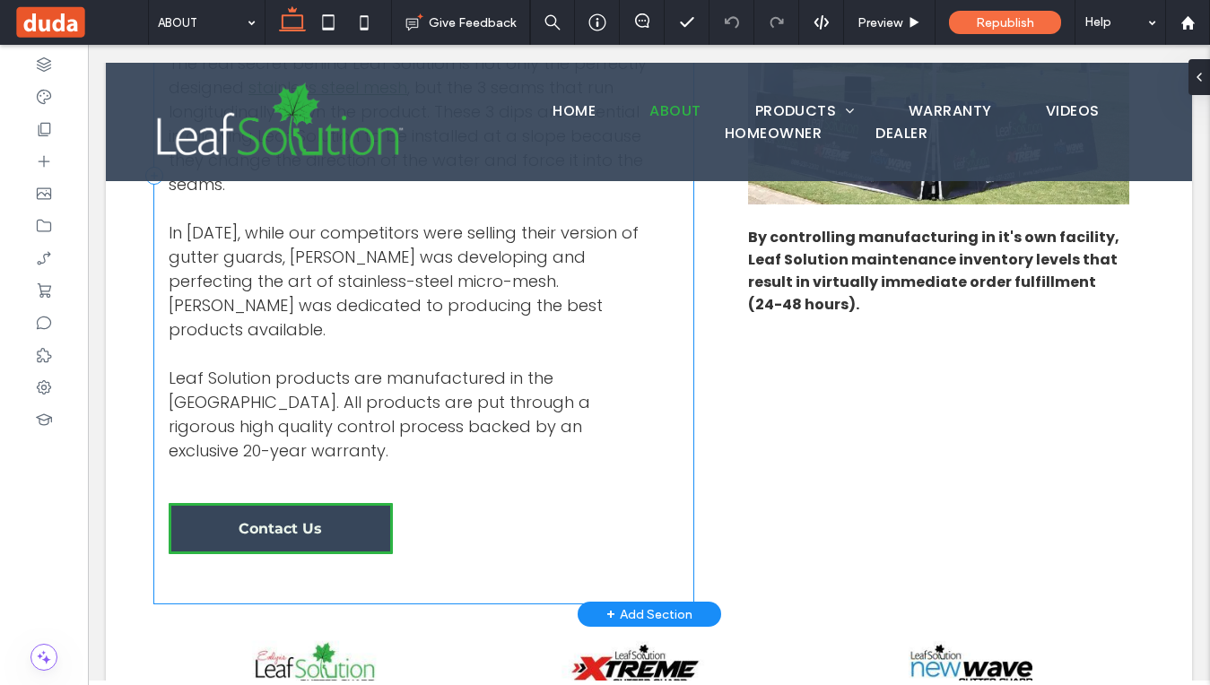
scroll to position [693, 0]
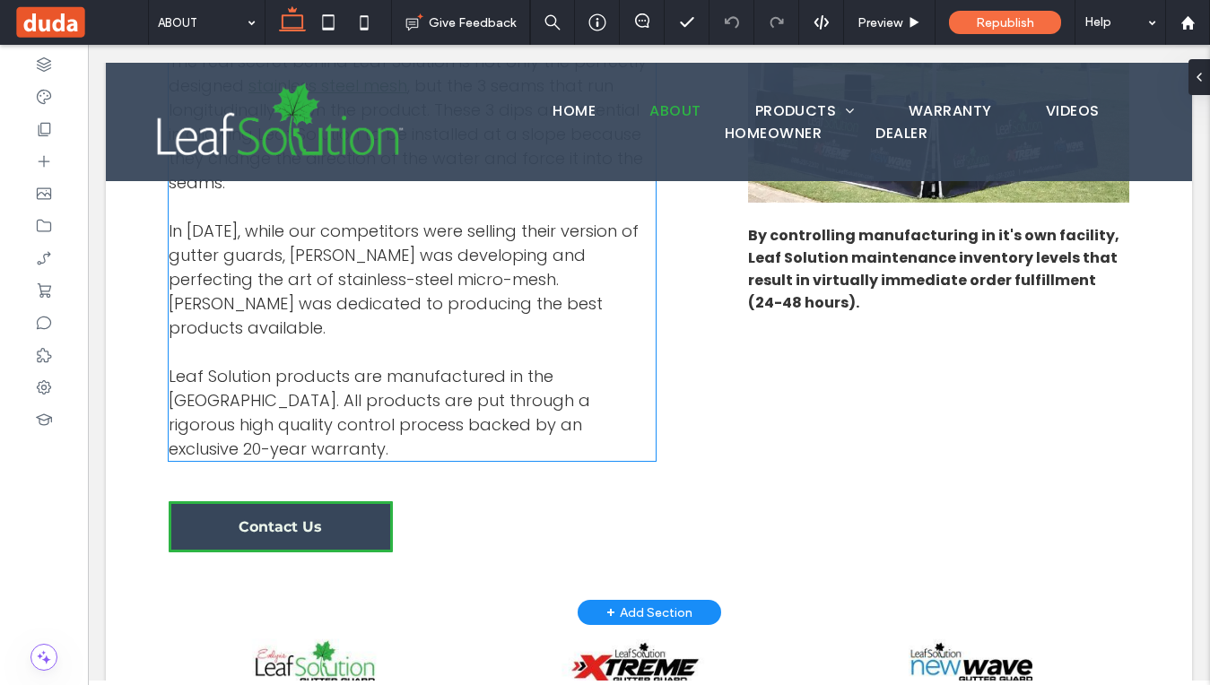
click at [460, 368] on span "Leaf Solution products are manufactured in the USA. All products are put throug…" at bounding box center [380, 412] width 422 height 95
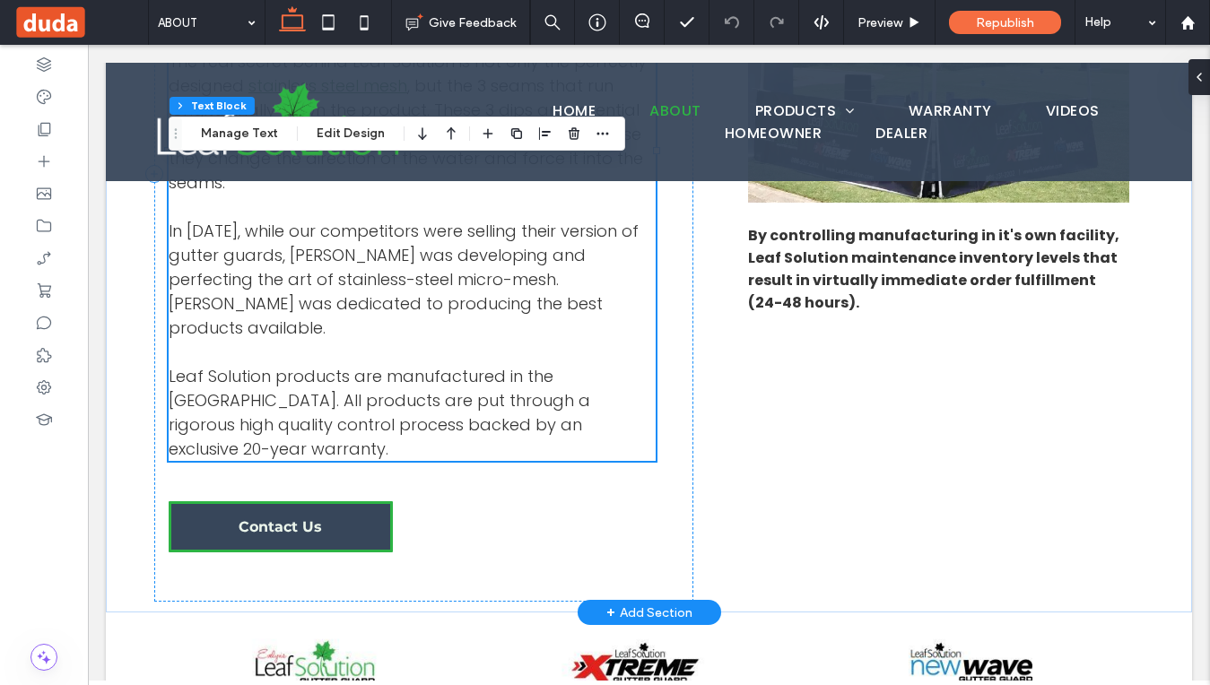
click at [466, 376] on span "Leaf Solution products are manufactured in the USA. All products are put throug…" at bounding box center [380, 412] width 422 height 95
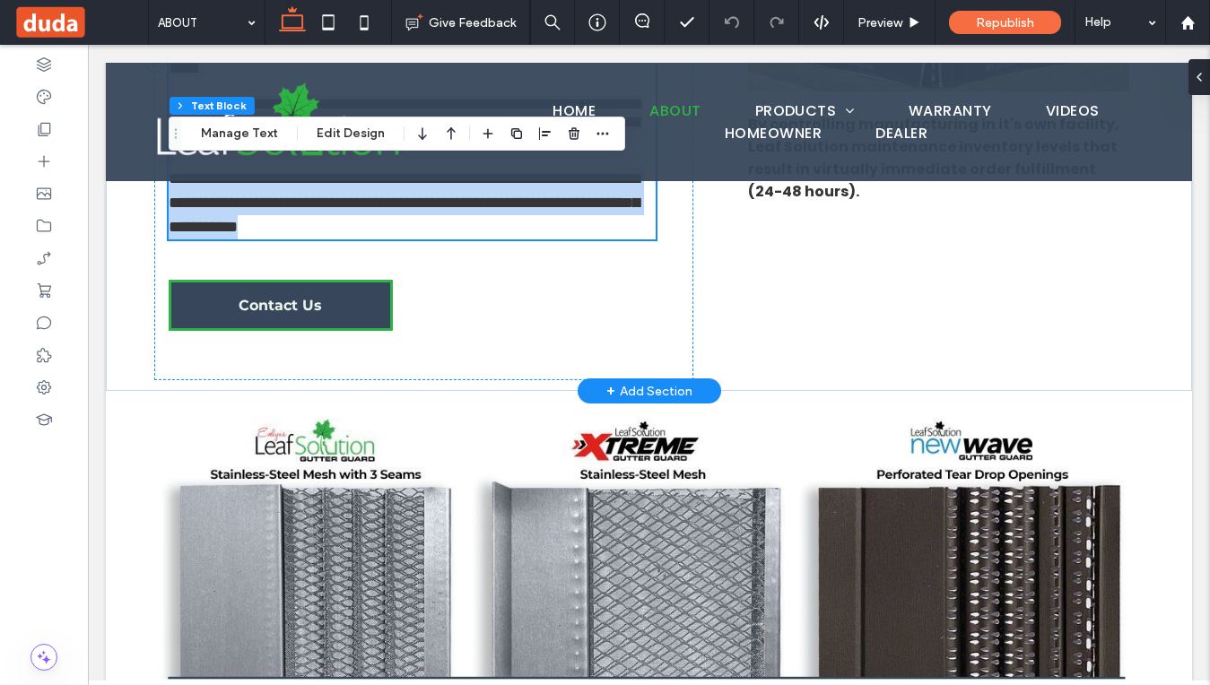
scroll to position [480, 0]
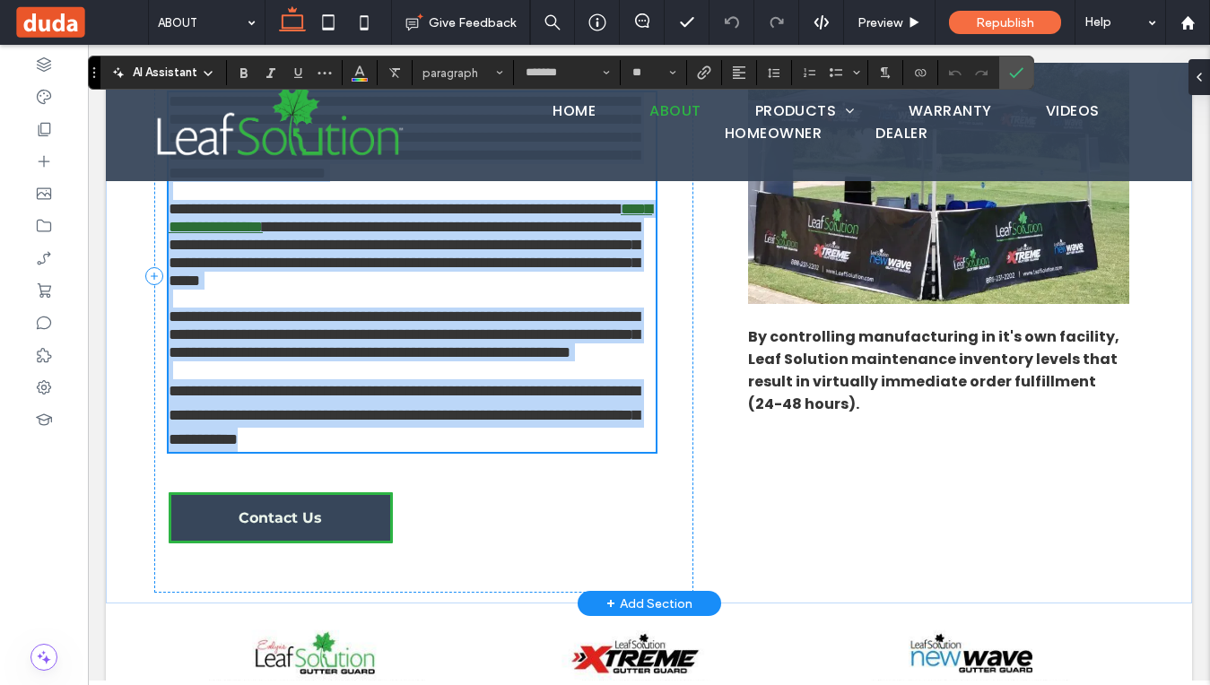
click at [466, 289] on span "**********" at bounding box center [404, 254] width 471 height 70
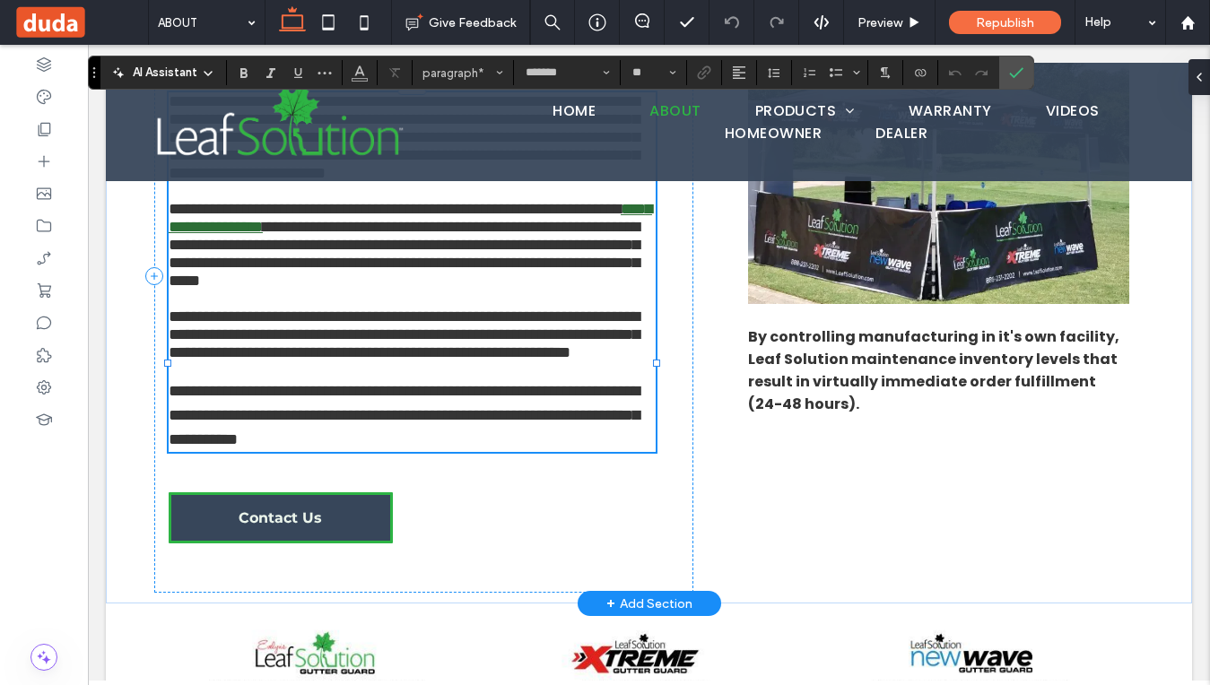
click at [362, 448] on span "**********" at bounding box center [404, 415] width 471 height 65
drag, startPoint x: 343, startPoint y: 572, endPoint x: 167, endPoint y: 573, distance: 175.9
click at [167, 573] on div "**********" at bounding box center [423, 276] width 539 height 634
click at [333, 448] on span "**********" at bounding box center [404, 415] width 471 height 65
drag, startPoint x: 345, startPoint y: 571, endPoint x: 169, endPoint y: 572, distance: 176.8
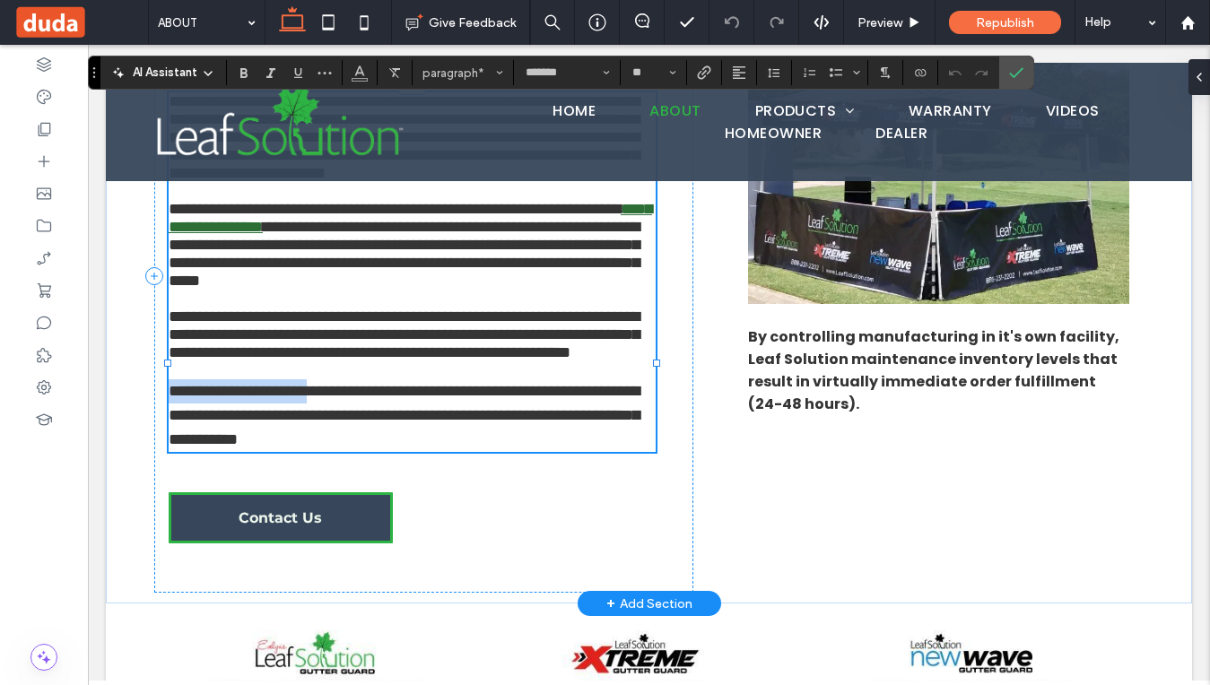
click at [169, 448] on span "**********" at bounding box center [404, 415] width 471 height 65
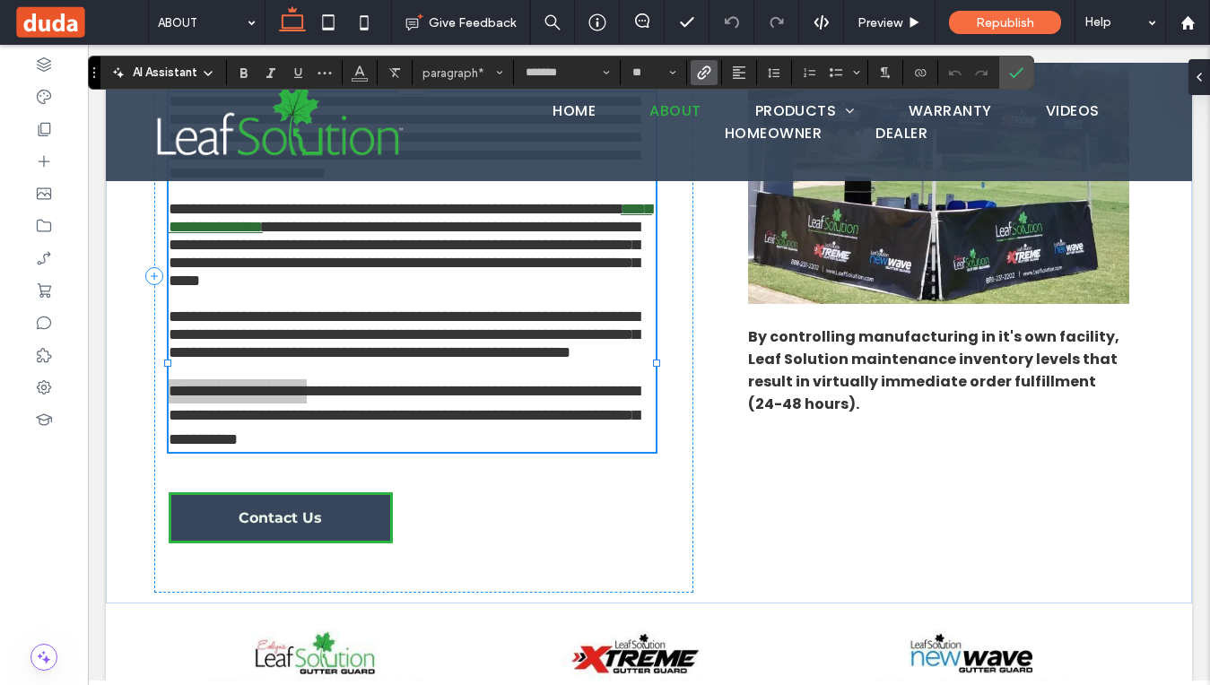
click at [704, 69] on icon "Link" at bounding box center [704, 72] width 14 height 14
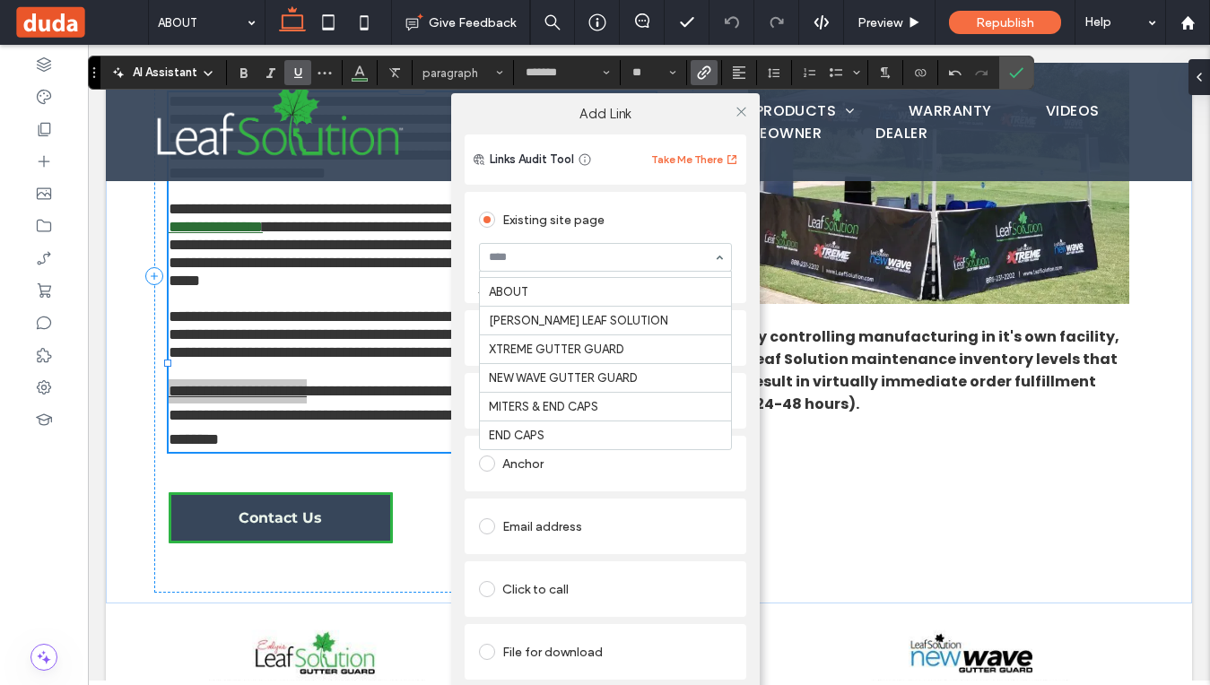
scroll to position [4, 0]
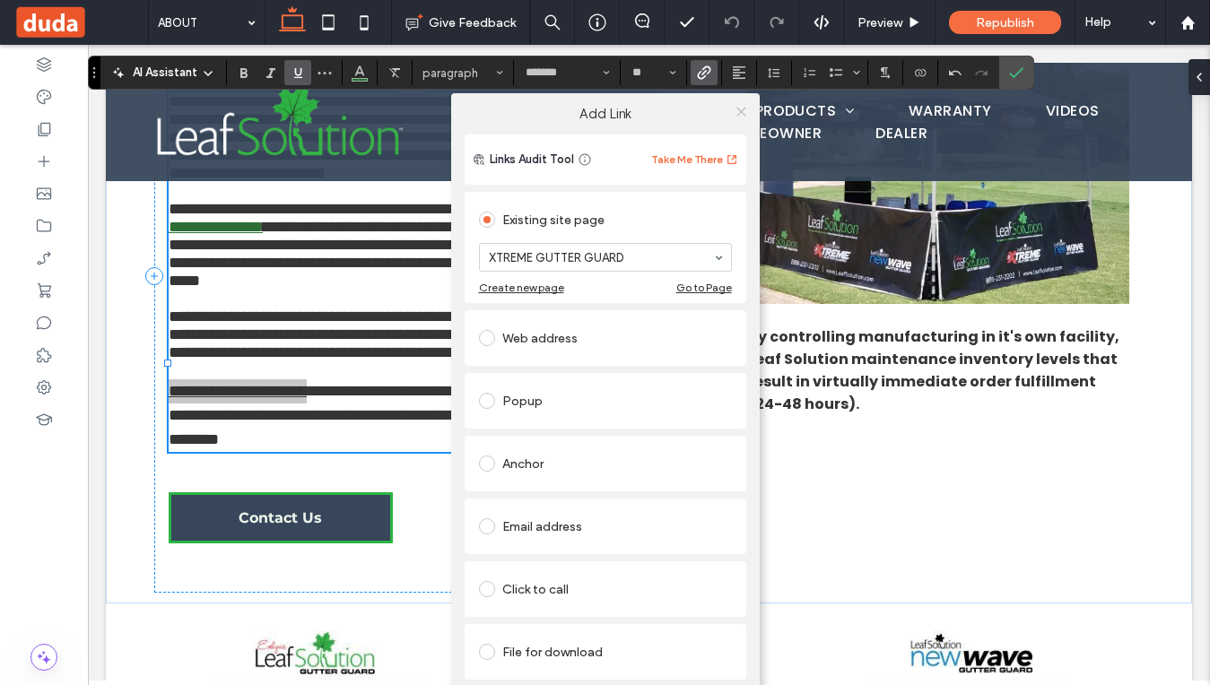
click at [741, 114] on icon at bounding box center [741, 111] width 13 height 13
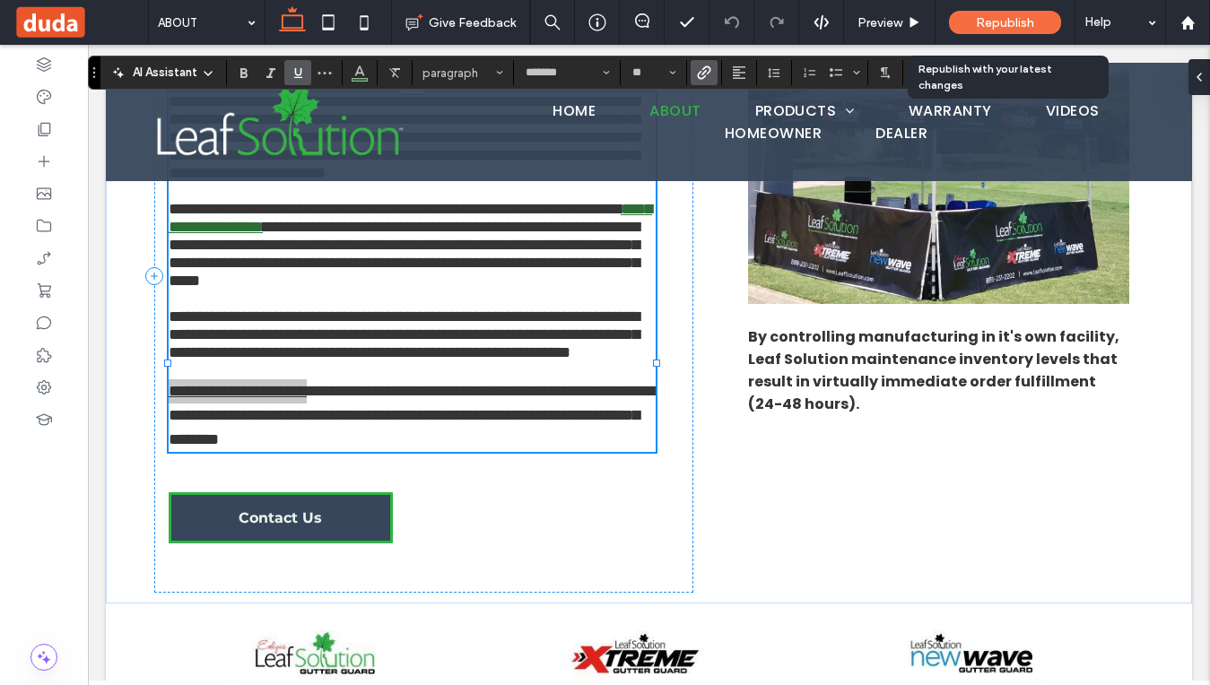
click at [1015, 15] on span "Republish" at bounding box center [1005, 22] width 58 height 15
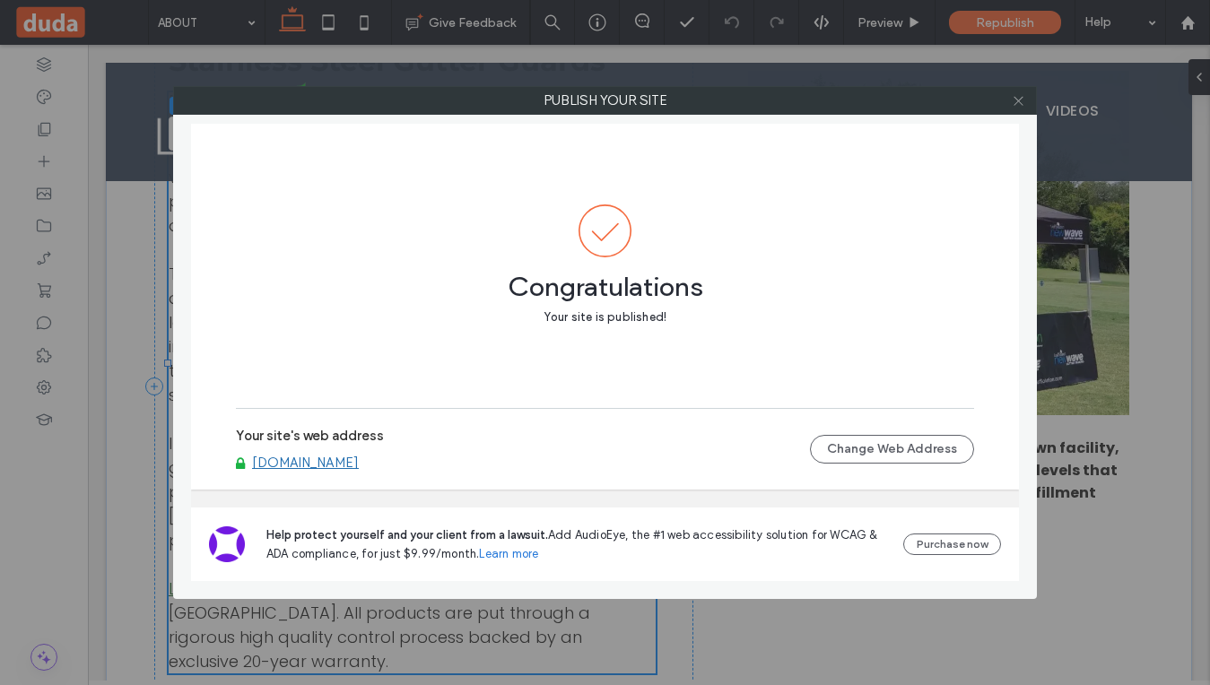
click at [1024, 95] on icon at bounding box center [1018, 100] width 13 height 13
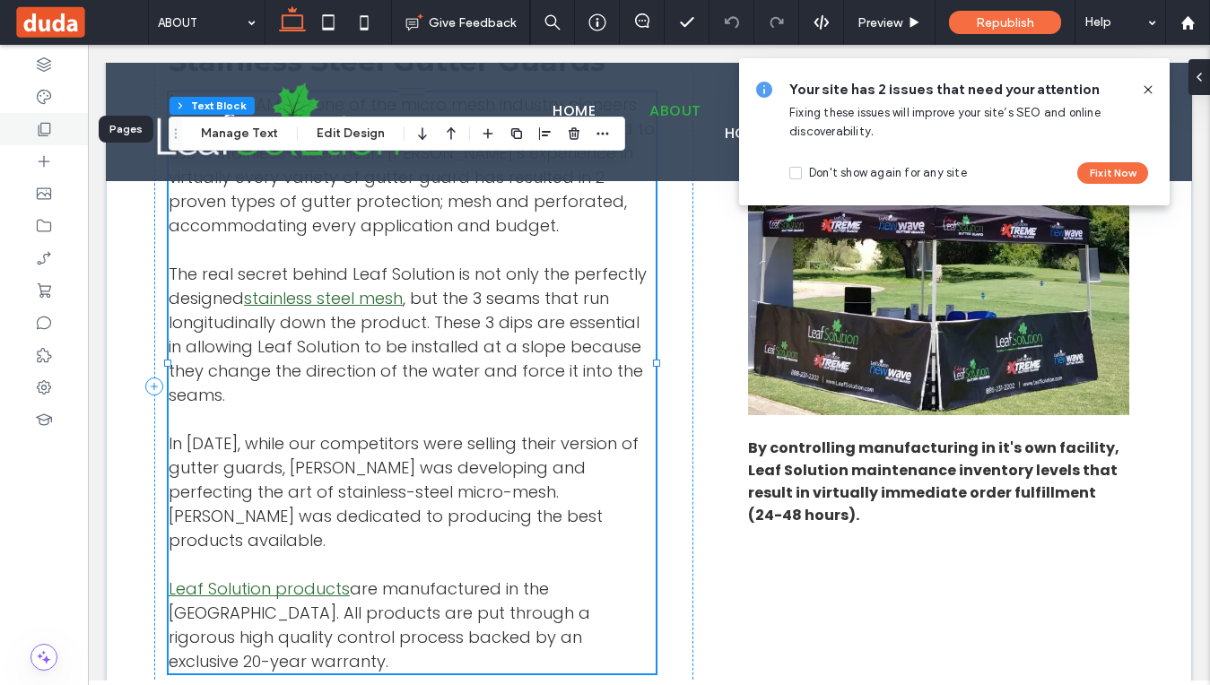
click at [39, 142] on div at bounding box center [44, 129] width 88 height 32
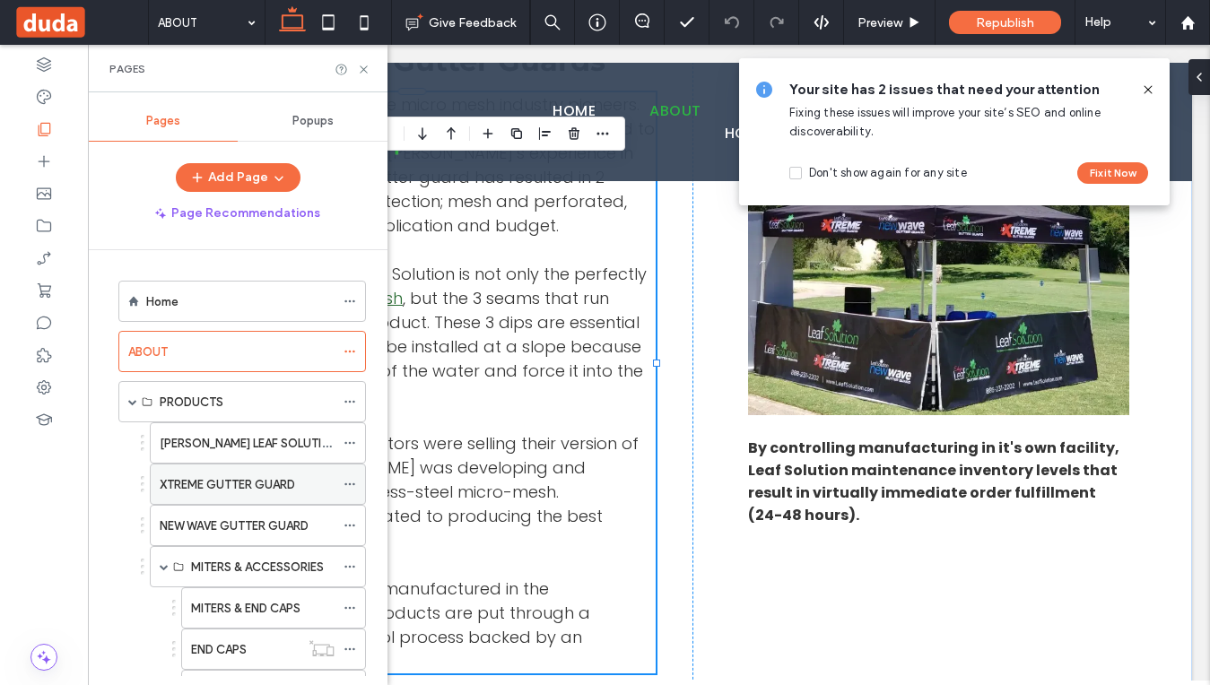
click at [237, 479] on label "XTREME GUTTER GUARD" at bounding box center [227, 484] width 135 height 31
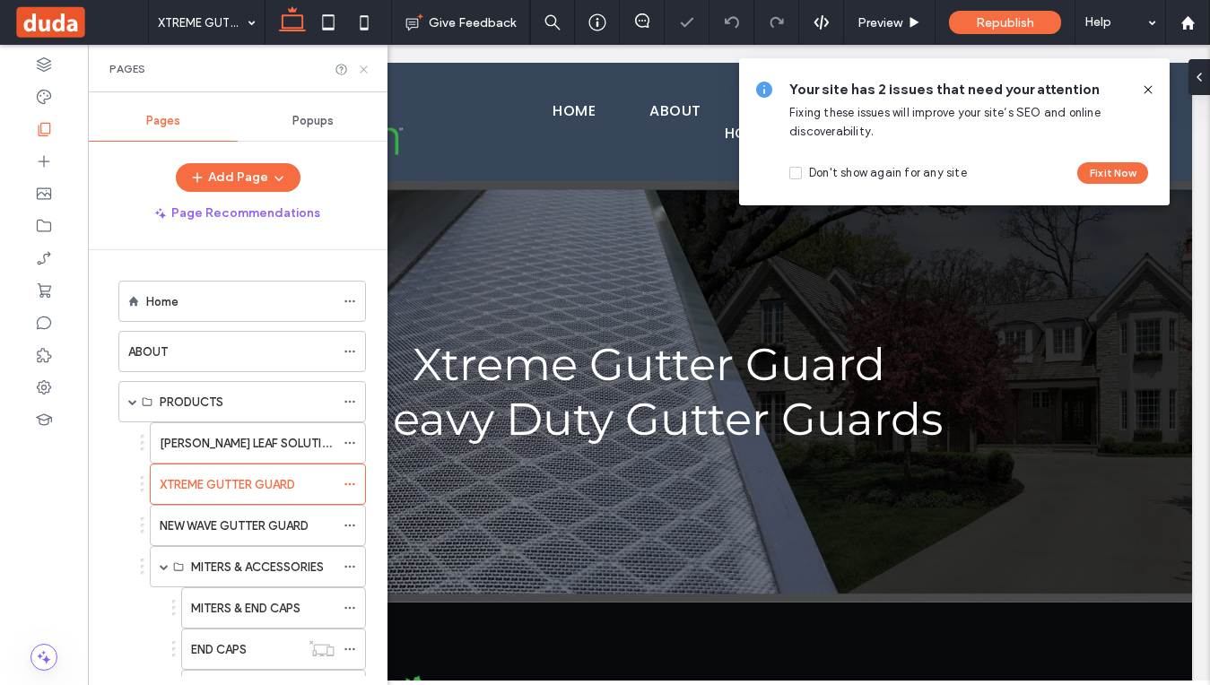
click at [362, 68] on icon at bounding box center [363, 69] width 13 height 13
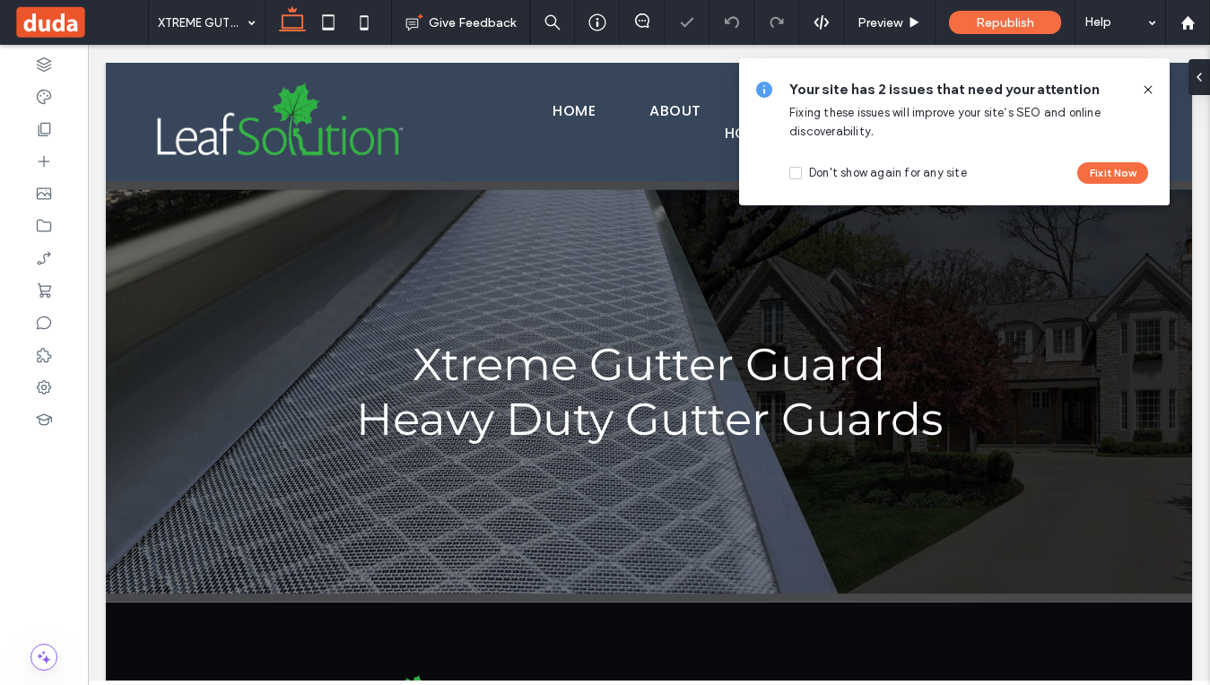
click at [1148, 95] on icon at bounding box center [1148, 90] width 14 height 14
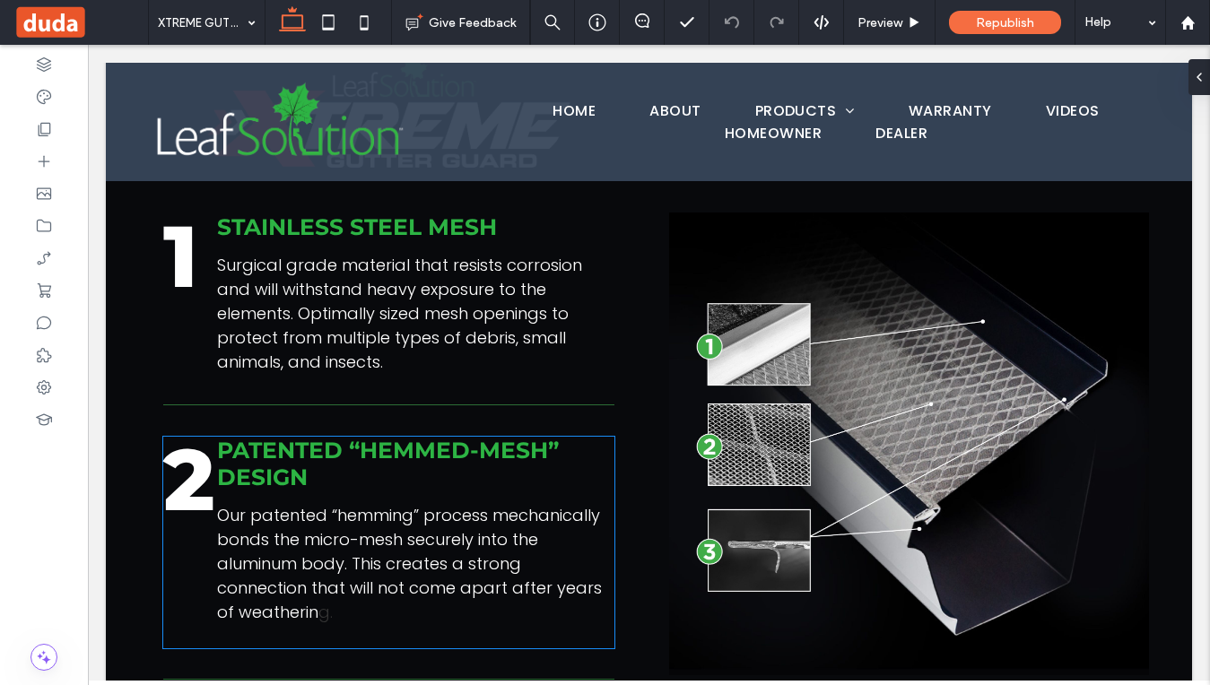
scroll to position [615, 0]
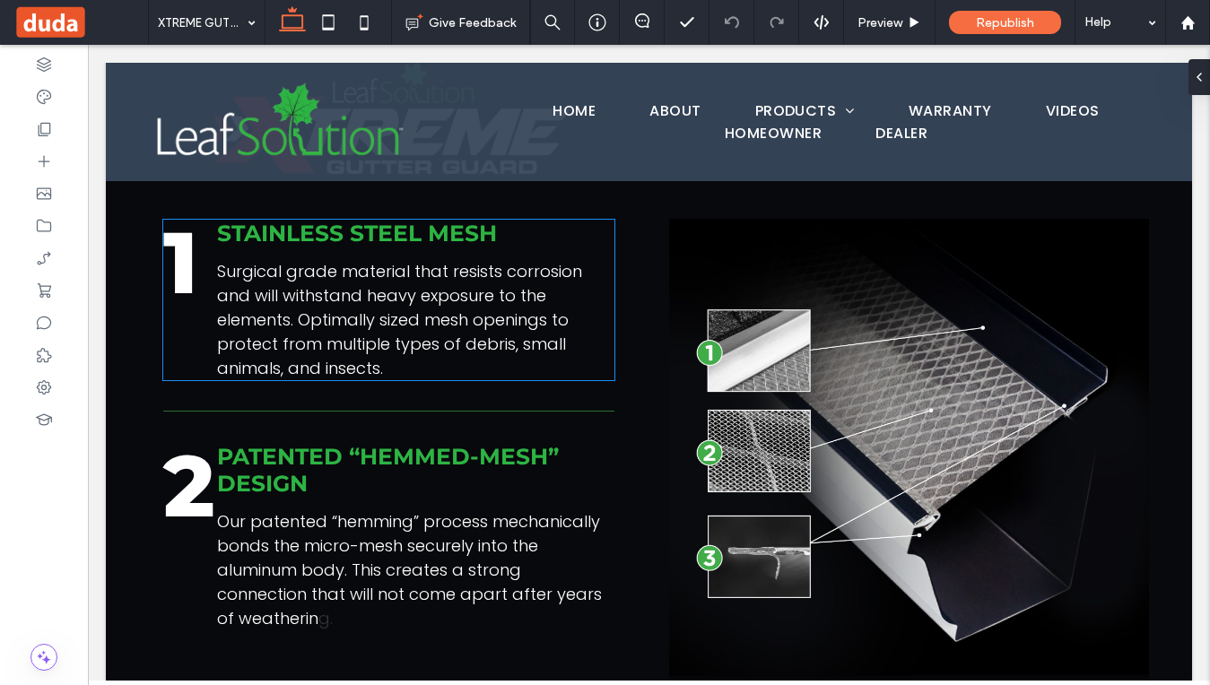
click at [402, 341] on span "Surgical grade material that resists corrosion and will withstand heavy exposur…" at bounding box center [399, 319] width 365 height 119
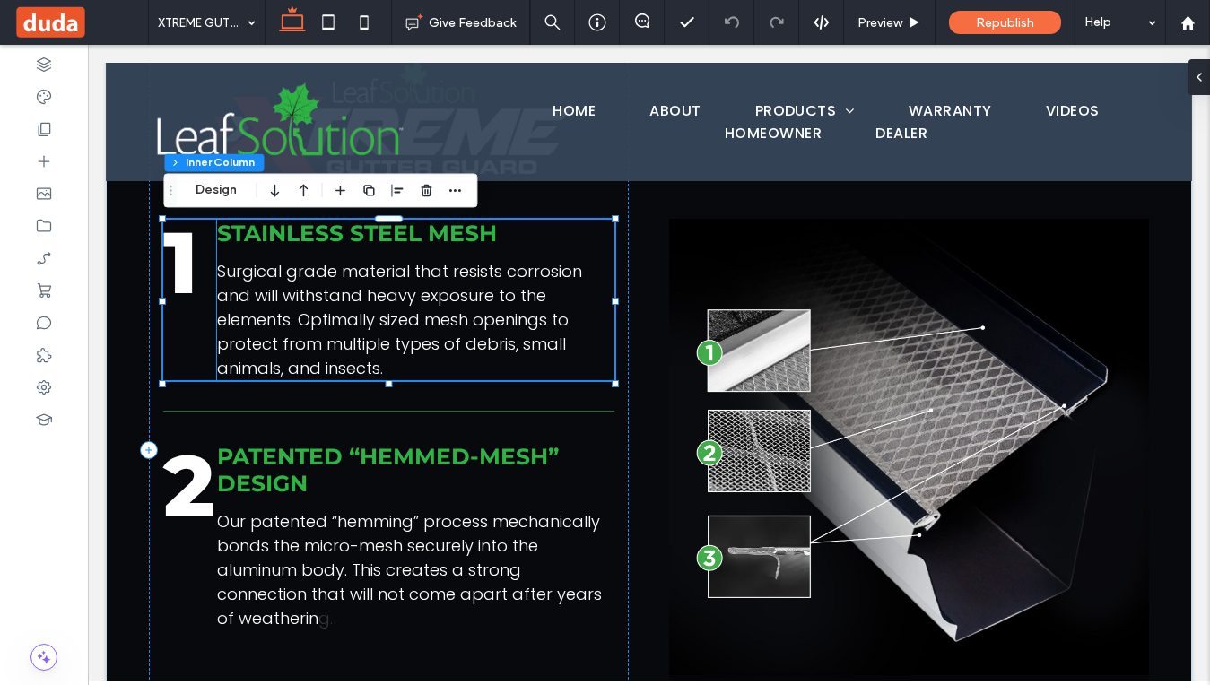
click at [436, 243] on strong "STAINLESS STEEL MESH" at bounding box center [357, 233] width 280 height 27
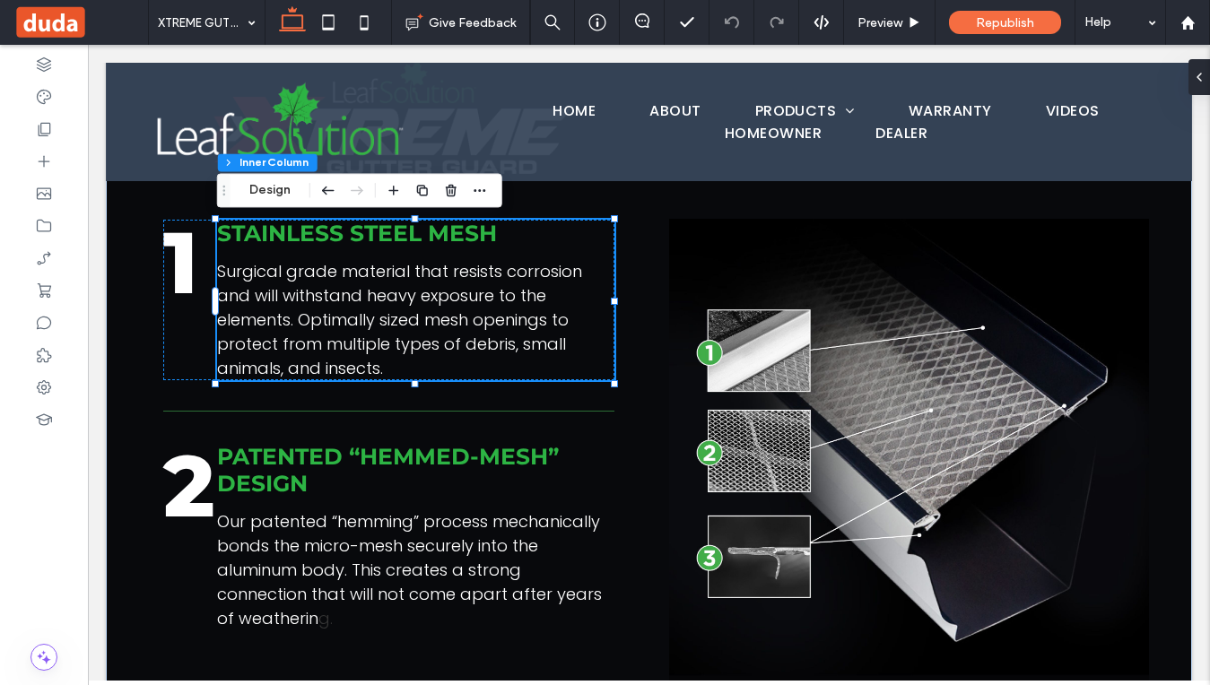
click at [460, 236] on strong "STAINLESS STEEL MESH" at bounding box center [357, 233] width 280 height 27
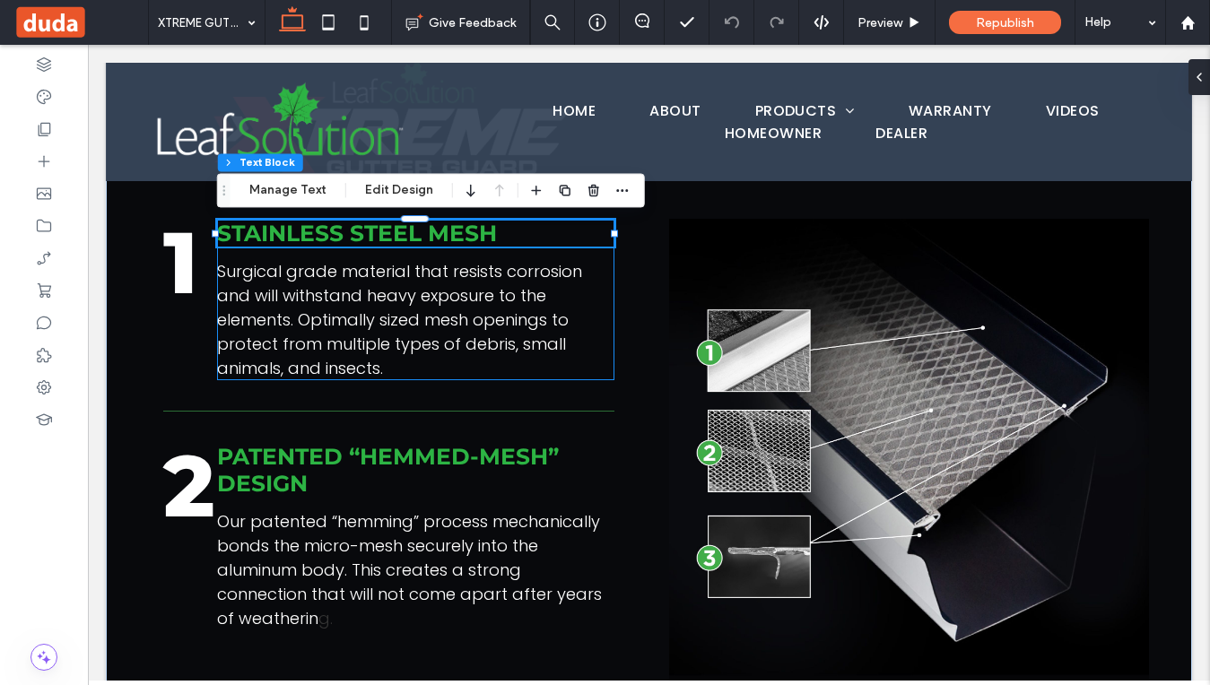
click at [484, 237] on strong "STAINLESS STEEL MESH" at bounding box center [357, 233] width 280 height 27
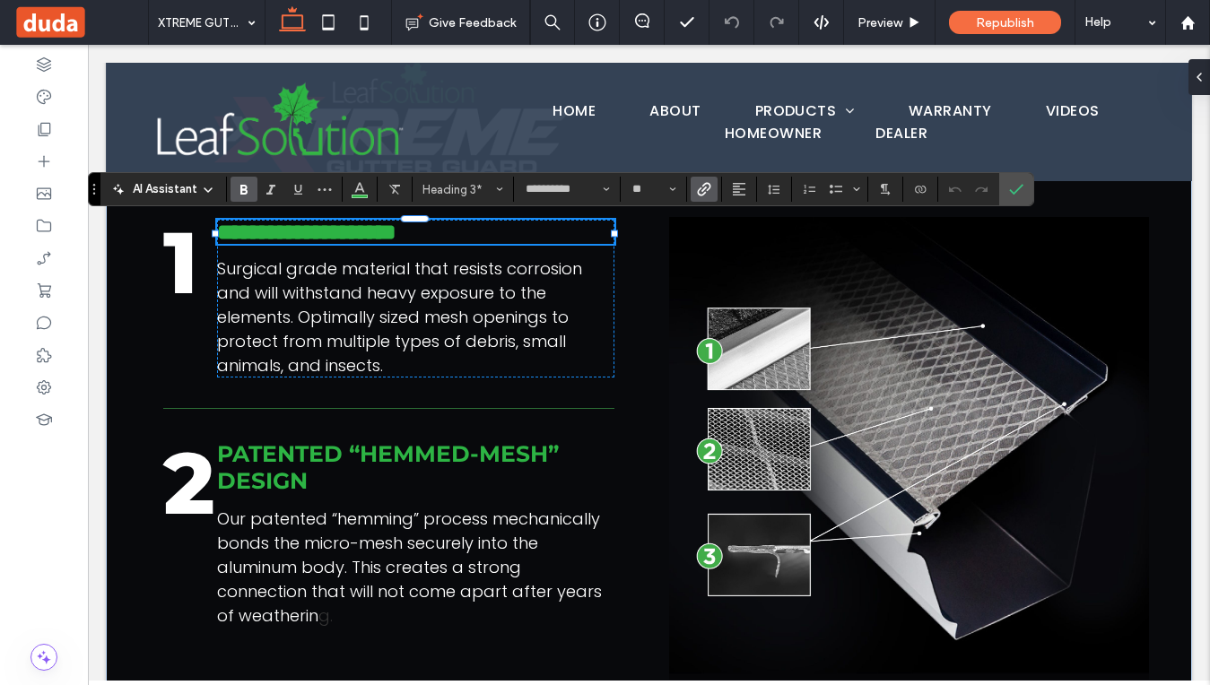
click at [705, 192] on use "Link" at bounding box center [704, 189] width 13 height 13
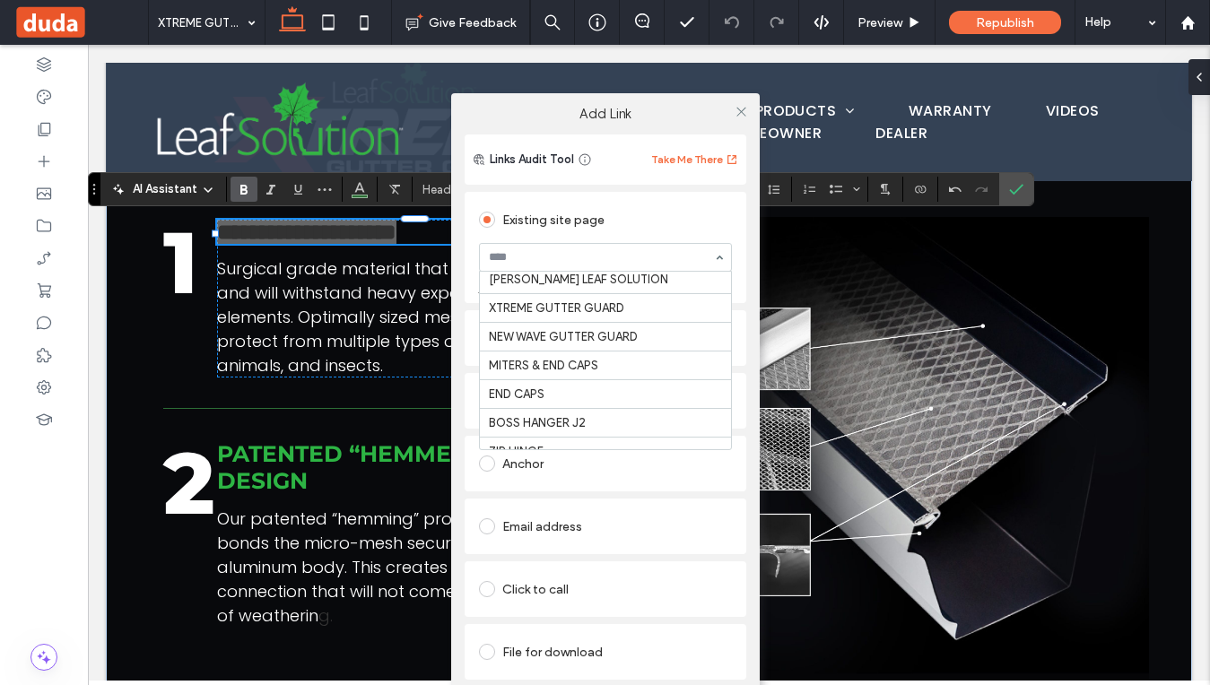
scroll to position [0, 0]
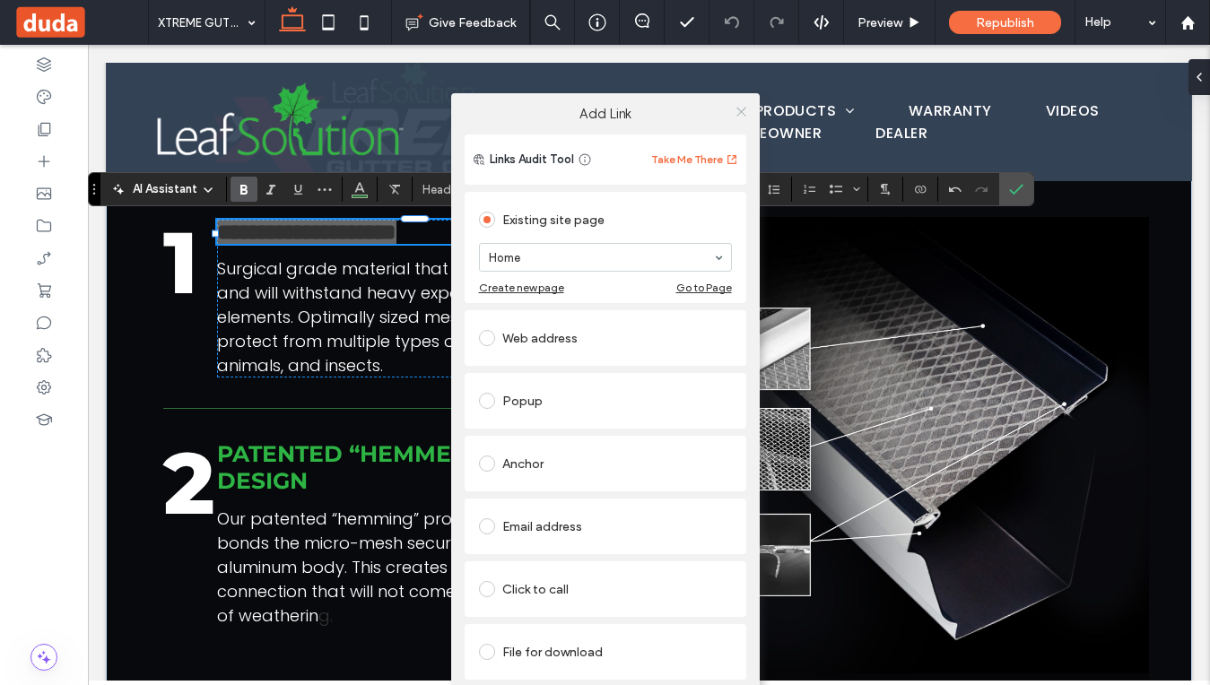
click at [741, 114] on icon at bounding box center [741, 111] width 13 height 13
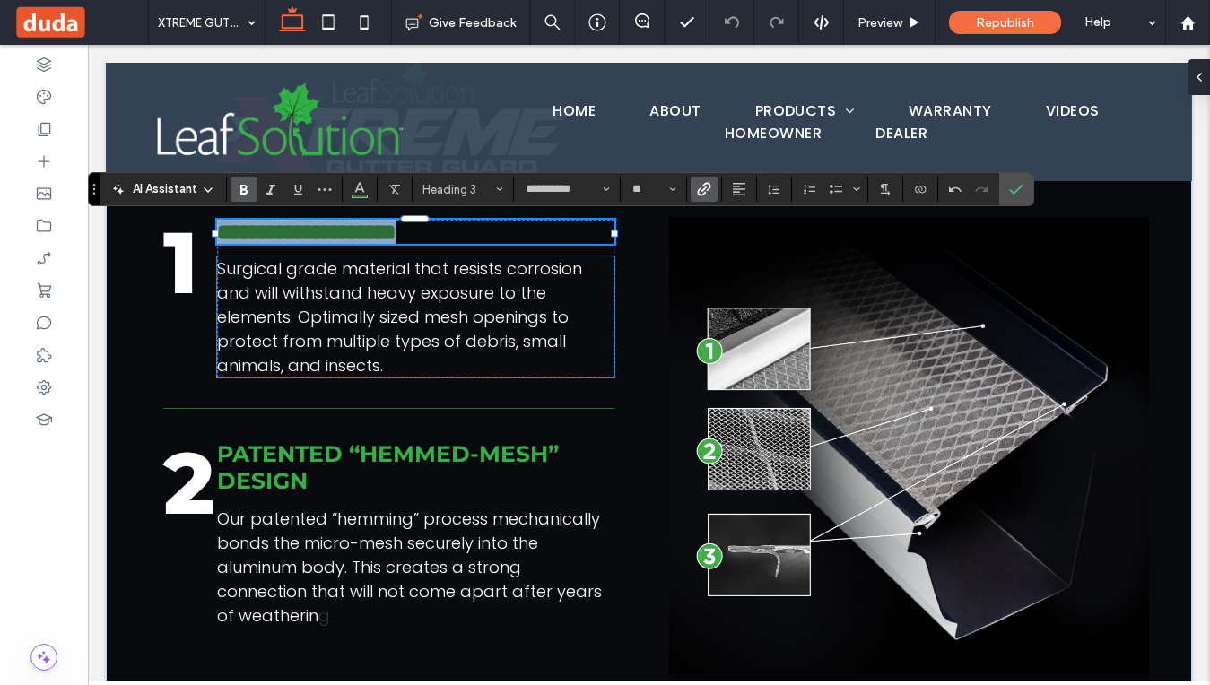
click at [455, 333] on span "Surgical grade material that resists corrosion and will withstand heavy exposur…" at bounding box center [399, 316] width 365 height 119
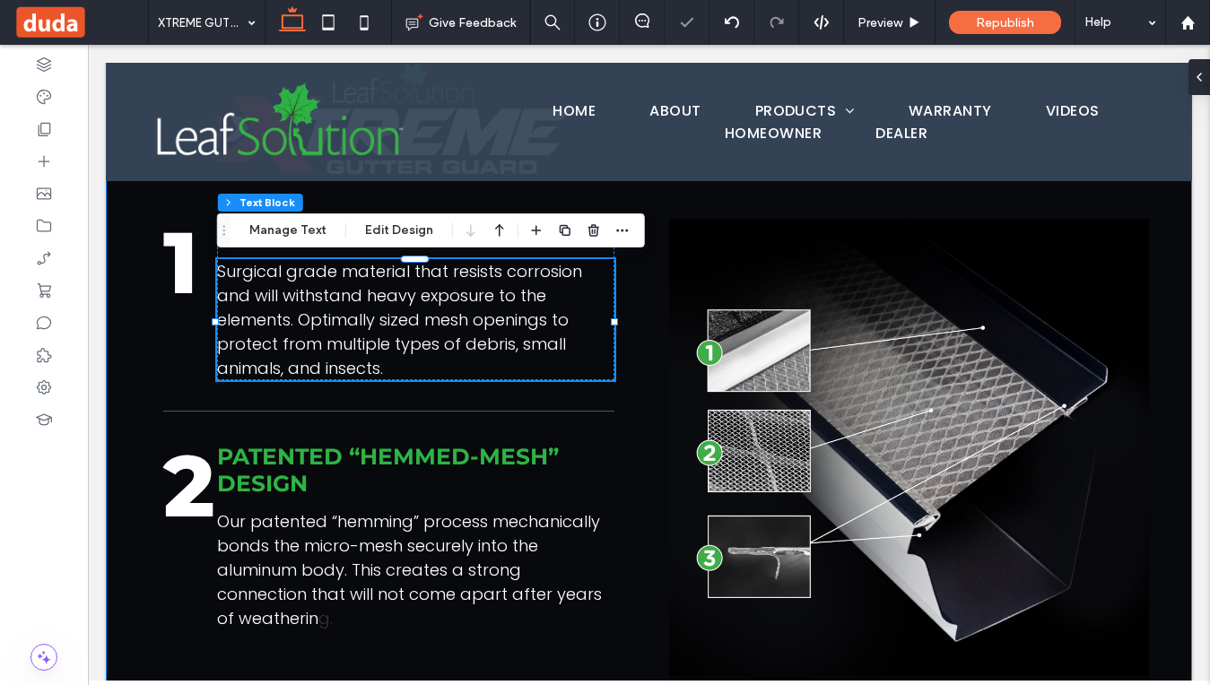
click at [655, 300] on div "1 STAINLESS STEEL MESH Surgical grade material that resists corrosion and will …" at bounding box center [649, 450] width 1087 height 924
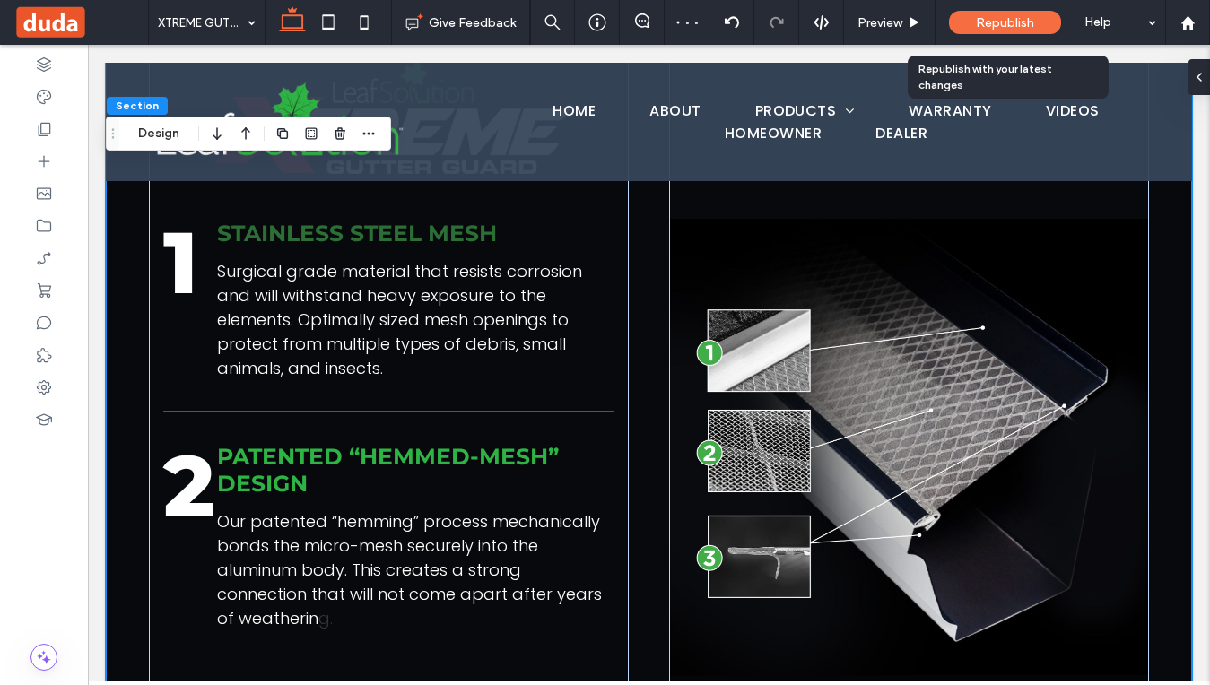
click at [1015, 28] on span "Republish" at bounding box center [1005, 22] width 58 height 15
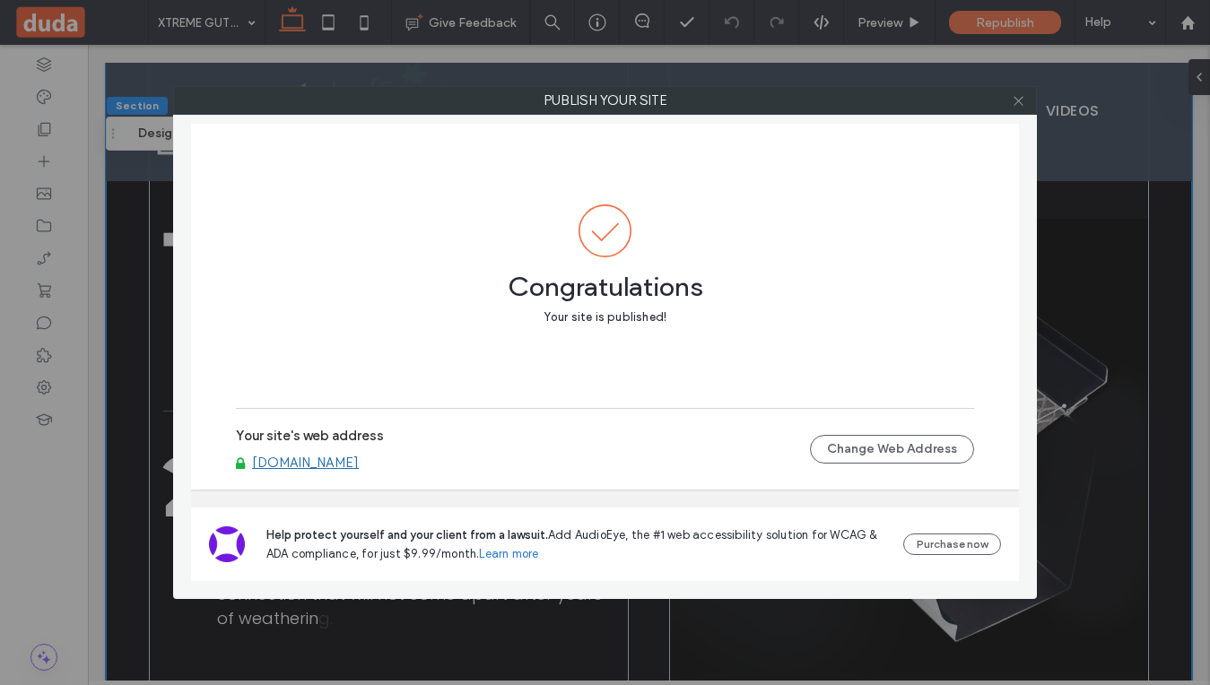
click at [1018, 103] on icon at bounding box center [1018, 100] width 13 height 13
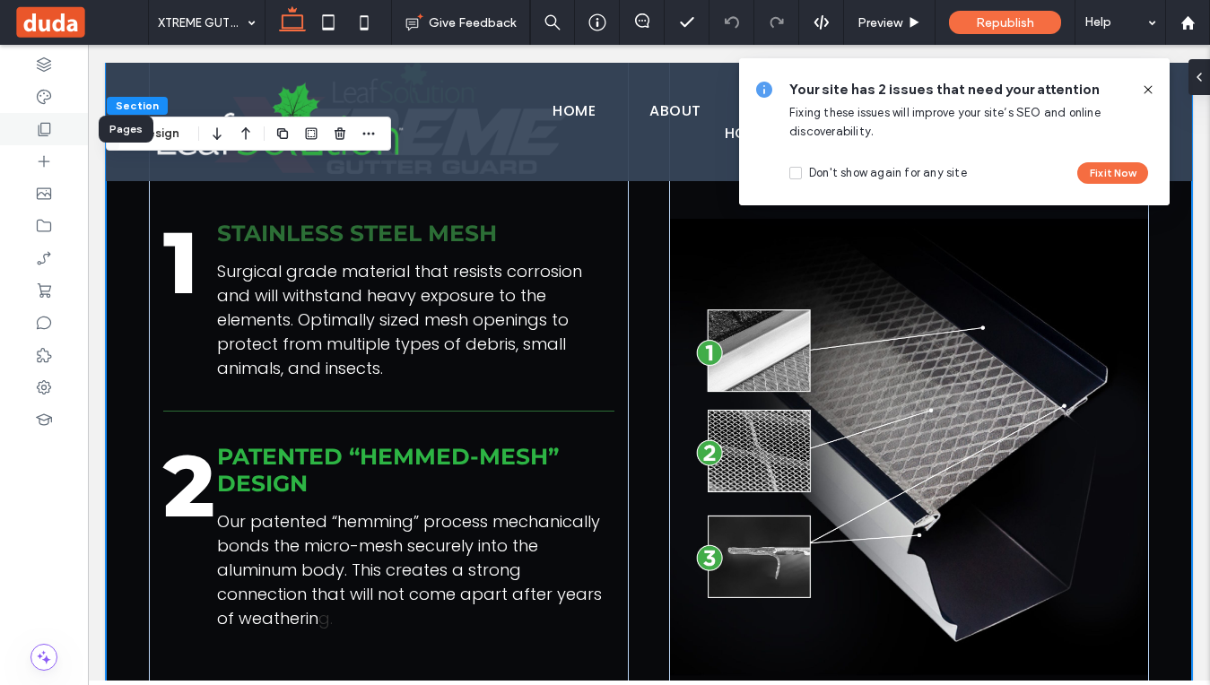
click at [39, 140] on div at bounding box center [44, 129] width 88 height 32
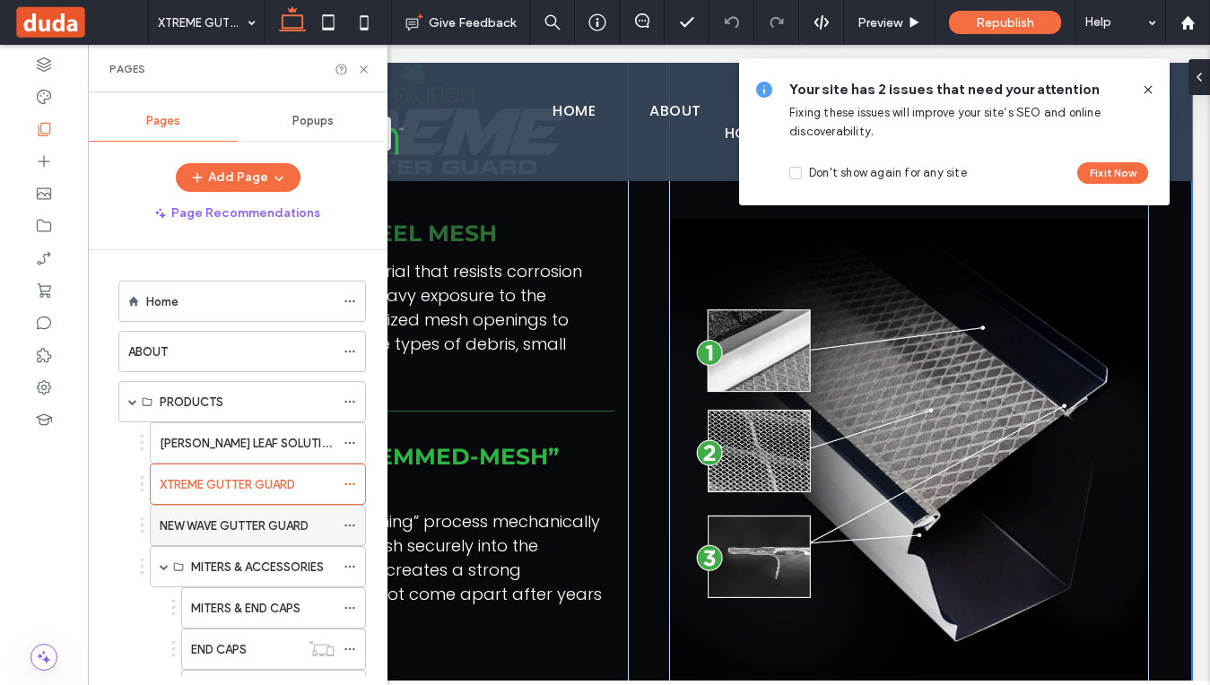
click at [212, 522] on label "NEW WAVE GUTTER GUARD" at bounding box center [234, 526] width 149 height 31
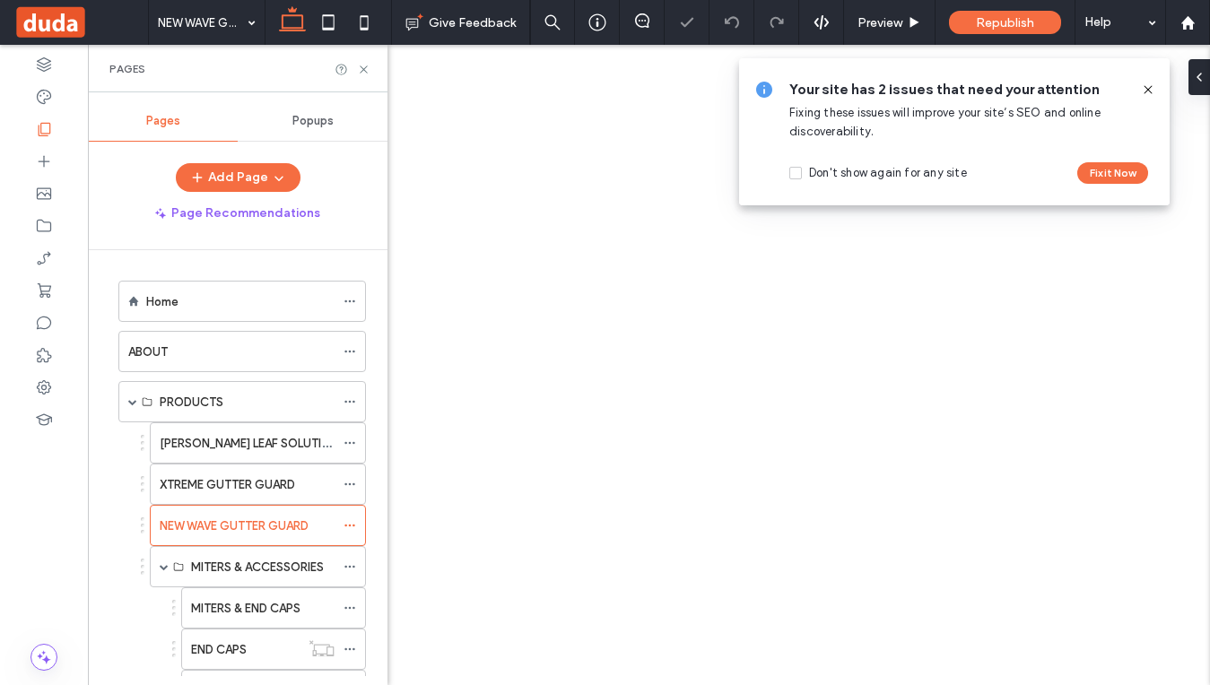
click at [371, 69] on div "Pages" at bounding box center [238, 69] width 300 height 48
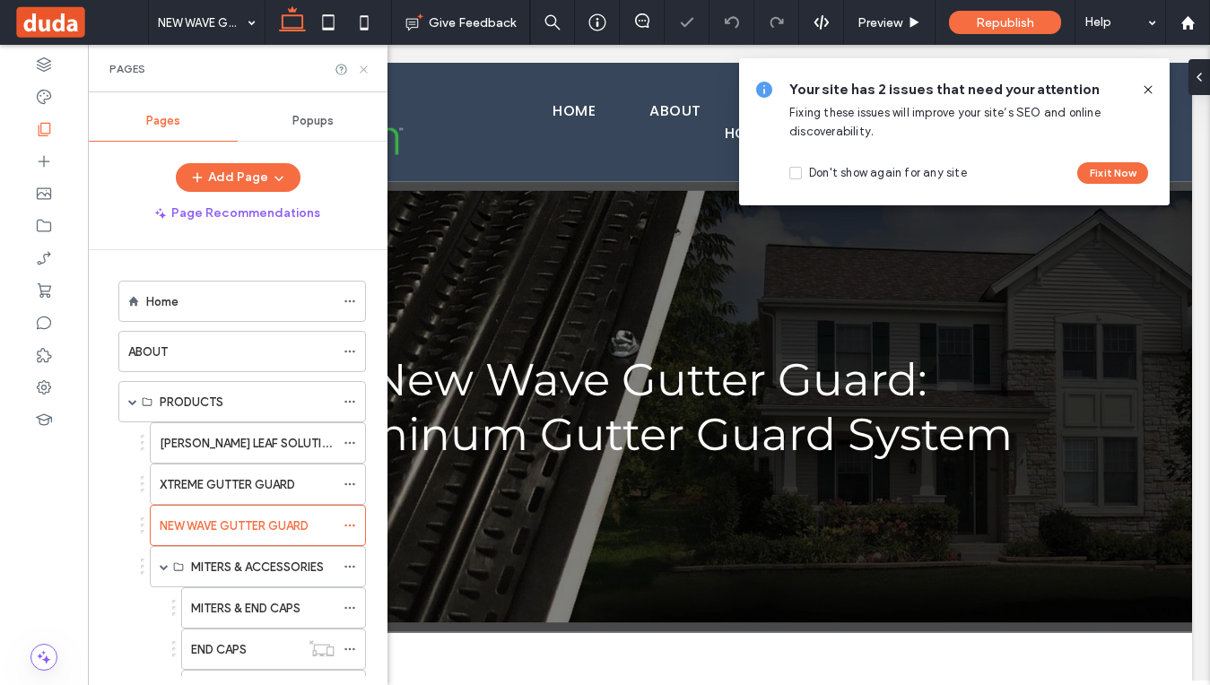
click at [368, 69] on icon at bounding box center [363, 69] width 13 height 13
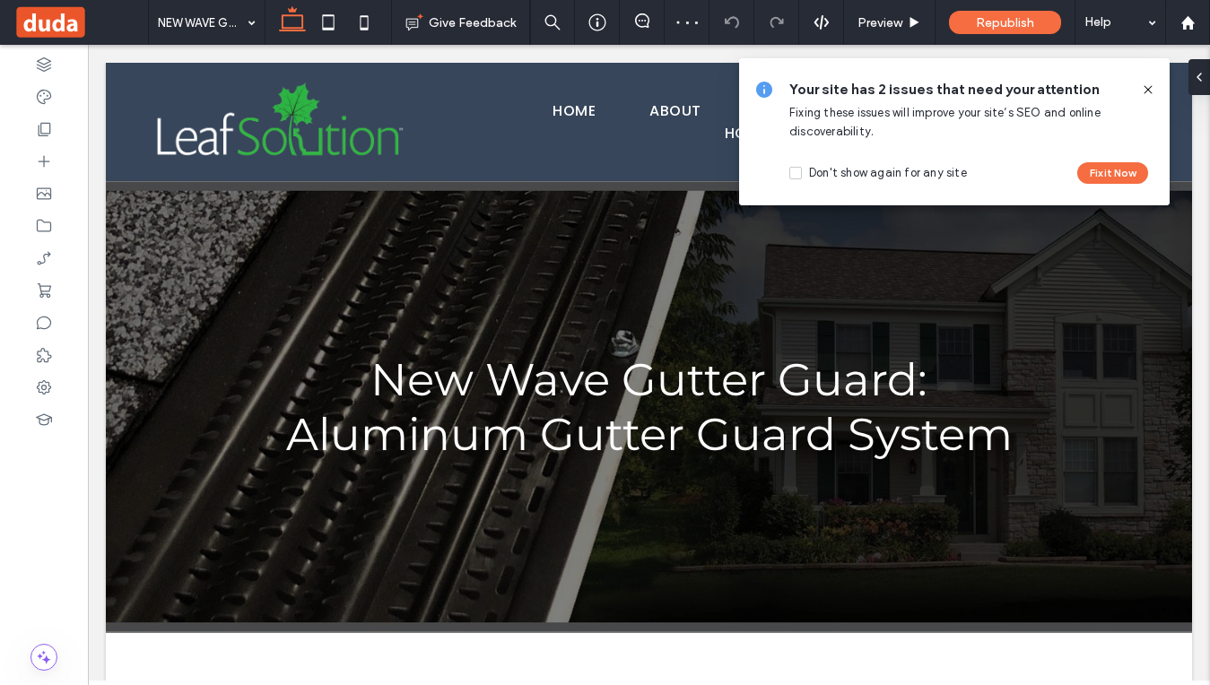
click at [1149, 85] on icon at bounding box center [1148, 90] width 14 height 14
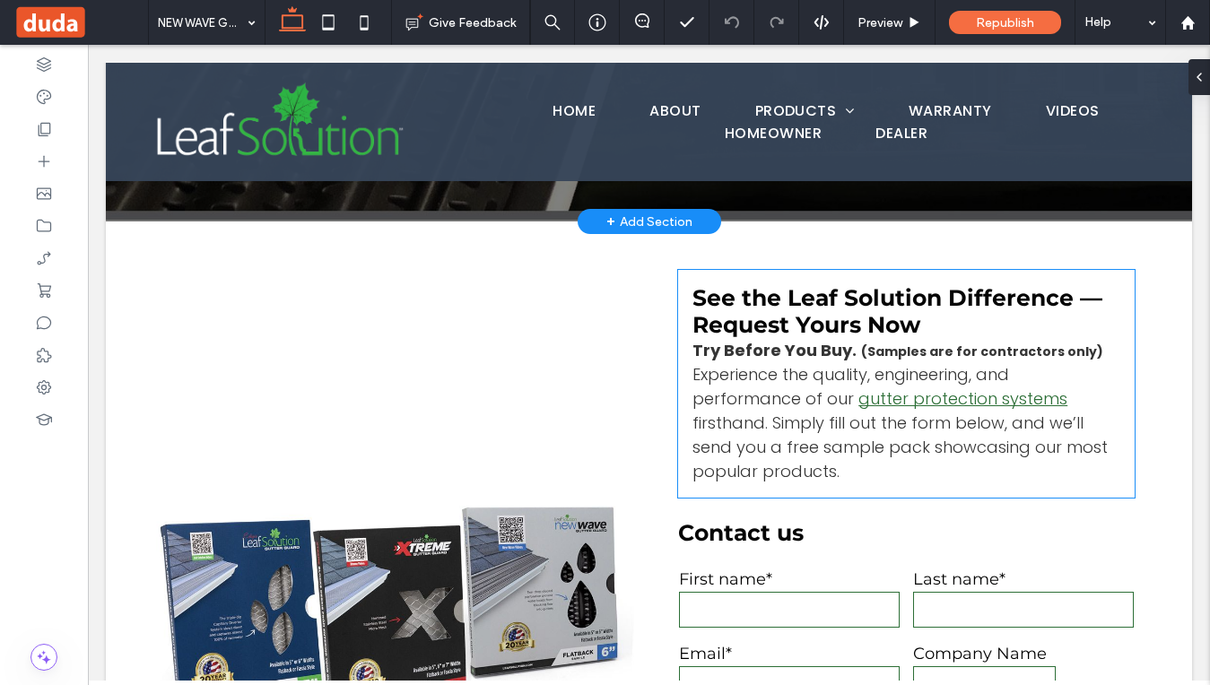
scroll to position [399, 0]
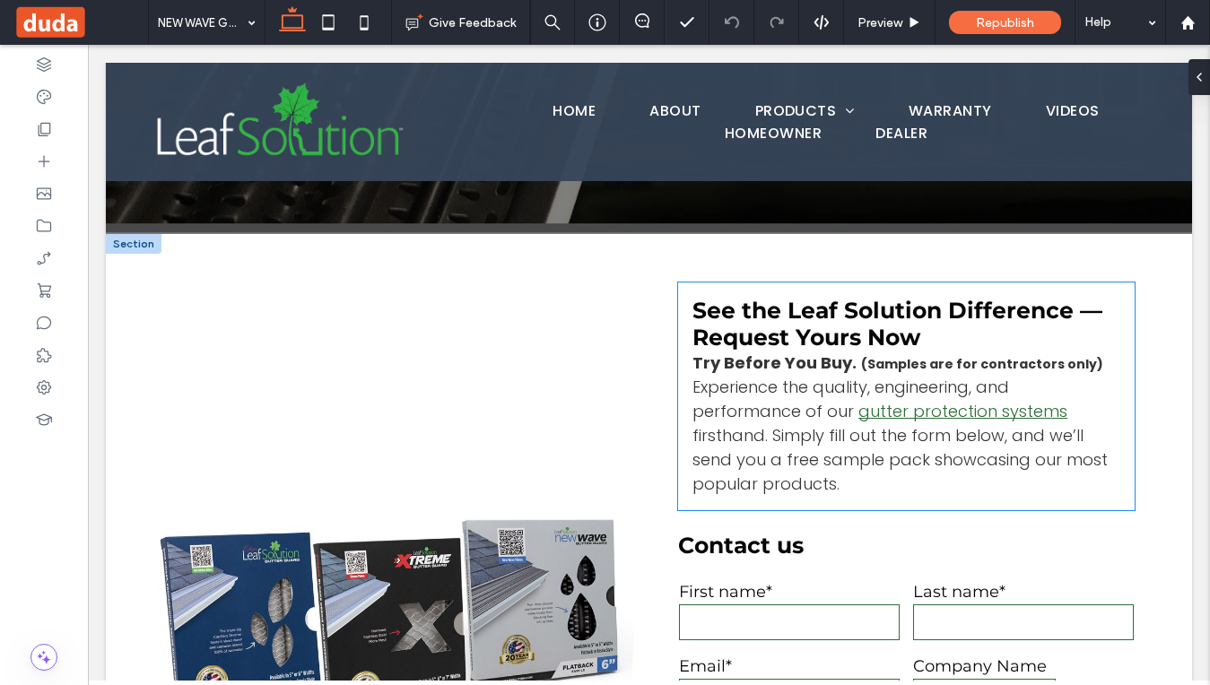
click at [822, 416] on span "Experience the quality, engineering, and performance of our" at bounding box center [851, 399] width 317 height 47
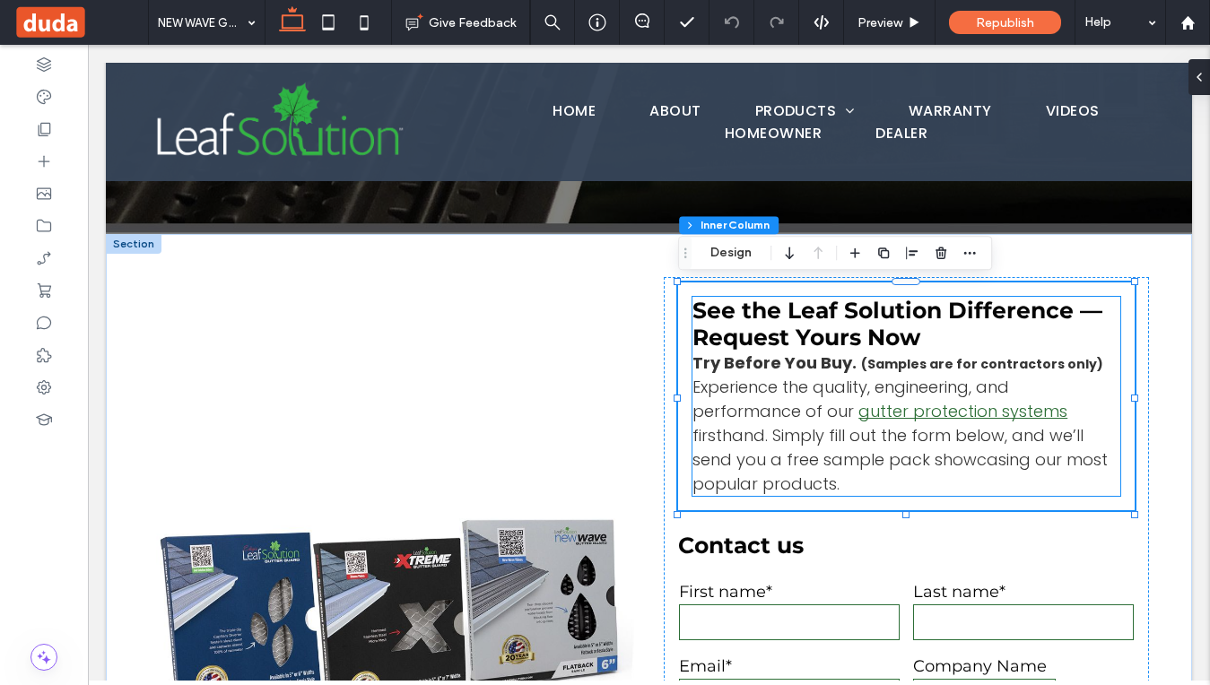
click at [822, 473] on span "firsthand. Simply fill out the form below, and we’ll send you a free sample pac…" at bounding box center [900, 459] width 415 height 71
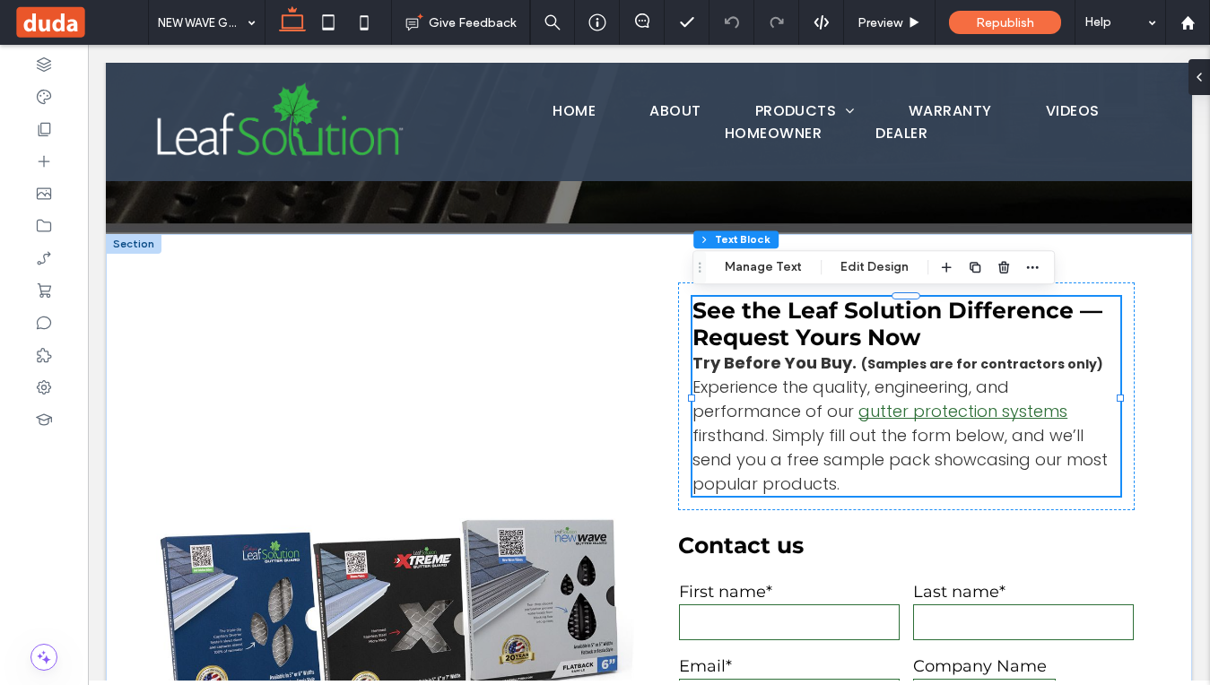
click at [805, 480] on span "firsthand. Simply fill out the form below, and we’ll send you a free sample pac…" at bounding box center [900, 459] width 415 height 71
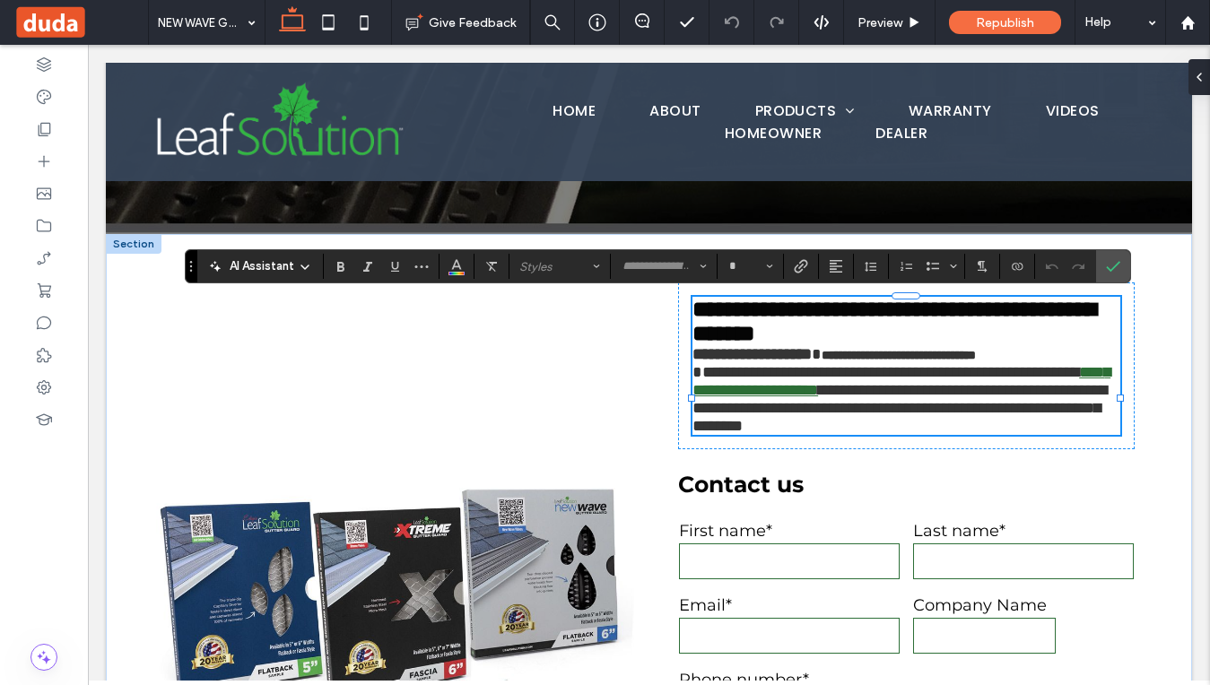
type input "*******"
type input "**"
click at [1008, 435] on p "**********" at bounding box center [906, 390] width 427 height 90
drag, startPoint x: 1033, startPoint y: 463, endPoint x: 1096, endPoint y: 488, distance: 68.5
click at [1096, 435] on p "**********" at bounding box center [906, 390] width 427 height 90
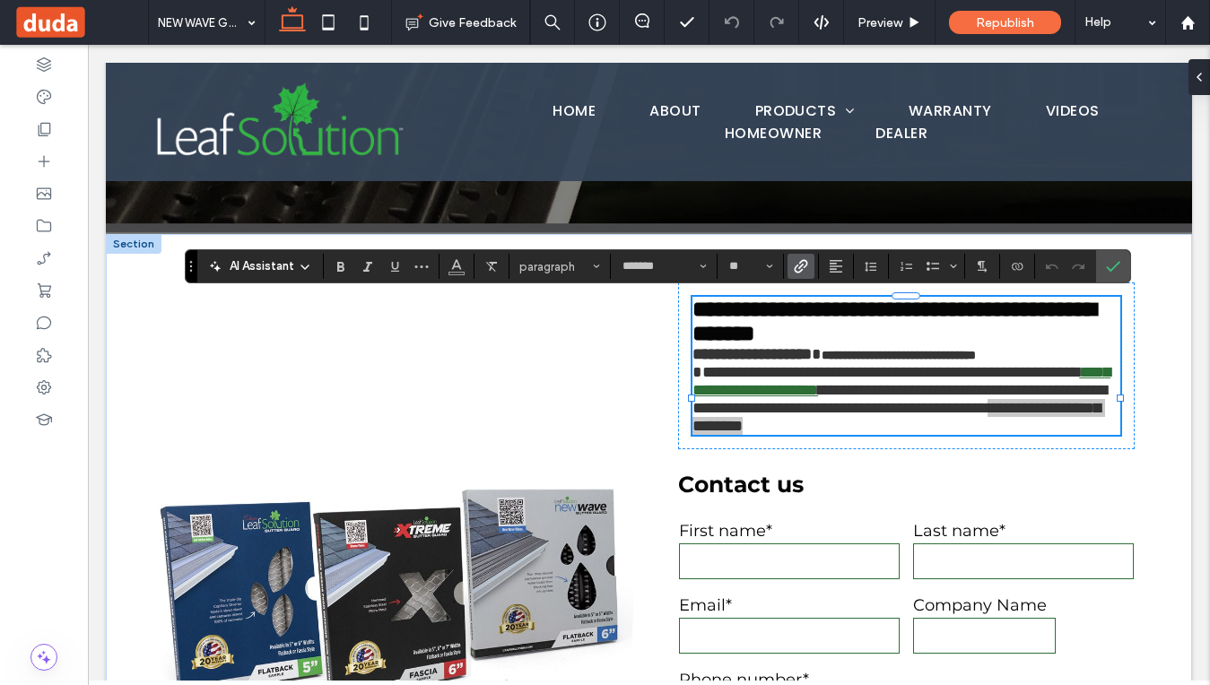
click at [795, 268] on use "Link" at bounding box center [800, 266] width 13 height 13
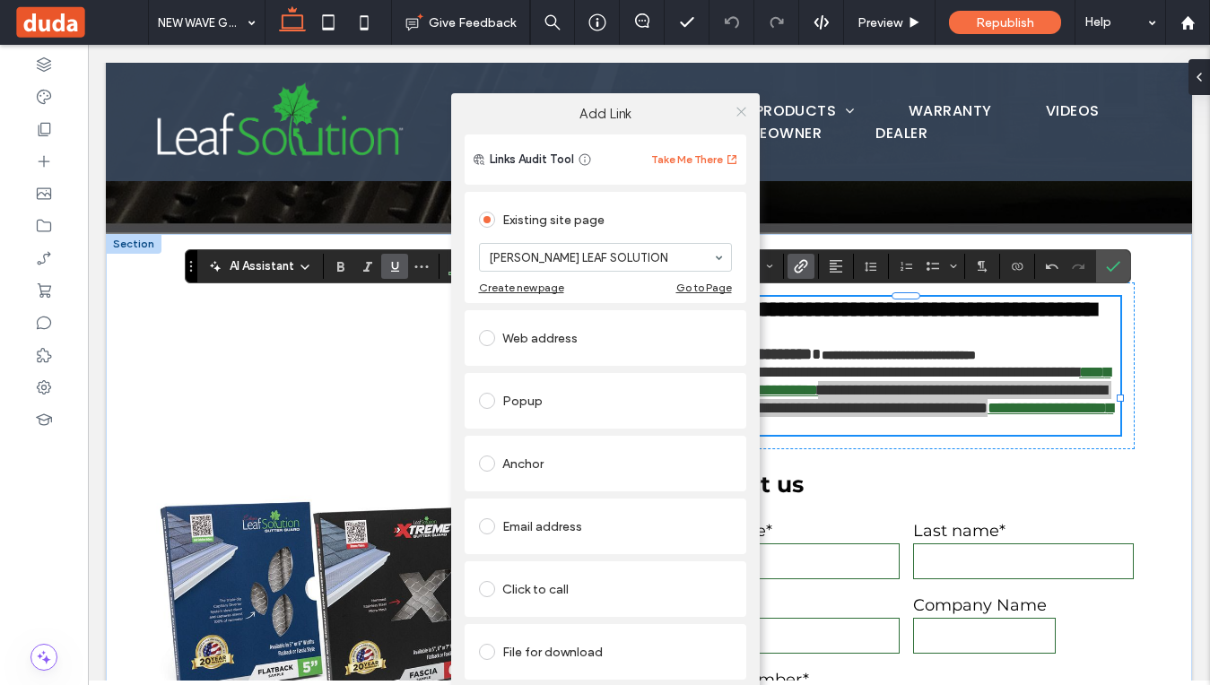
click at [737, 115] on icon at bounding box center [741, 111] width 13 height 13
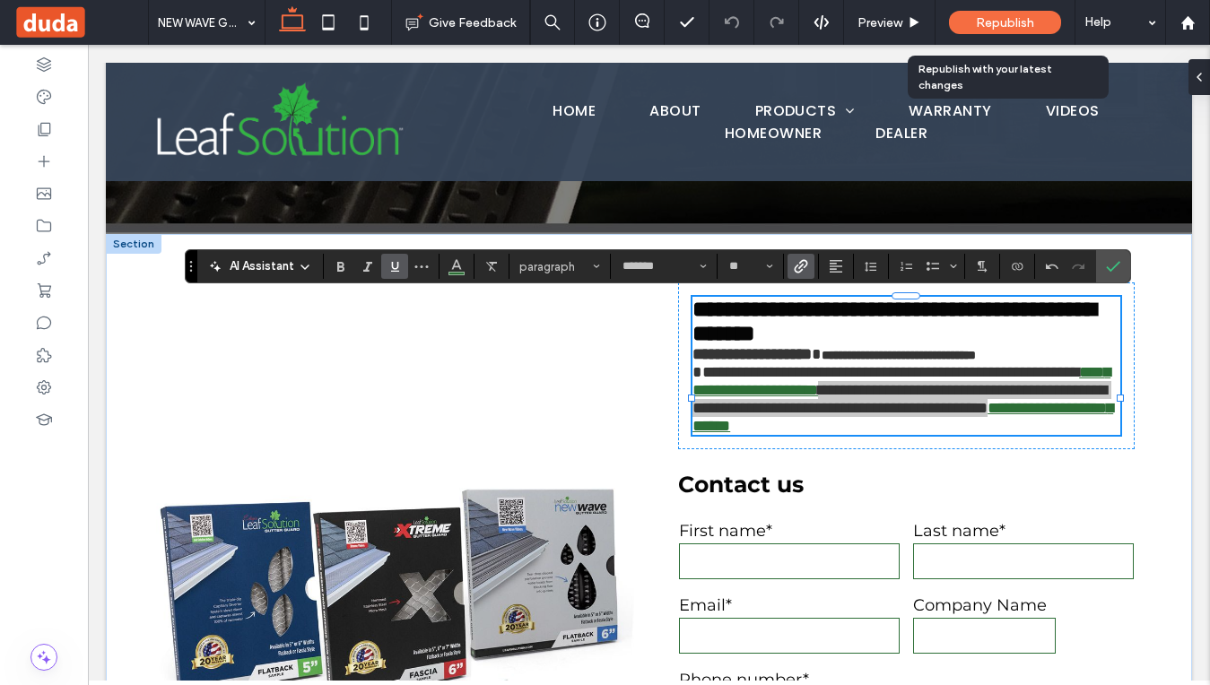
click at [1014, 20] on span "Republish" at bounding box center [1005, 22] width 58 height 15
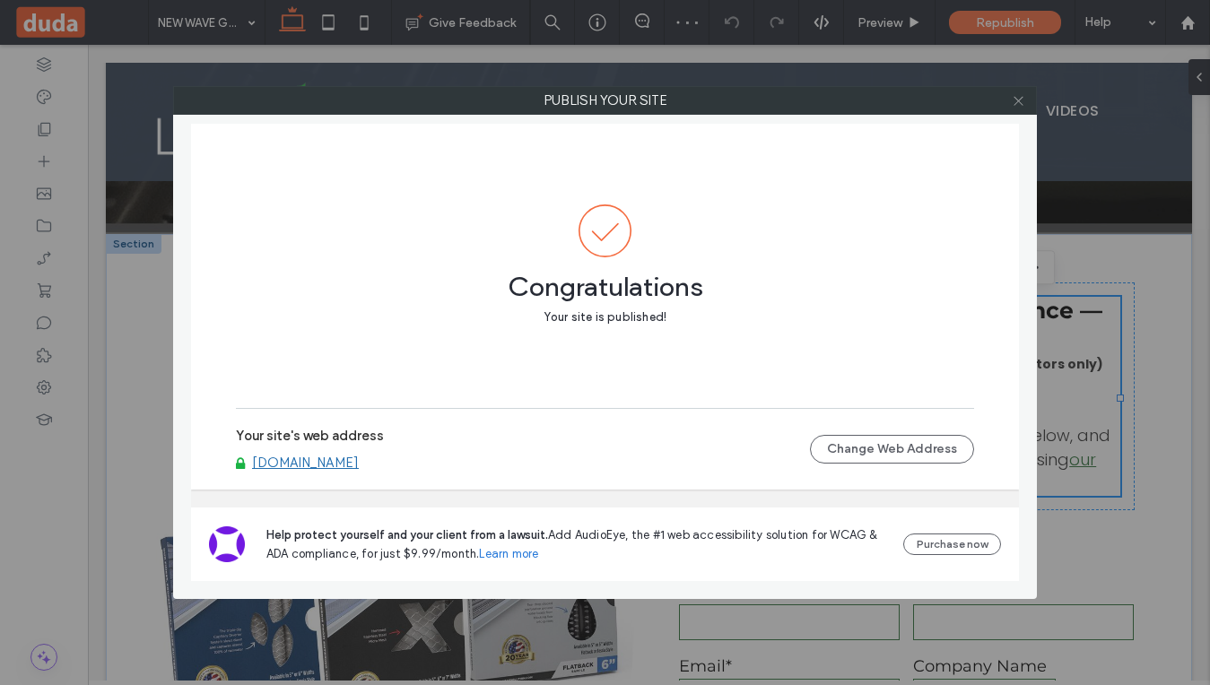
click at [1023, 97] on icon at bounding box center [1018, 100] width 13 height 13
